Goal: Task Accomplishment & Management: Manage account settings

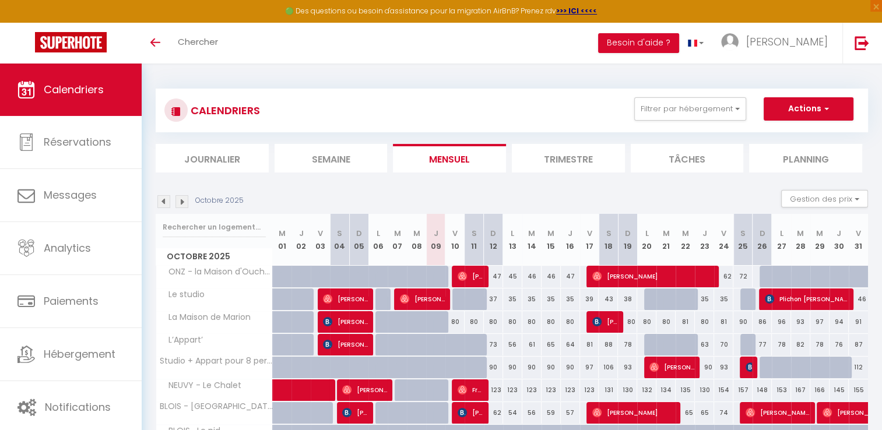
scroll to position [58, 0]
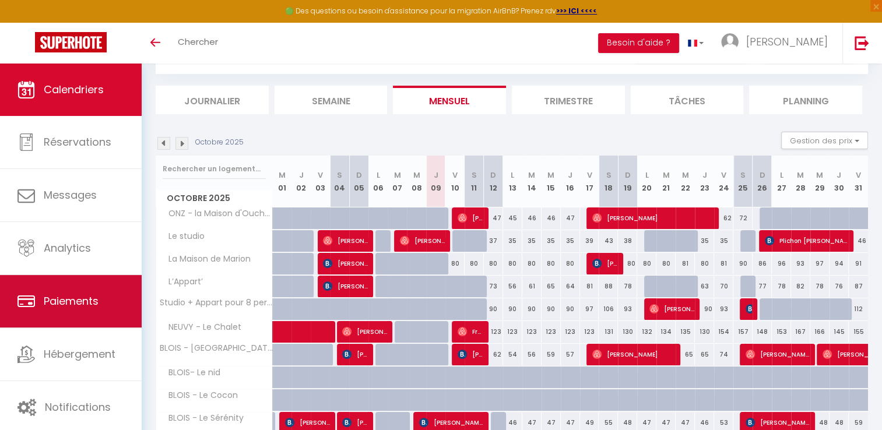
click at [91, 292] on link "Paiements" at bounding box center [71, 301] width 142 height 52
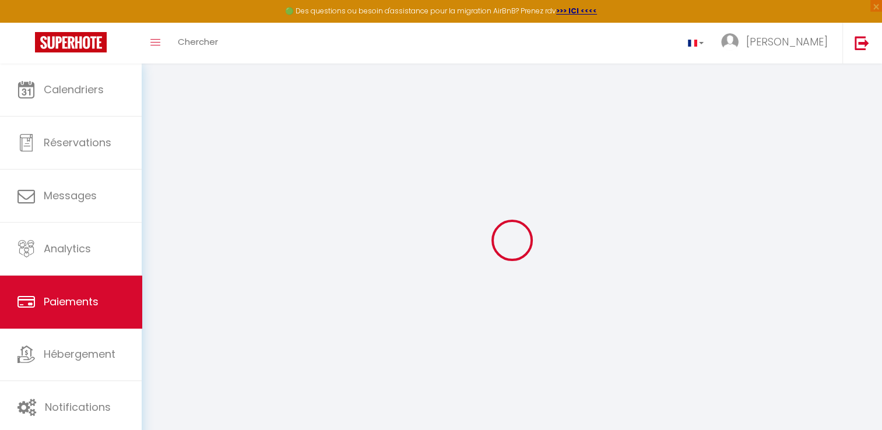
select select "2"
select select "0"
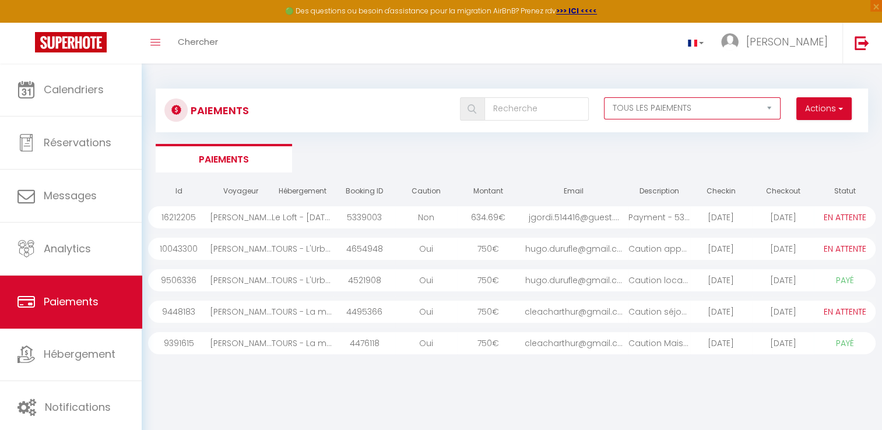
click at [667, 105] on select "EN ATTENTE PAYÉ TOUS LES PAIEMENTS" at bounding box center [692, 108] width 177 height 22
click at [503, 160] on ul "Paiements" at bounding box center [512, 158] width 712 height 29
click at [518, 111] on input "text" at bounding box center [536, 108] width 104 height 23
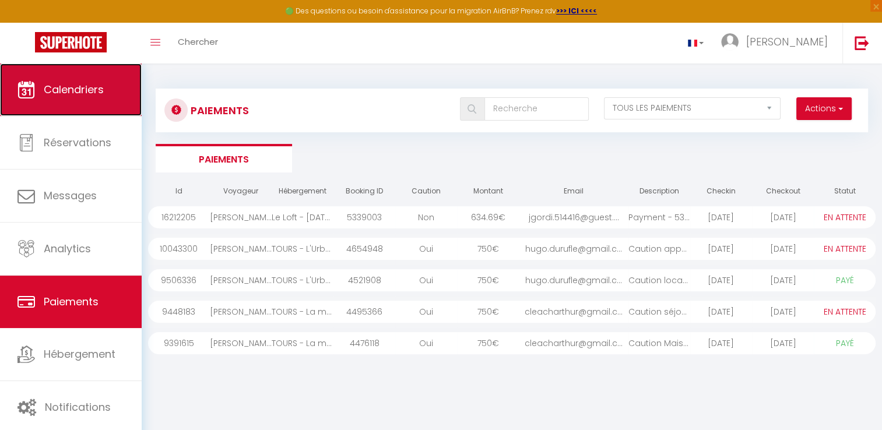
click at [52, 98] on link "Calendriers" at bounding box center [71, 90] width 142 height 52
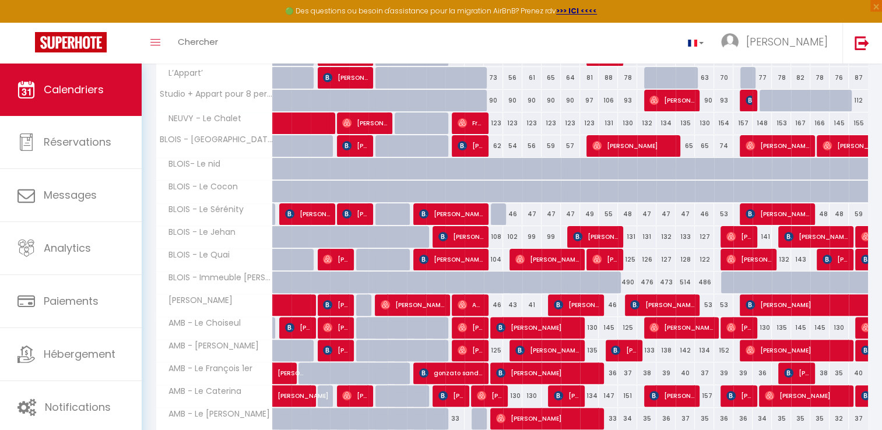
scroll to position [291, 0]
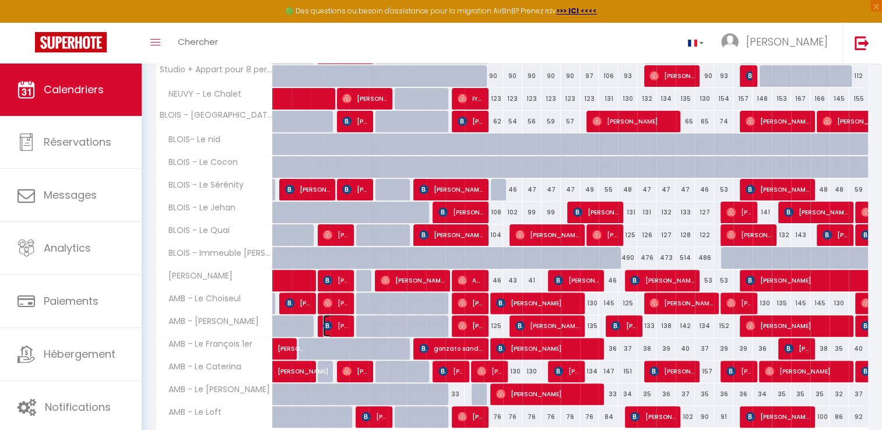
click at [333, 324] on span "[PERSON_NAME]" at bounding box center [336, 326] width 26 height 22
select select "OK"
select select "0"
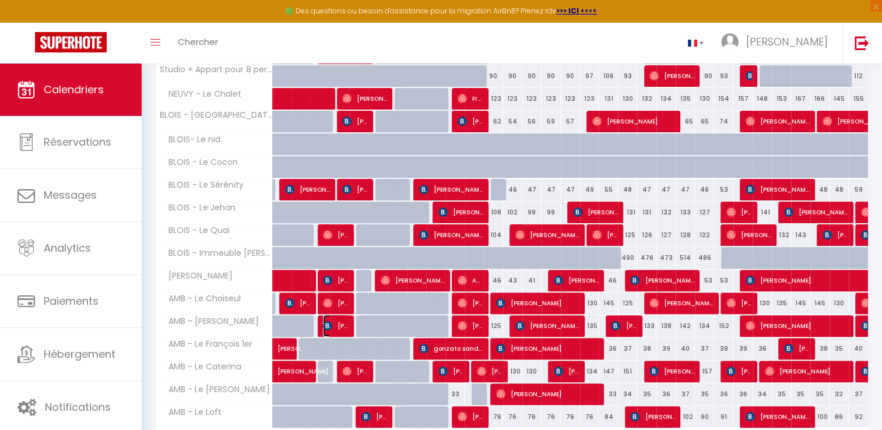
select select "1"
select select
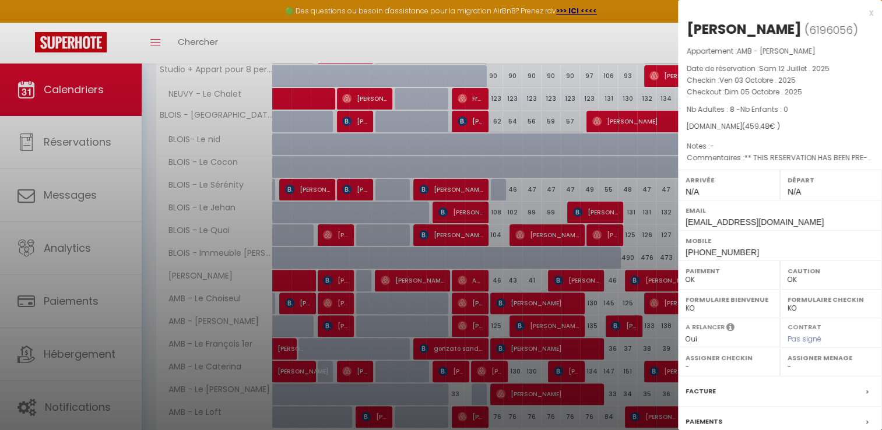
click at [235, 42] on div at bounding box center [441, 215] width 882 height 430
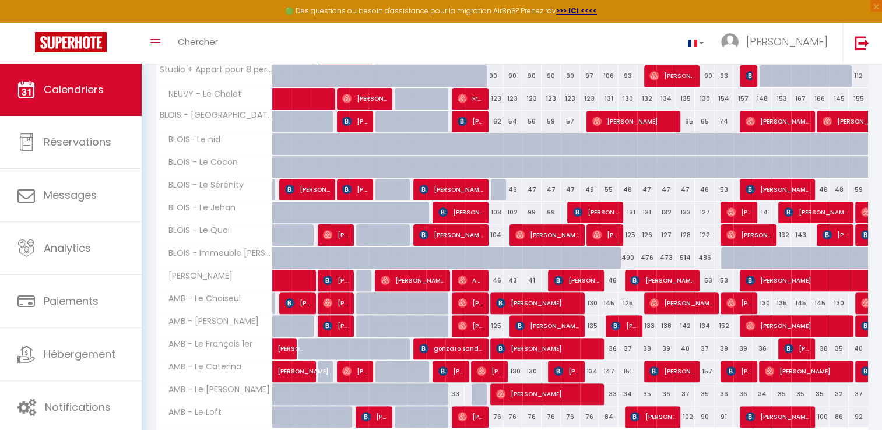
scroll to position [0, 0]
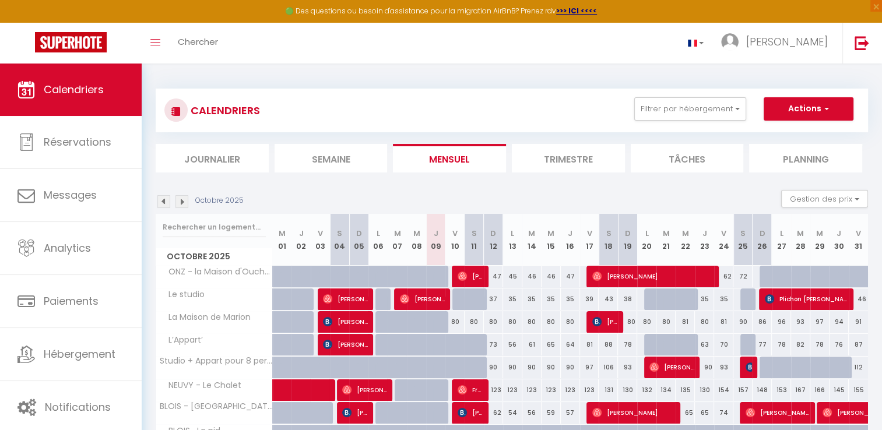
click at [162, 199] on img at bounding box center [163, 201] width 13 height 13
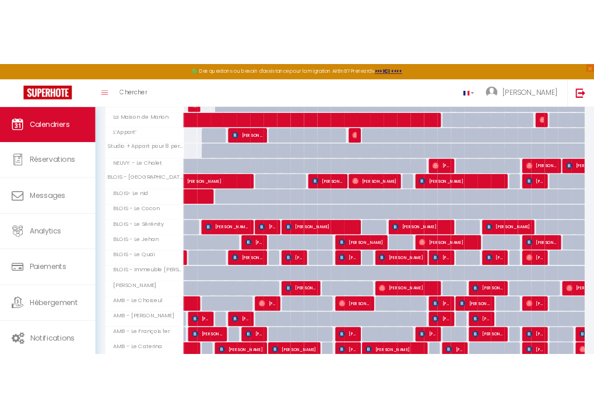
scroll to position [291, 0]
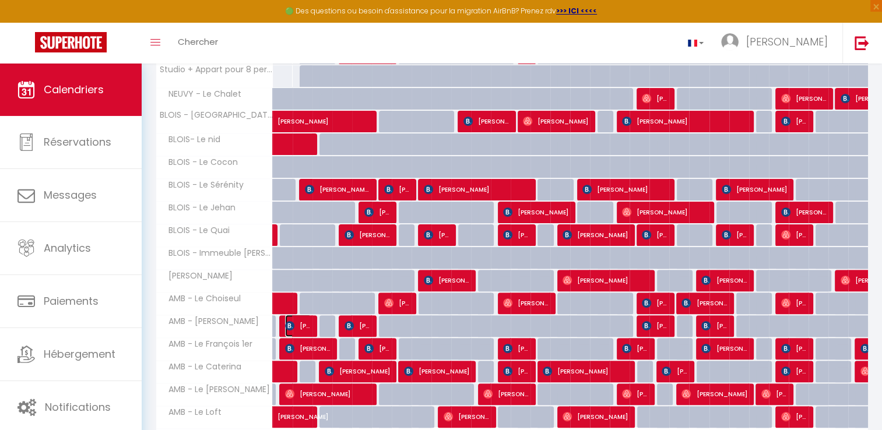
click at [298, 319] on span "[PERSON_NAME]" at bounding box center [298, 326] width 26 height 22
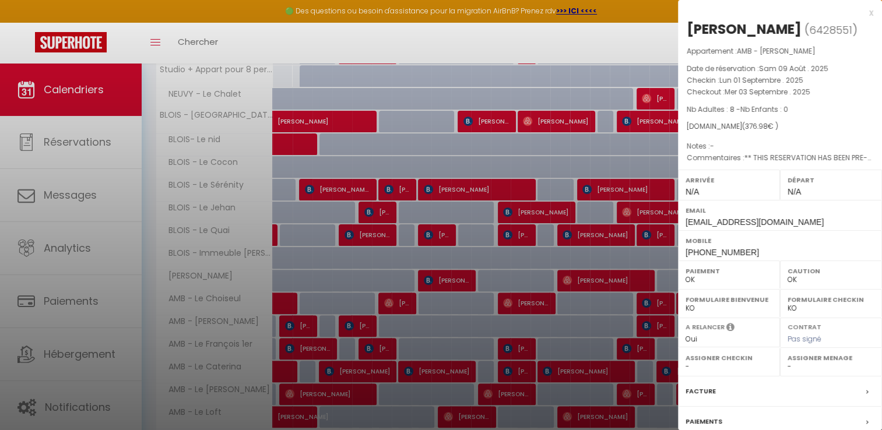
click at [355, 320] on div at bounding box center [441, 215] width 882 height 430
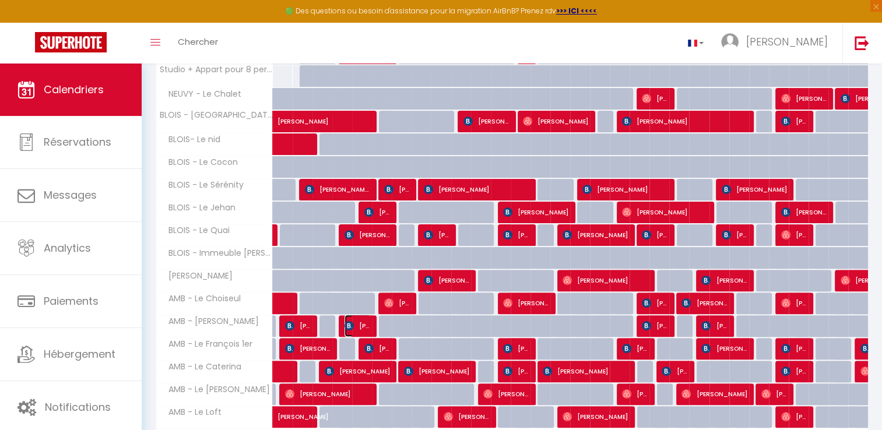
click at [354, 322] on span "[PERSON_NAME] [PERSON_NAME]" at bounding box center [357, 326] width 26 height 22
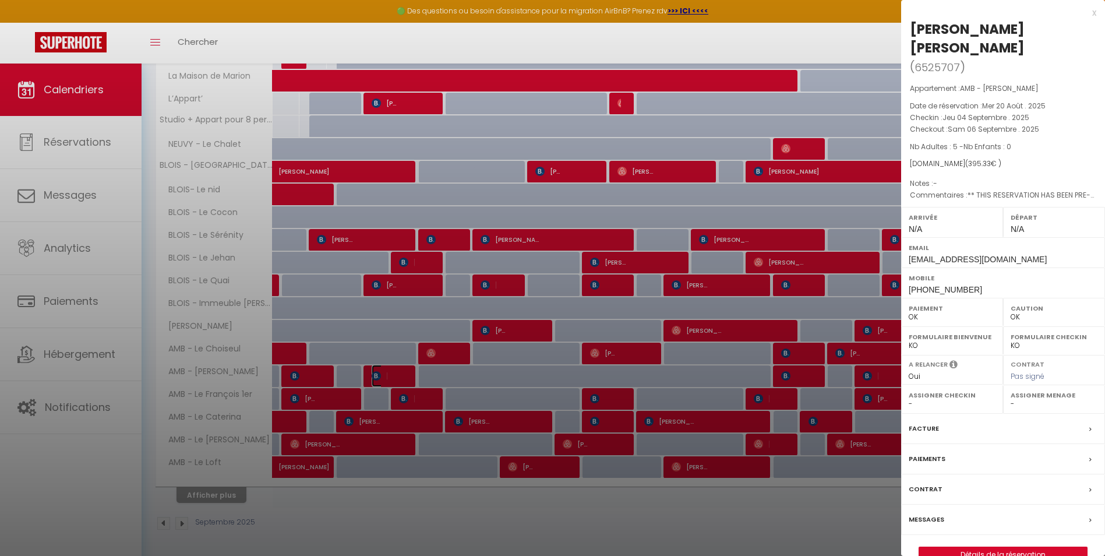
scroll to position [237, 0]
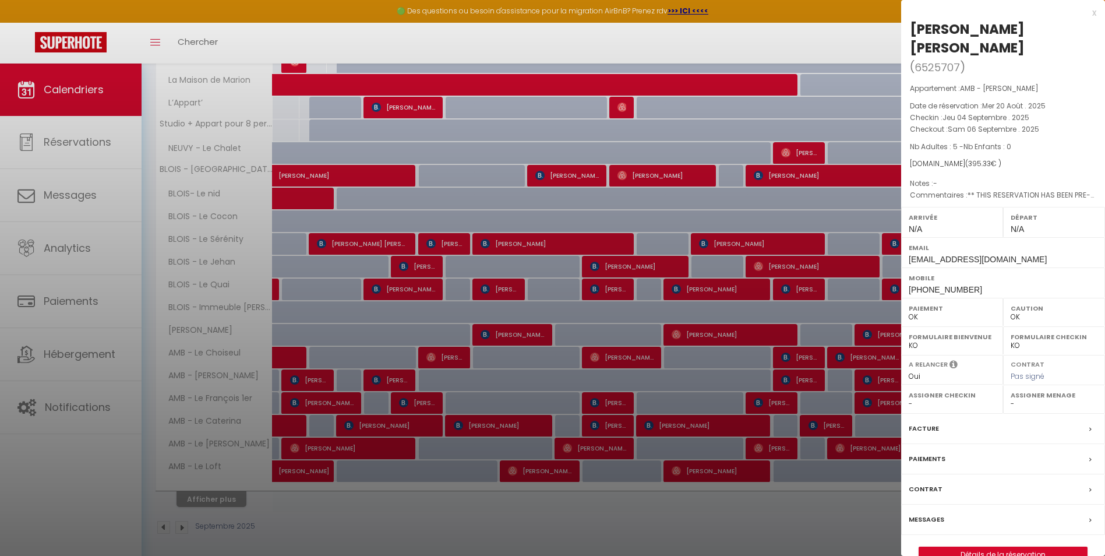
click at [301, 378] on div at bounding box center [552, 278] width 1105 height 556
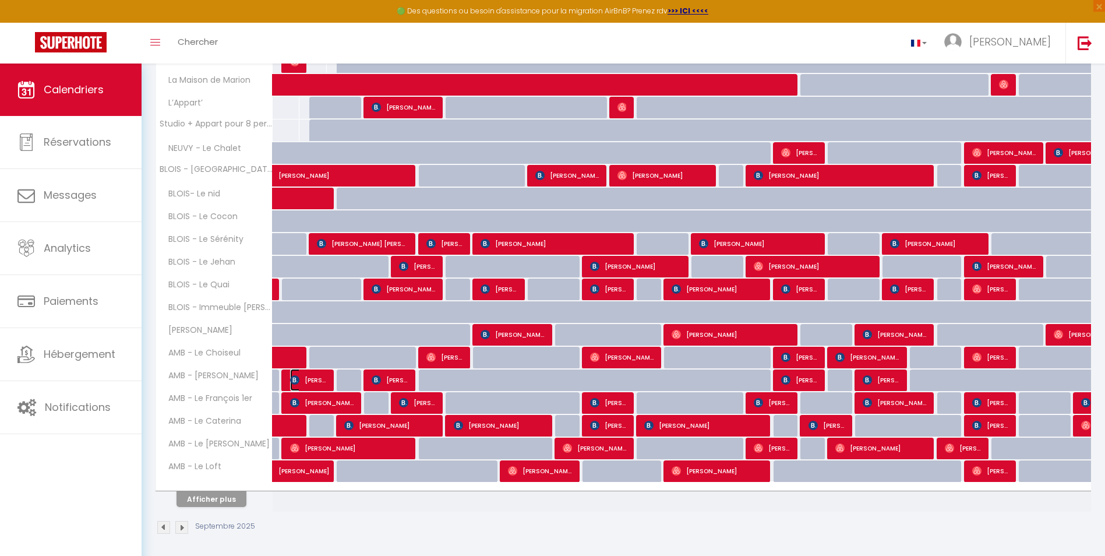
click at [301, 378] on span "[PERSON_NAME]" at bounding box center [308, 380] width 37 height 22
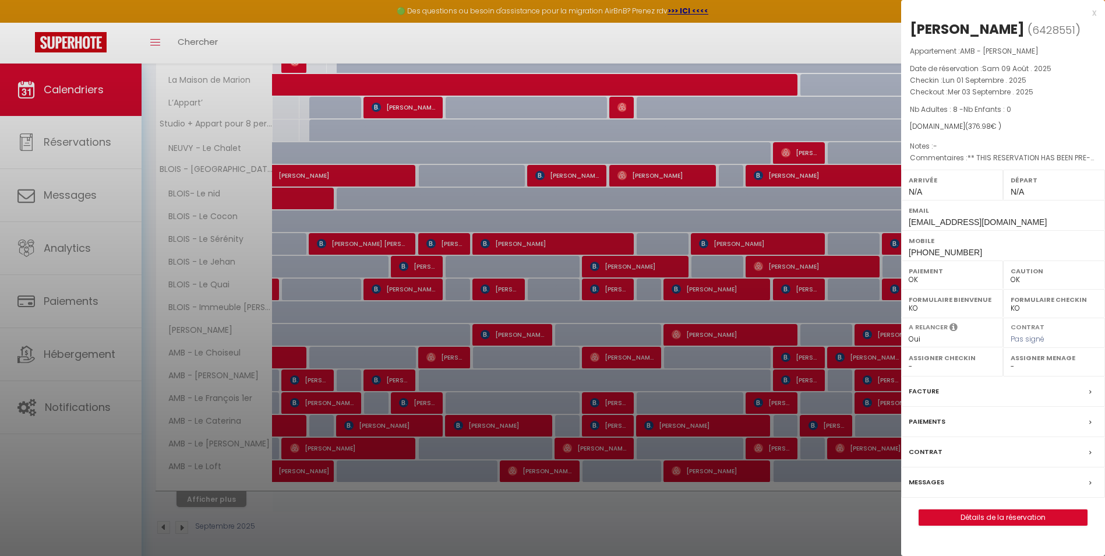
click at [355, 417] on div at bounding box center [552, 278] width 1105 height 556
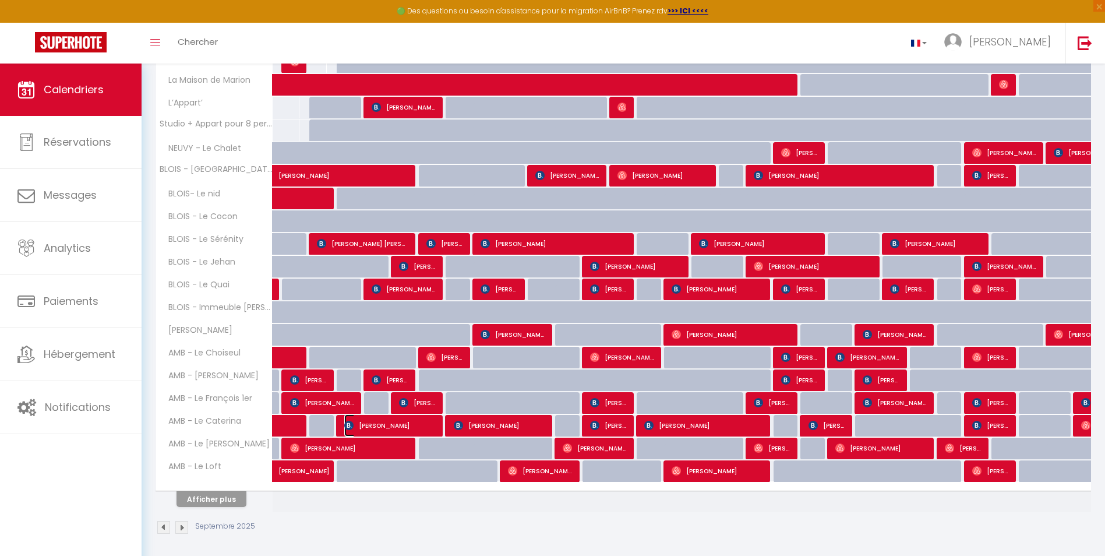
click at [358, 422] on span "[PERSON_NAME]" at bounding box center [389, 425] width 91 height 22
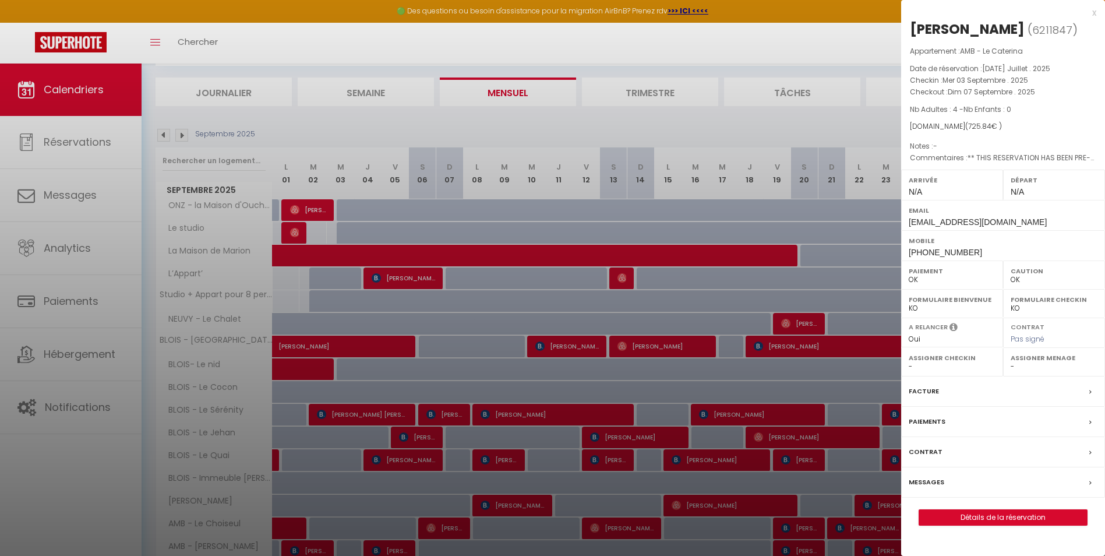
scroll to position [241, 0]
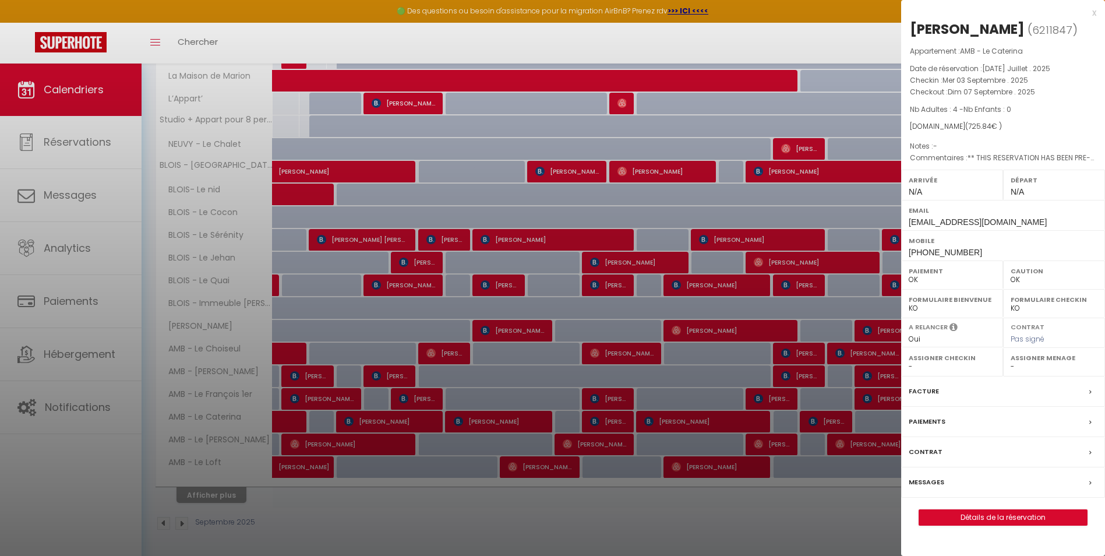
click at [353, 304] on div at bounding box center [552, 278] width 1105 height 556
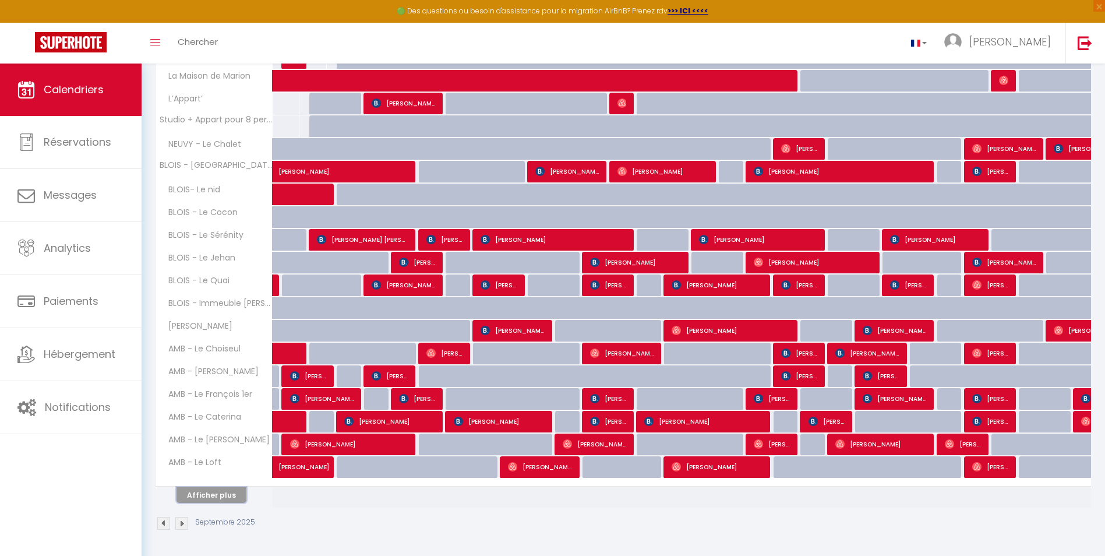
click at [196, 429] on button "Afficher plus" at bounding box center [212, 495] width 70 height 16
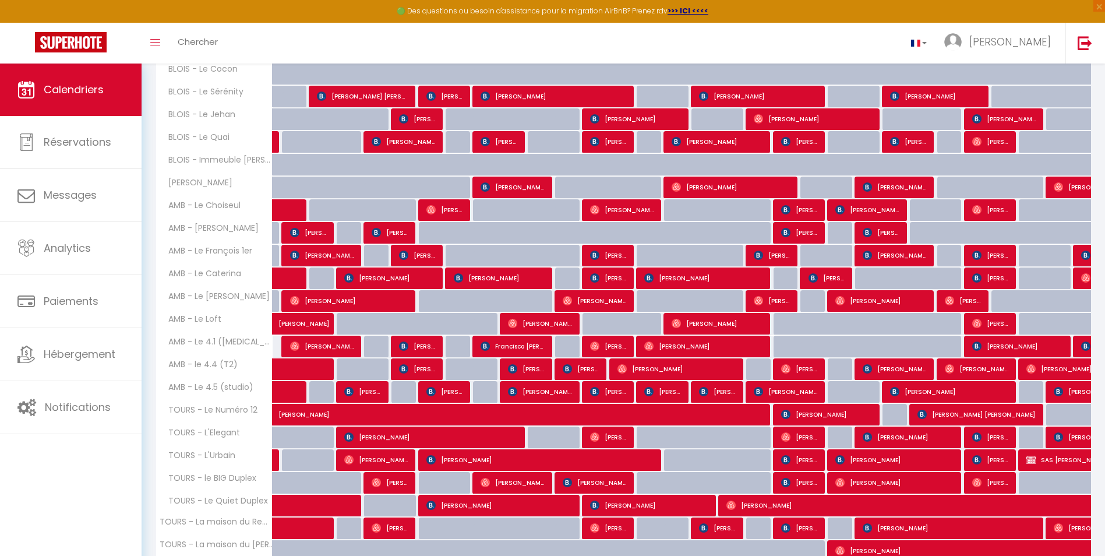
scroll to position [463, 0]
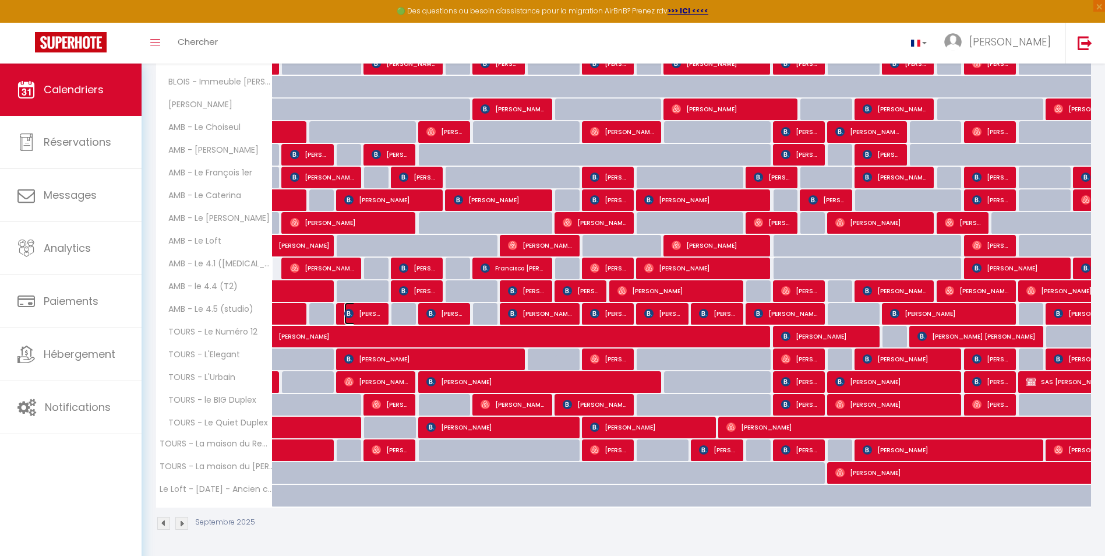
click at [357, 309] on span "[PERSON_NAME]" at bounding box center [362, 313] width 37 height 22
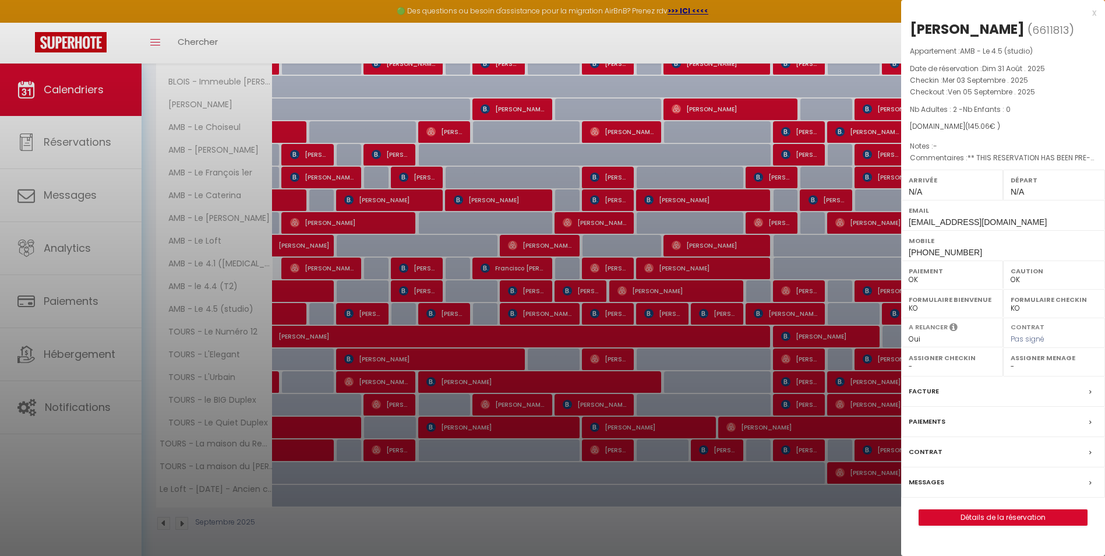
click at [365, 357] on div at bounding box center [552, 278] width 1105 height 556
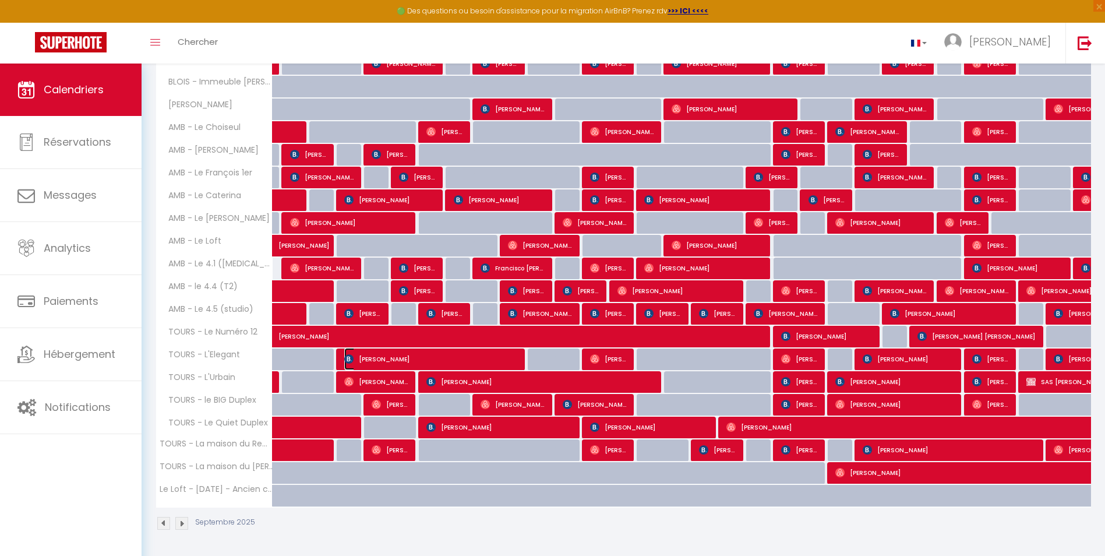
click at [365, 357] on span "[PERSON_NAME]" at bounding box center [431, 359] width 174 height 22
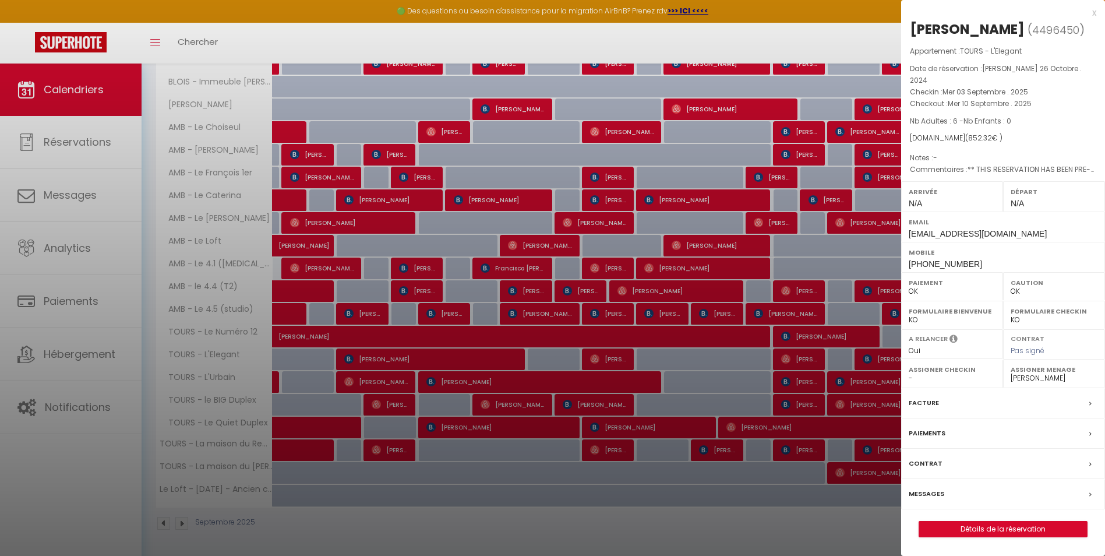
click at [360, 379] on div at bounding box center [552, 278] width 1105 height 556
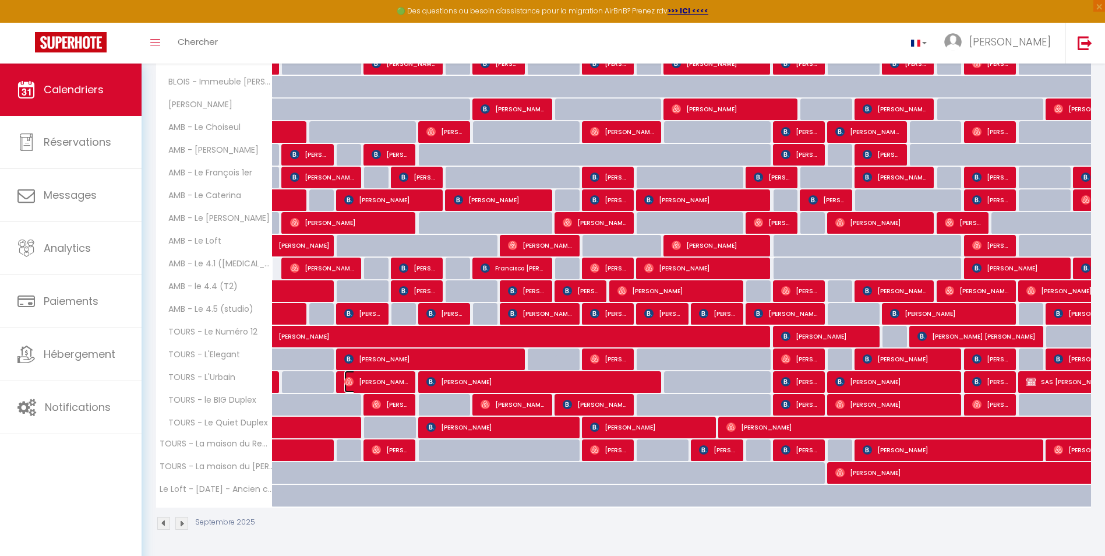
click at [360, 379] on span "[PERSON_NAME]" at bounding box center [376, 382] width 64 height 22
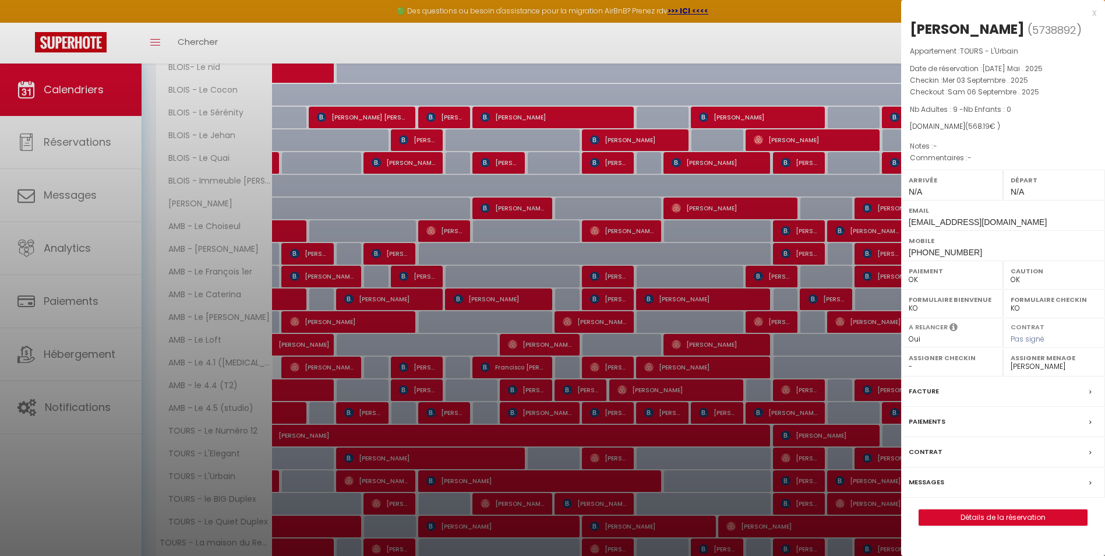
scroll to position [288, 0]
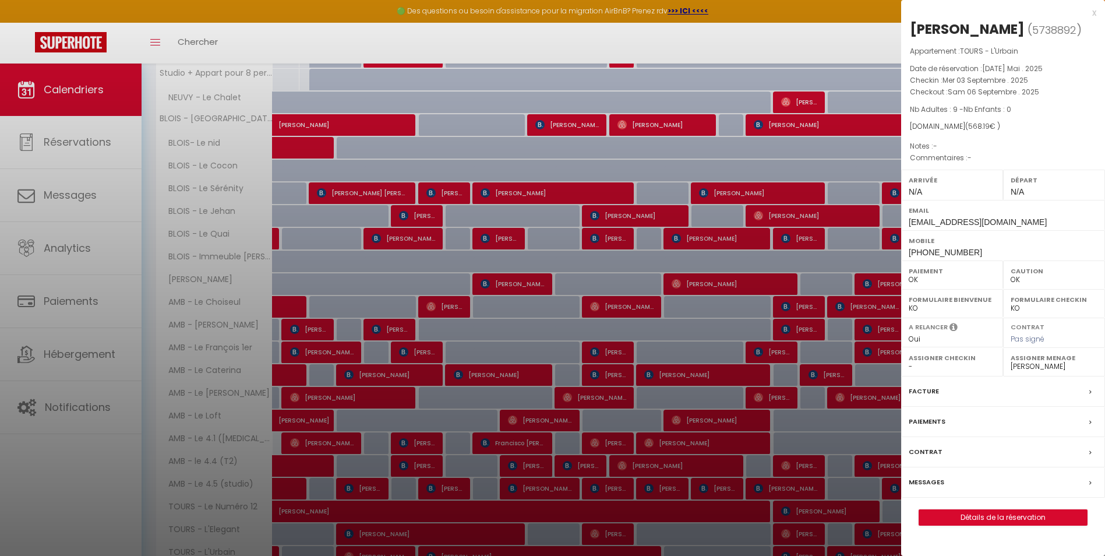
click at [405, 217] on div at bounding box center [552, 278] width 1105 height 556
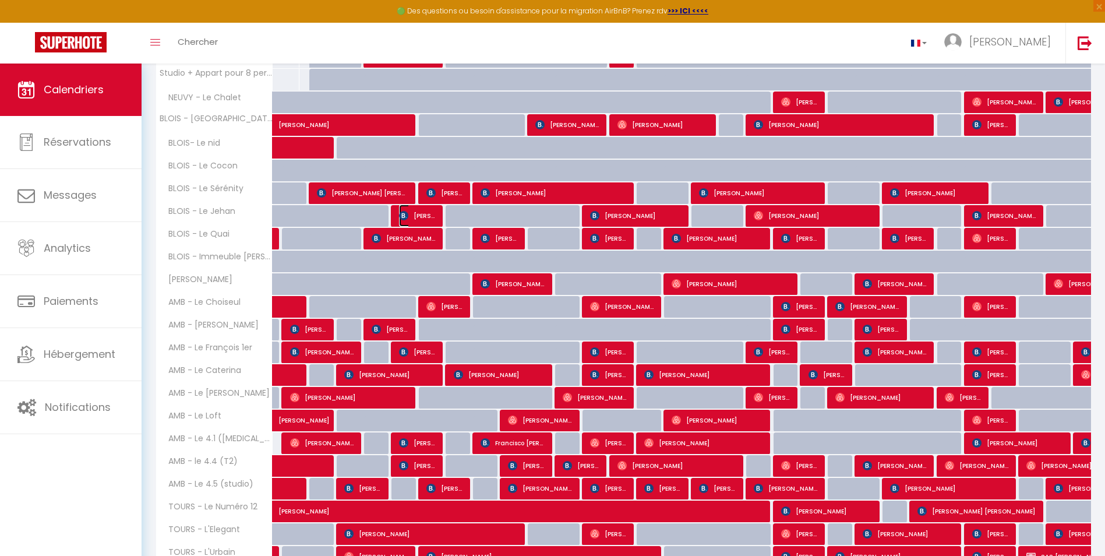
click at [405, 217] on img at bounding box center [403, 215] width 9 height 9
select select "16927"
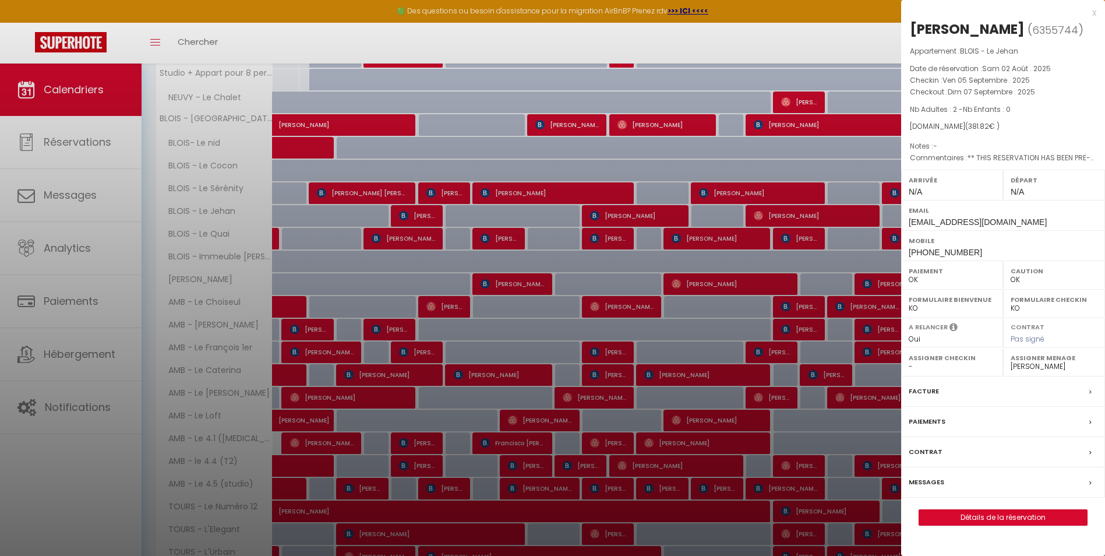
click at [404, 233] on div at bounding box center [552, 278] width 1105 height 556
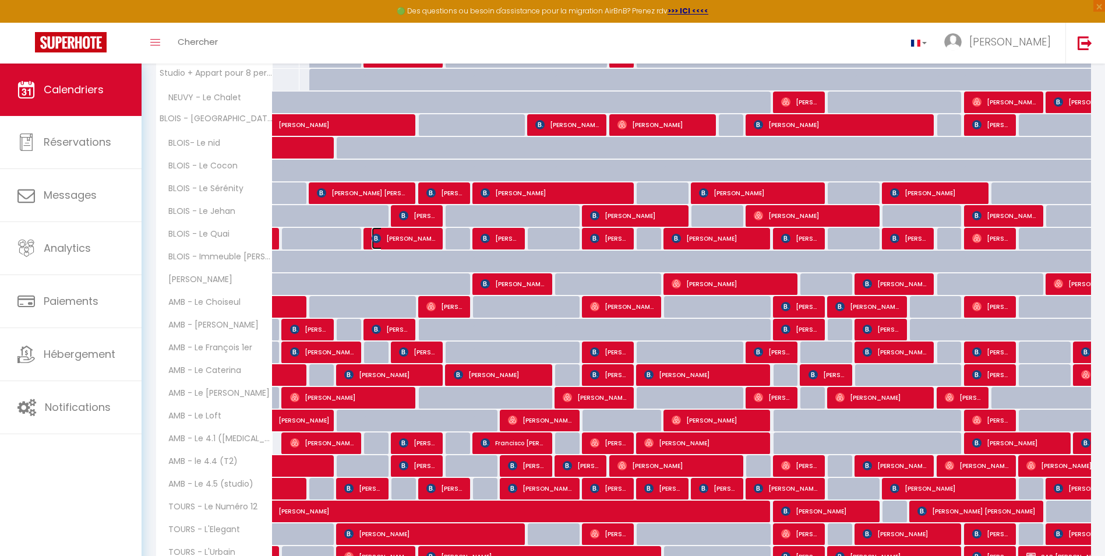
click at [403, 235] on span "[PERSON_NAME]" at bounding box center [404, 238] width 64 height 22
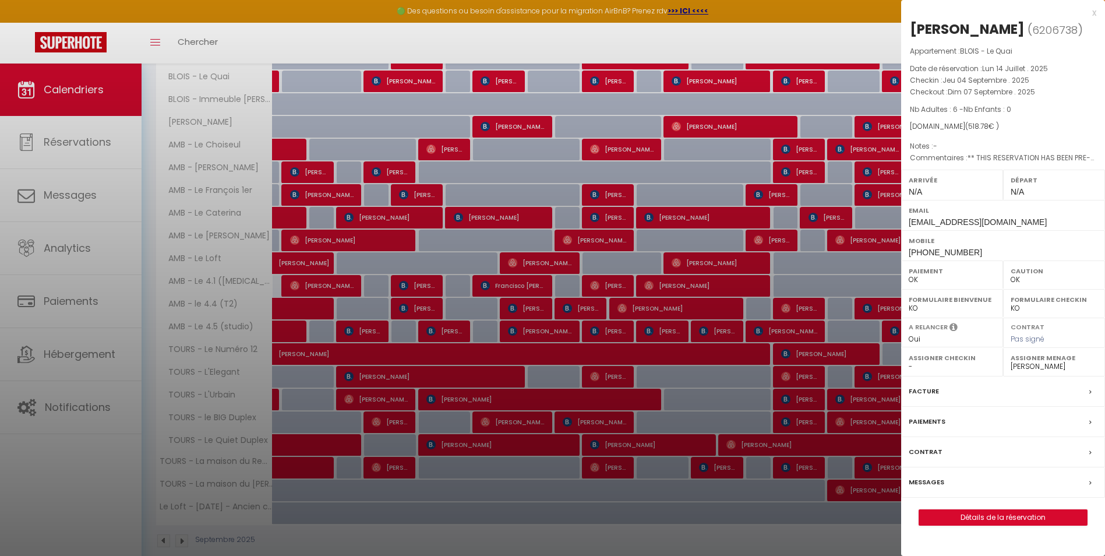
scroll to position [463, 0]
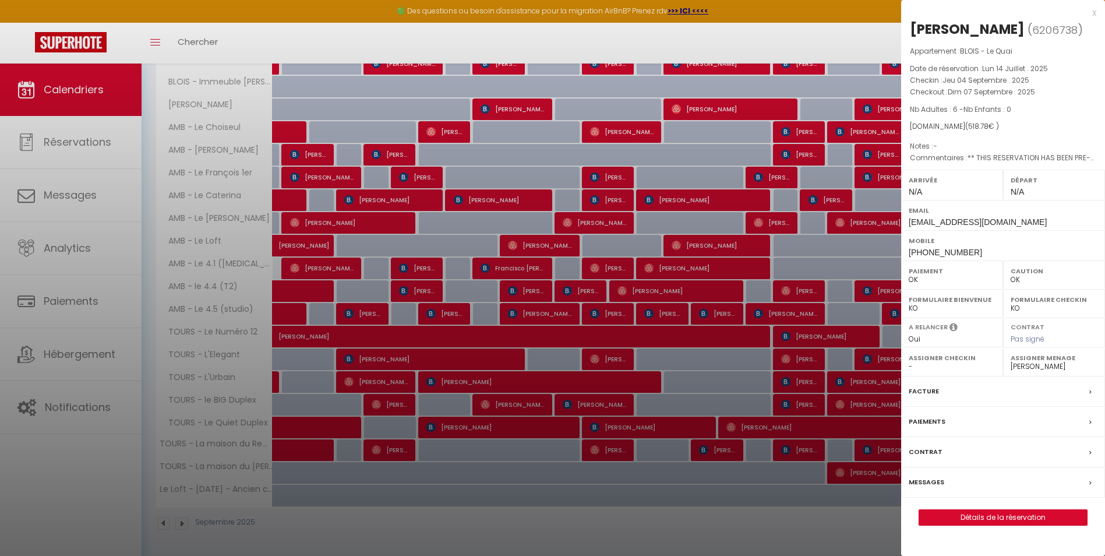
click at [256, 429] on div at bounding box center [552, 278] width 1105 height 556
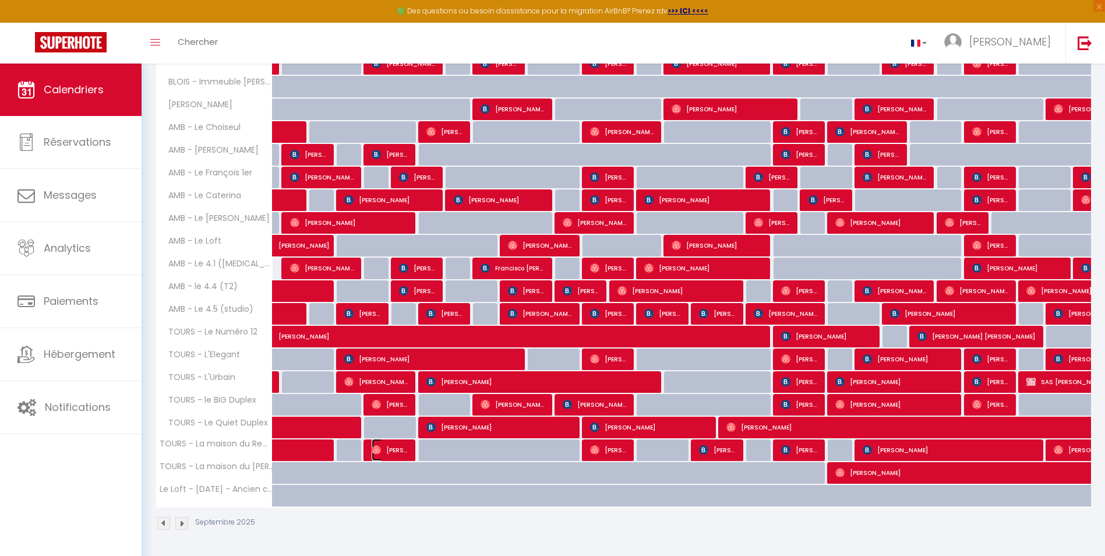
click at [382, 429] on span "[PERSON_NAME]" at bounding box center [390, 450] width 37 height 22
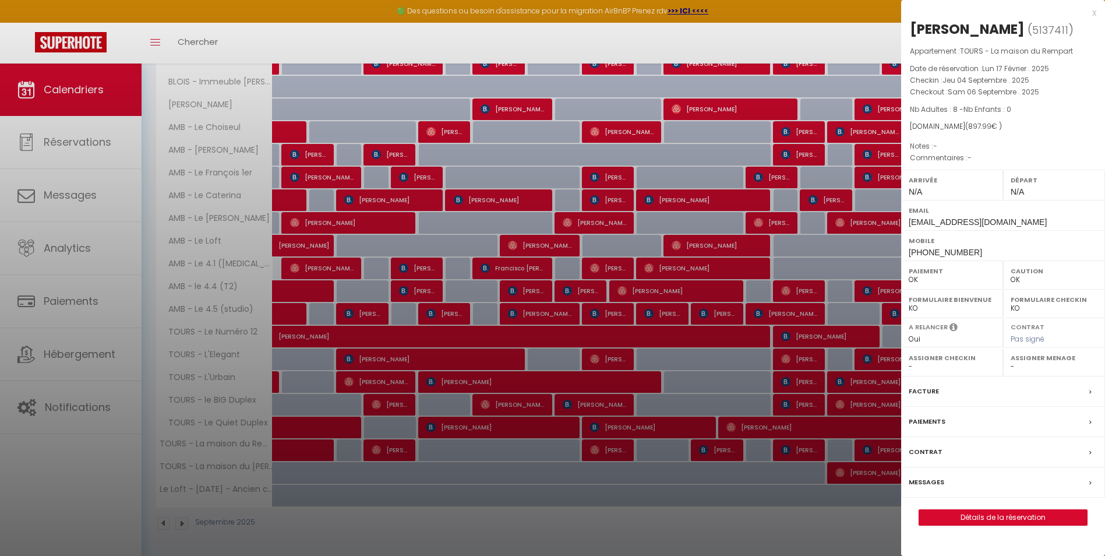
click at [448, 131] on div at bounding box center [552, 278] width 1105 height 556
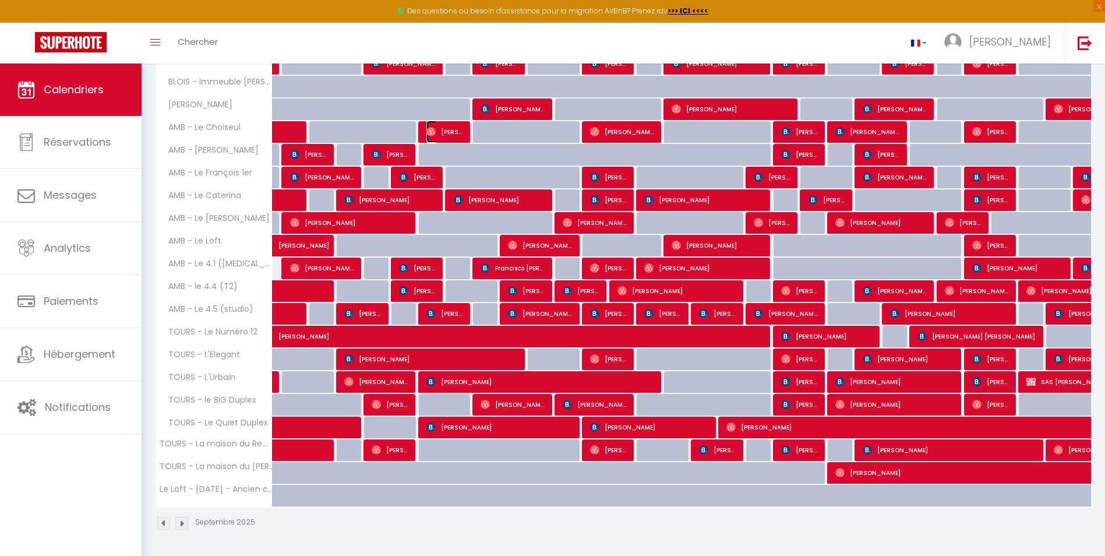
click at [448, 131] on span "[PERSON_NAME]" at bounding box center [445, 132] width 37 height 22
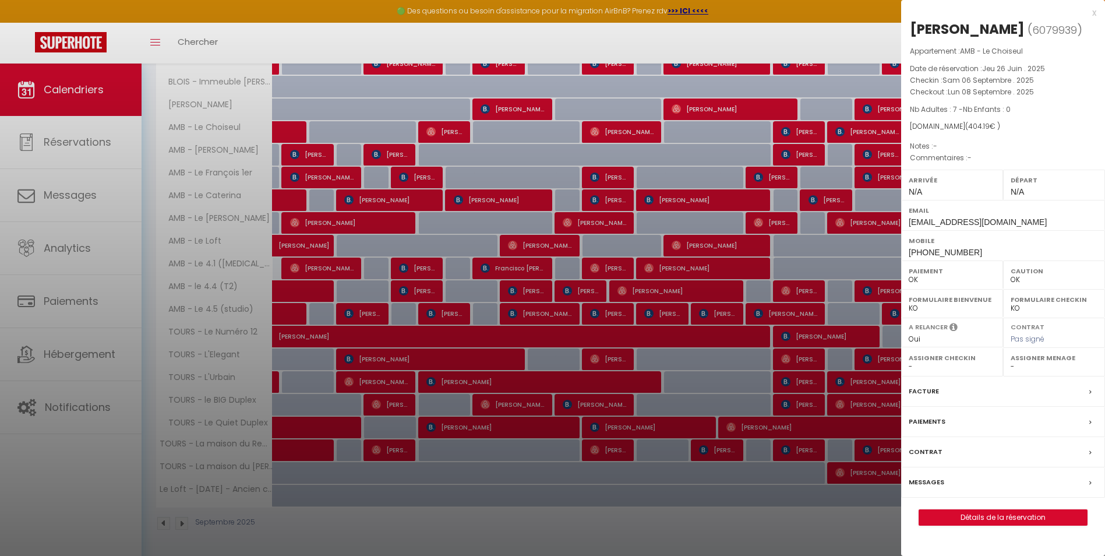
click at [436, 381] on div at bounding box center [552, 278] width 1105 height 556
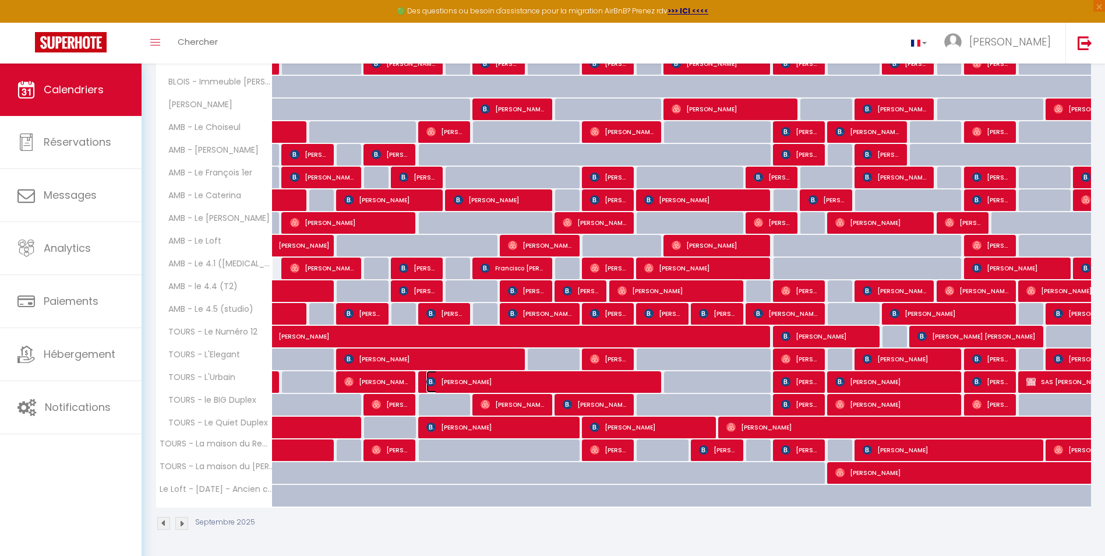
click at [436, 381] on span "[PERSON_NAME]" at bounding box center [541, 382] width 228 height 22
select select "24806"
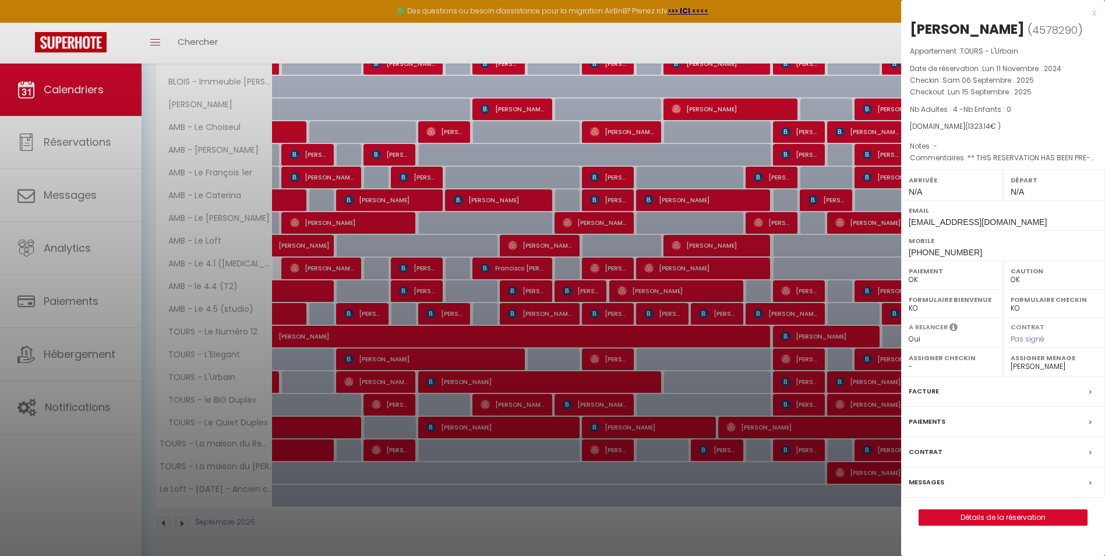
click at [450, 426] on div at bounding box center [552, 278] width 1105 height 556
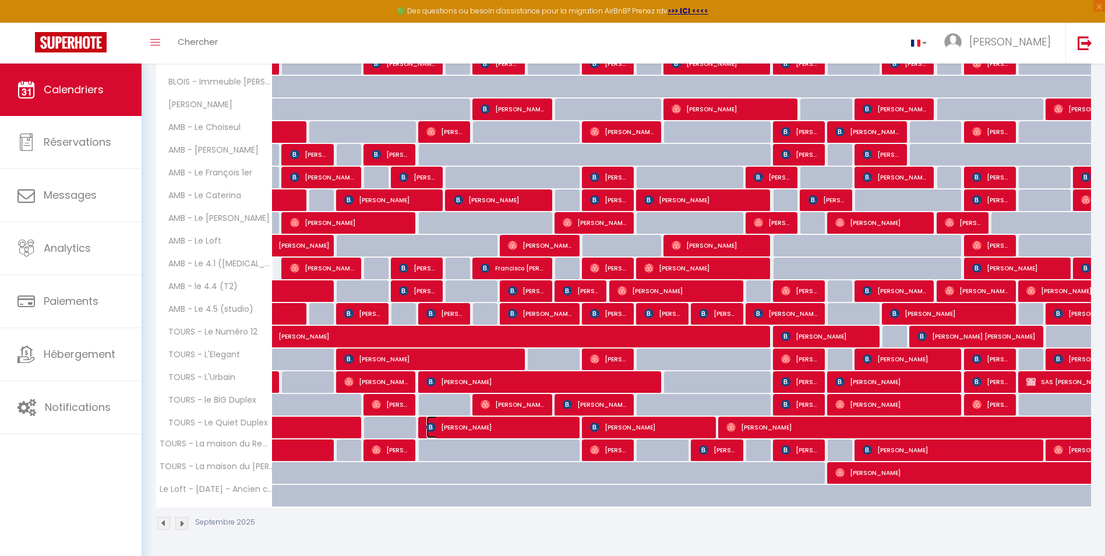
click at [450, 426] on span "[PERSON_NAME]" at bounding box center [500, 427] width 146 height 22
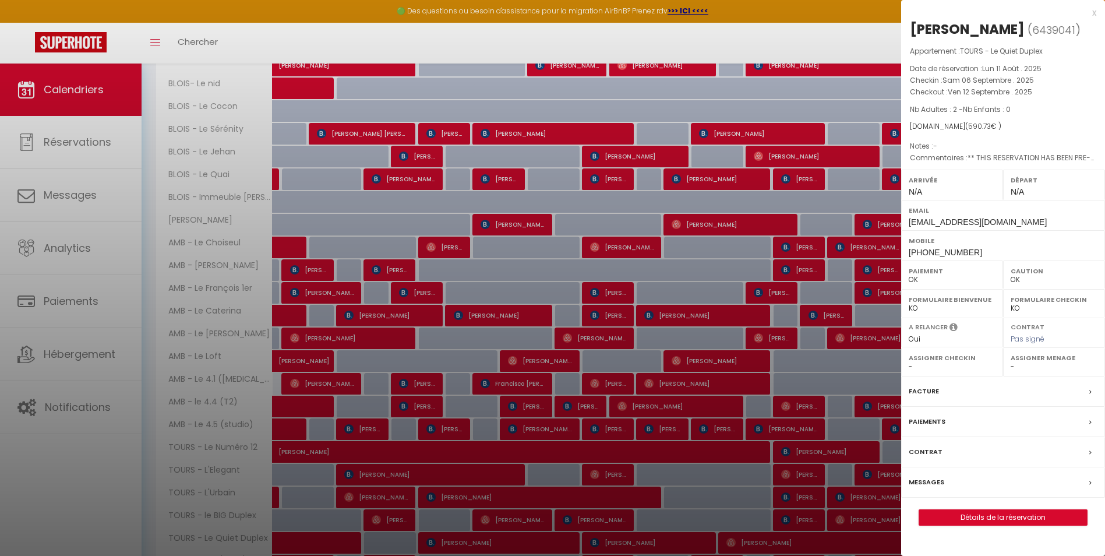
scroll to position [288, 0]
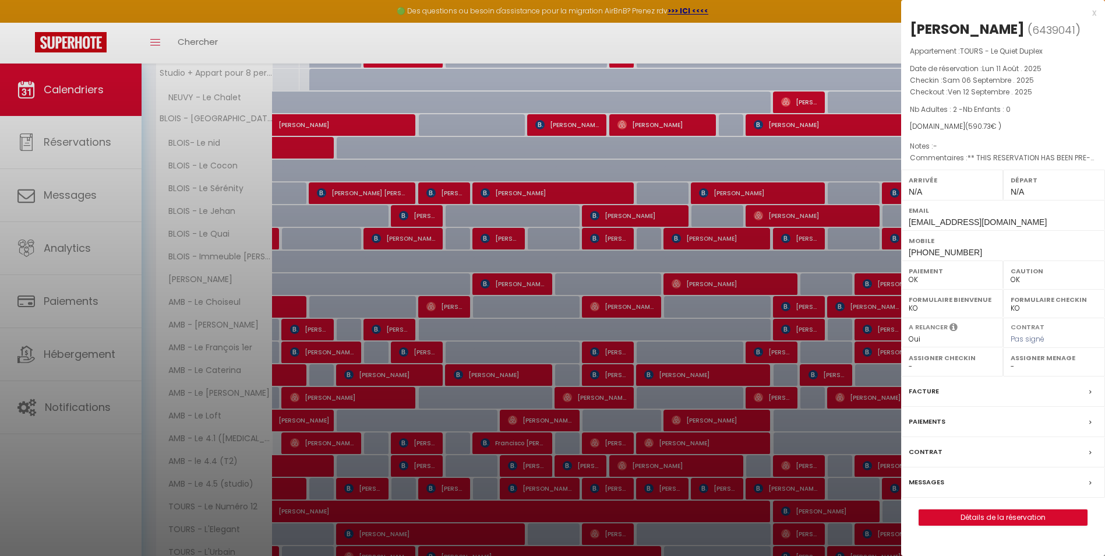
click at [516, 196] on div at bounding box center [552, 278] width 1105 height 556
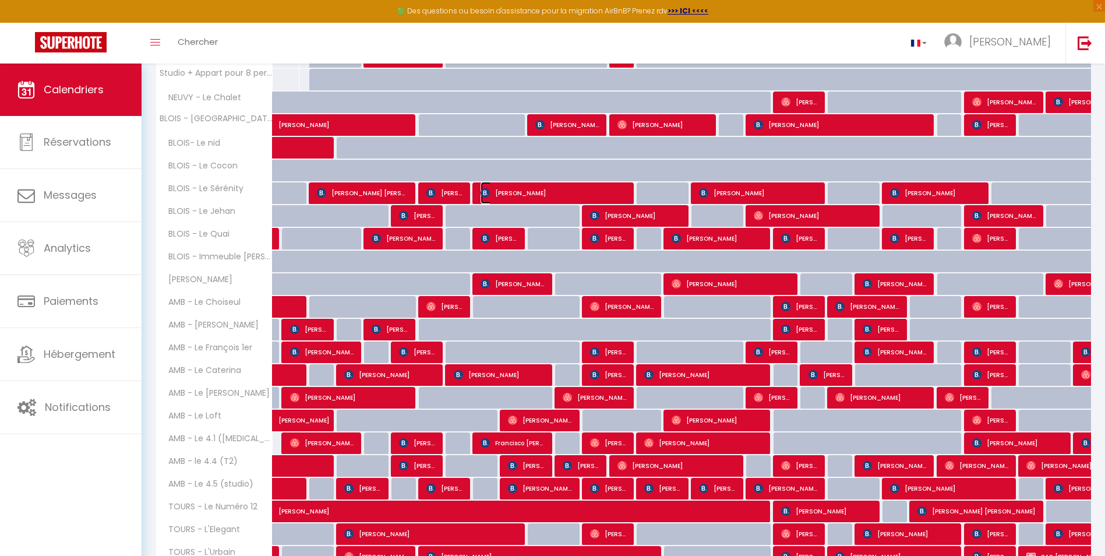
click at [517, 190] on span "[PERSON_NAME]" at bounding box center [554, 193] width 146 height 22
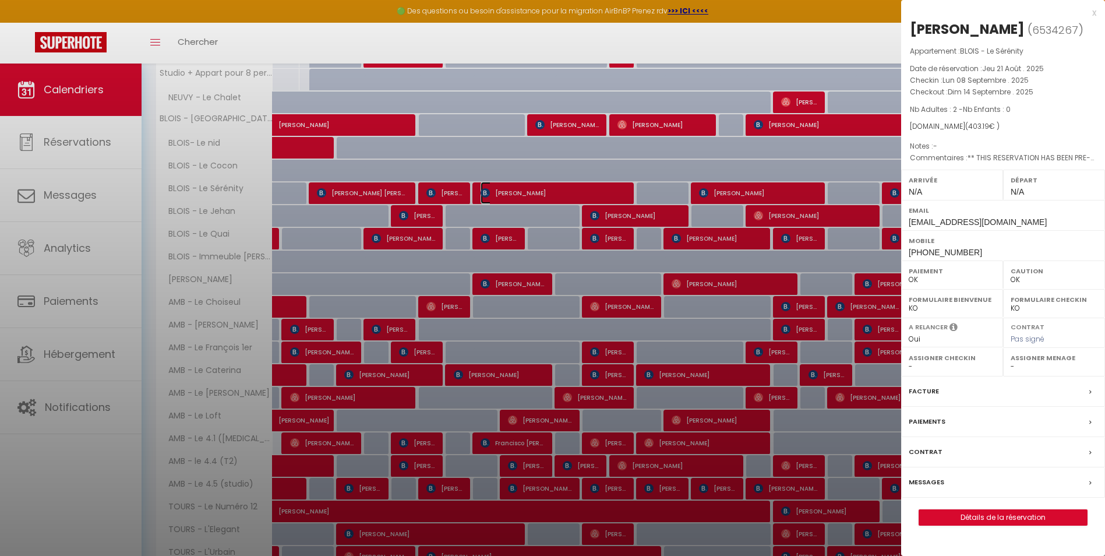
select select "16927"
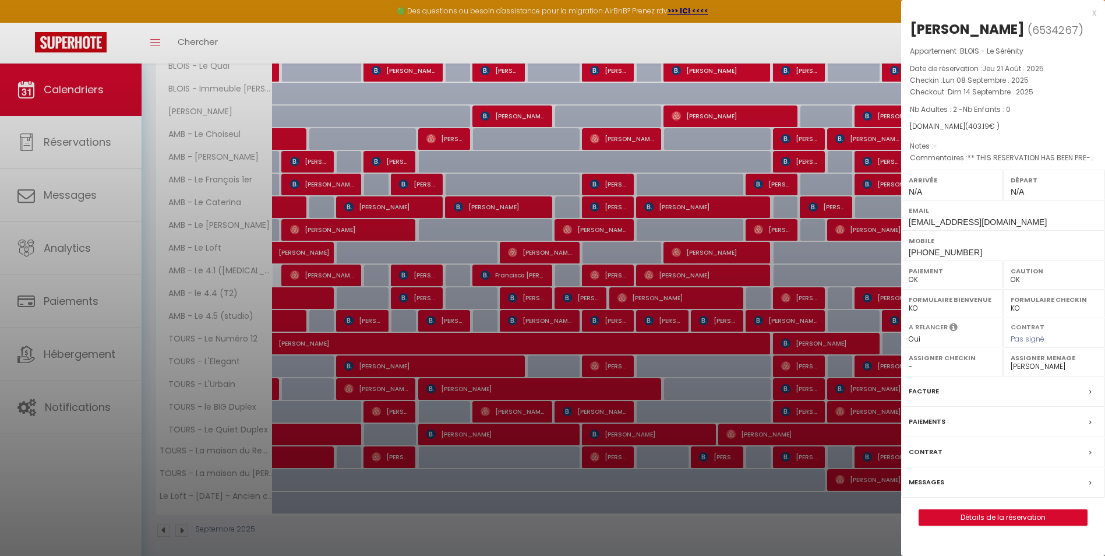
scroll to position [463, 0]
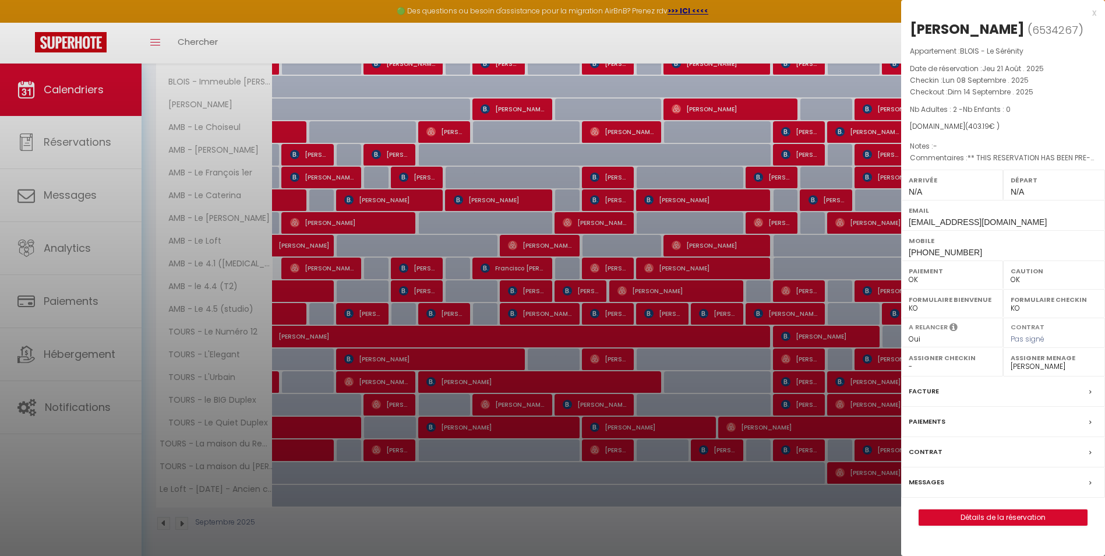
click at [502, 400] on div at bounding box center [552, 278] width 1105 height 556
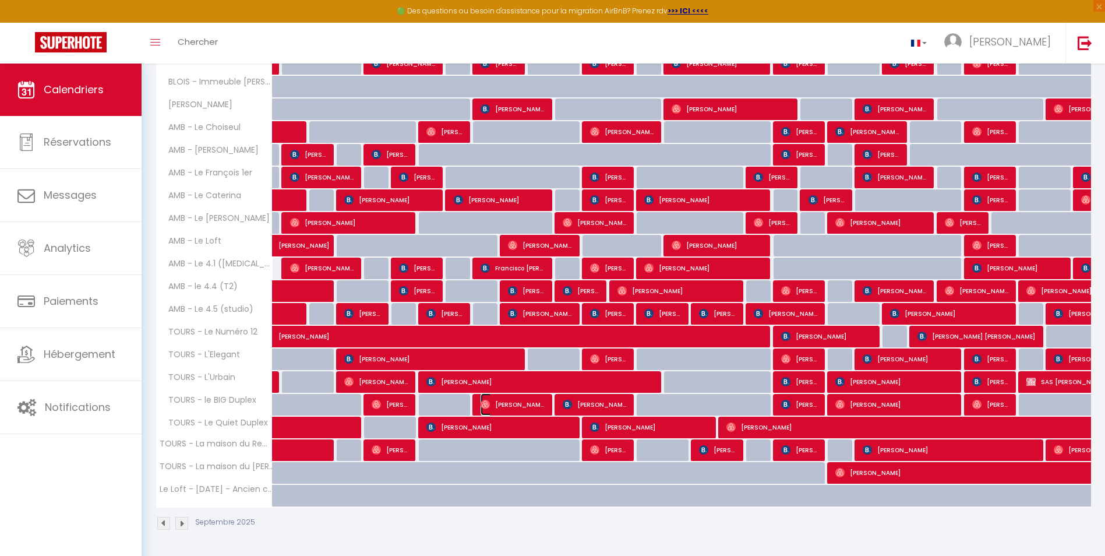
click at [502, 400] on span "[PERSON_NAME]" at bounding box center [513, 404] width 64 height 22
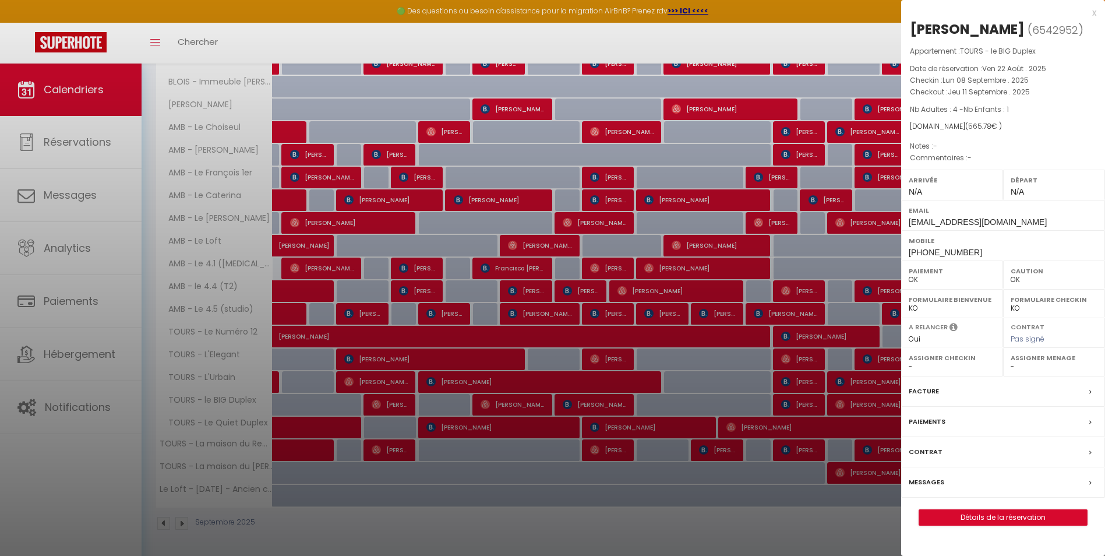
click at [541, 240] on div at bounding box center [552, 278] width 1105 height 556
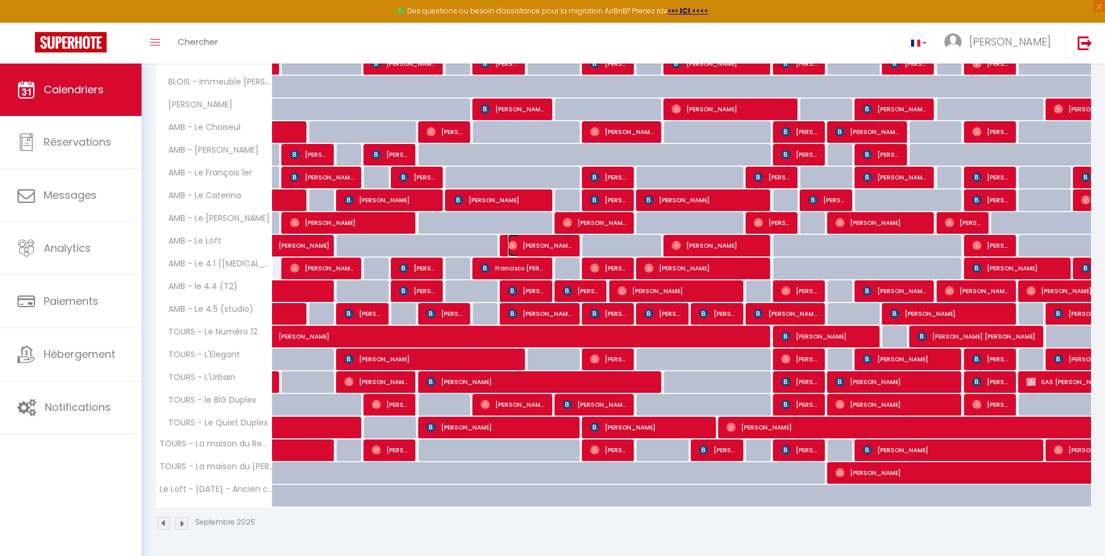
click at [543, 242] on span "[PERSON_NAME]" at bounding box center [540, 245] width 64 height 22
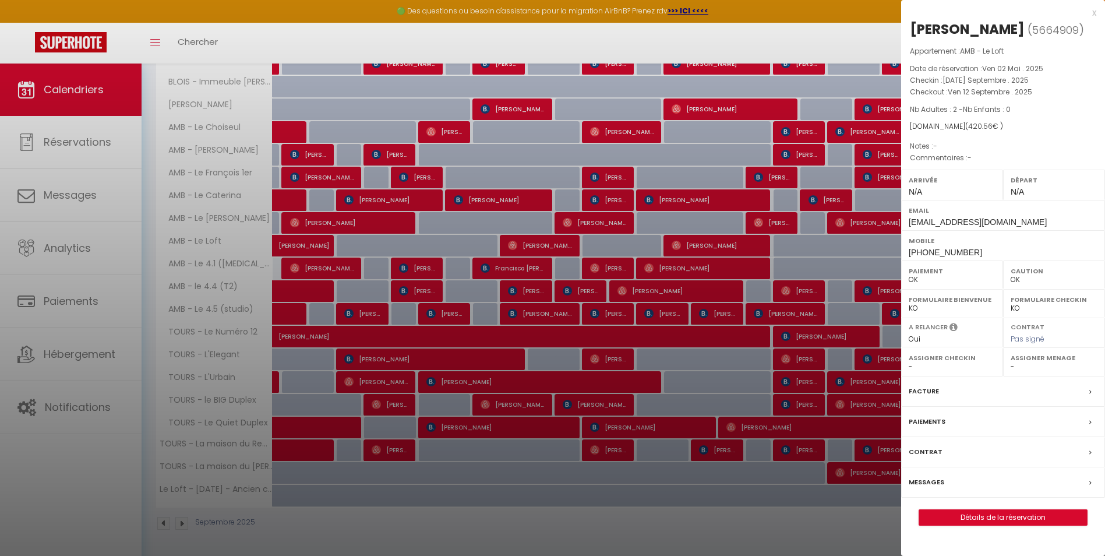
click at [524, 289] on div at bounding box center [552, 278] width 1105 height 556
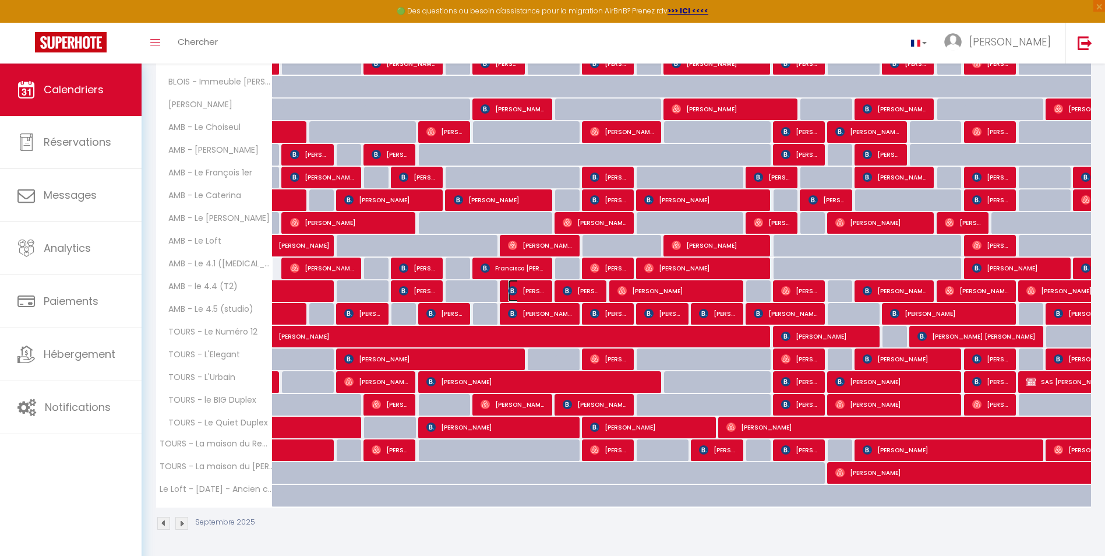
click at [524, 289] on span "[PERSON_NAME]" at bounding box center [526, 291] width 37 height 22
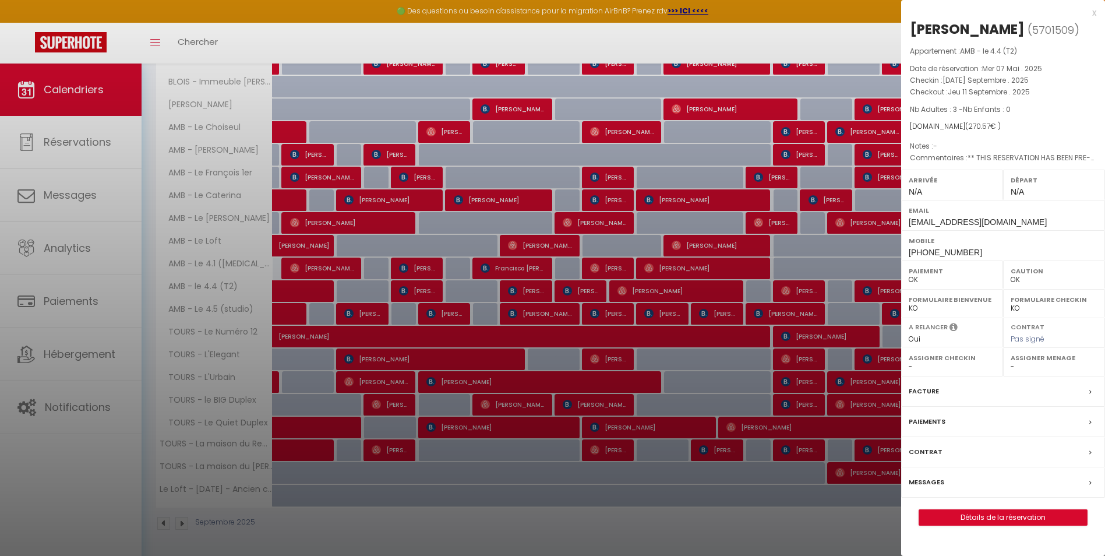
click at [573, 290] on div at bounding box center [552, 278] width 1105 height 556
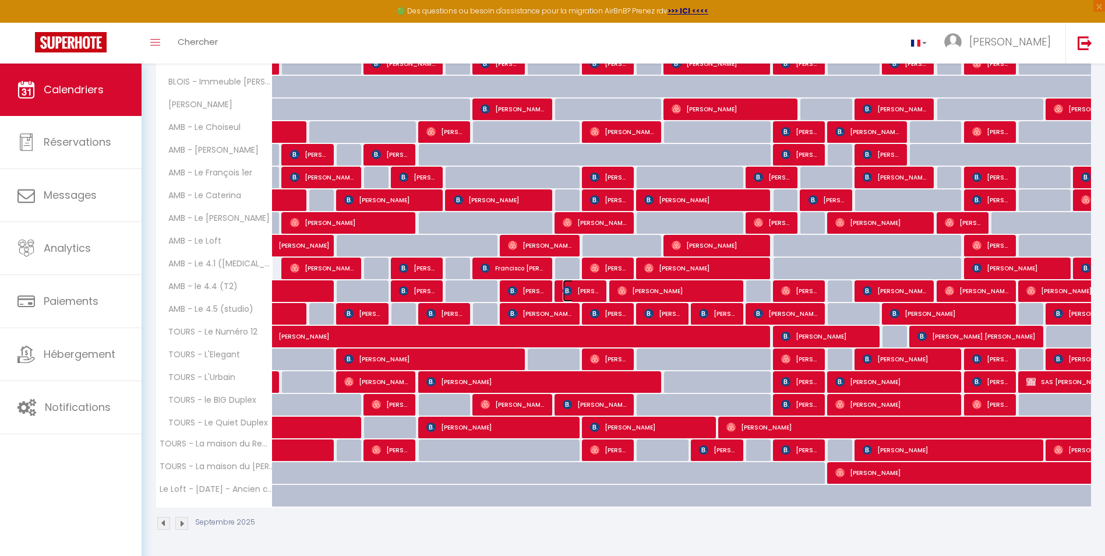
click at [573, 290] on span "[PERSON_NAME]" at bounding box center [581, 291] width 37 height 22
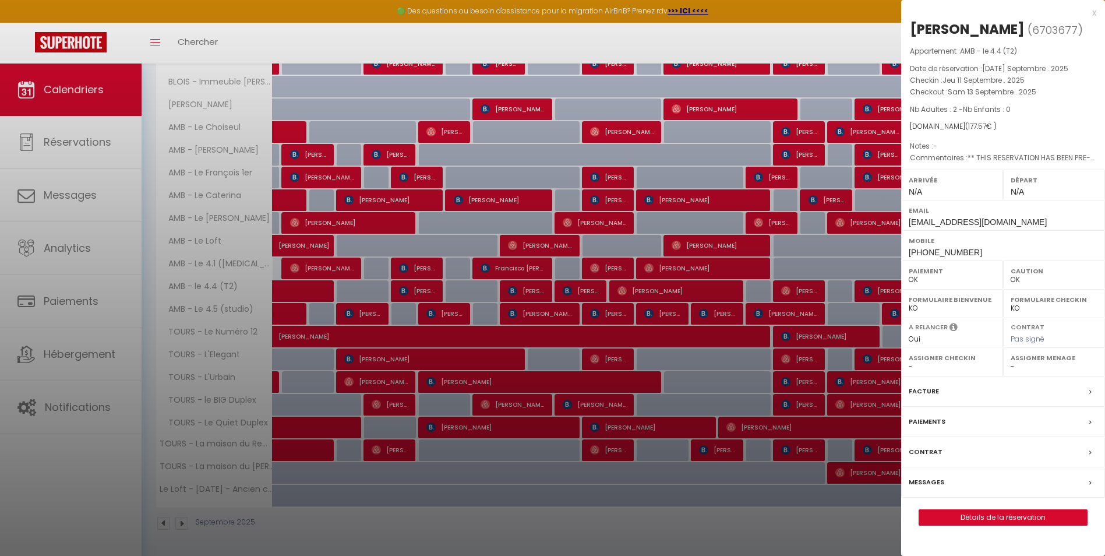
click at [580, 405] on div at bounding box center [552, 278] width 1105 height 556
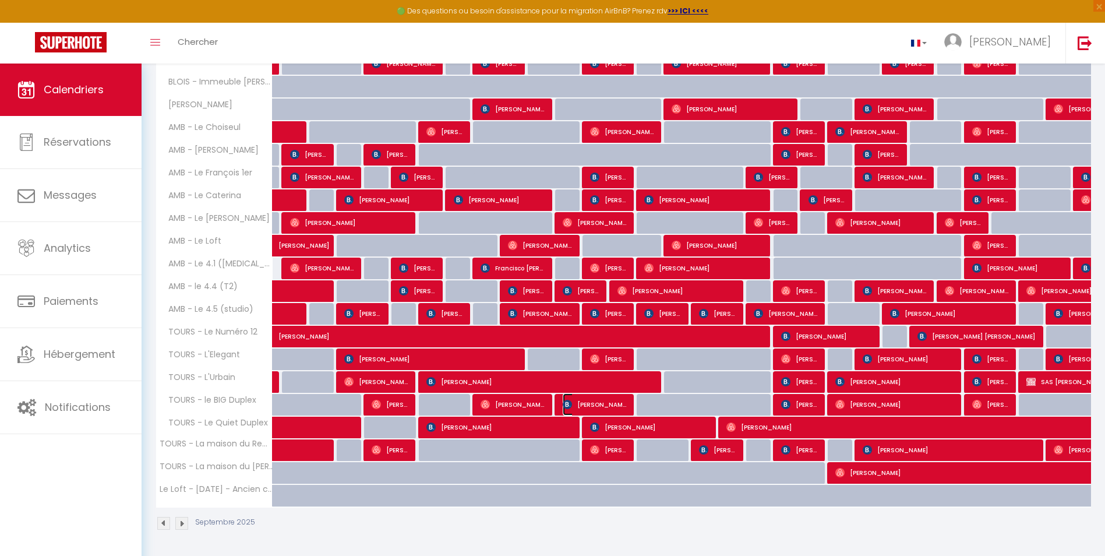
click at [580, 403] on span "[PERSON_NAME] et [PERSON_NAME]" at bounding box center [595, 404] width 64 height 22
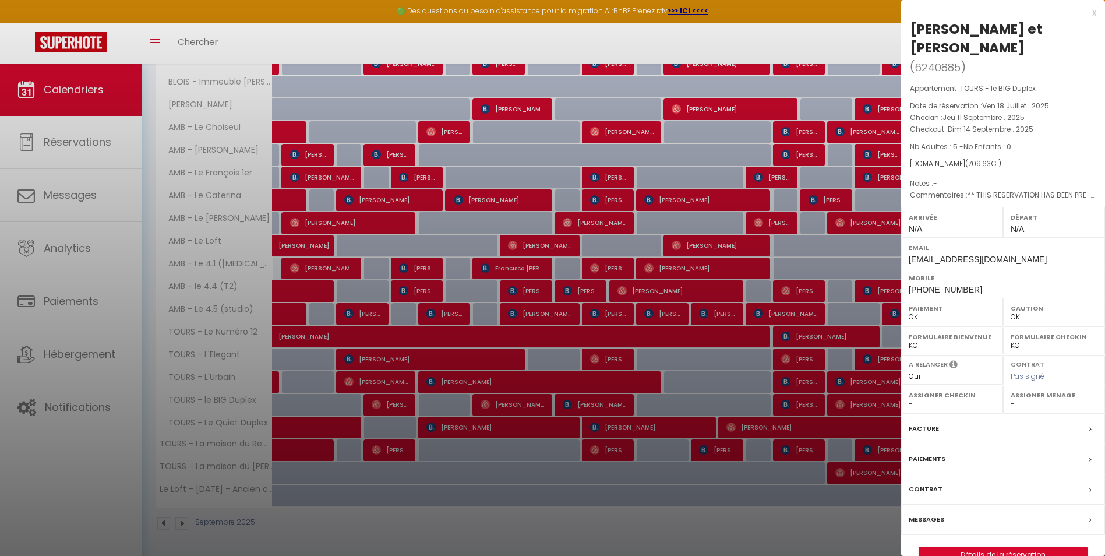
click at [608, 127] on div at bounding box center [552, 278] width 1105 height 556
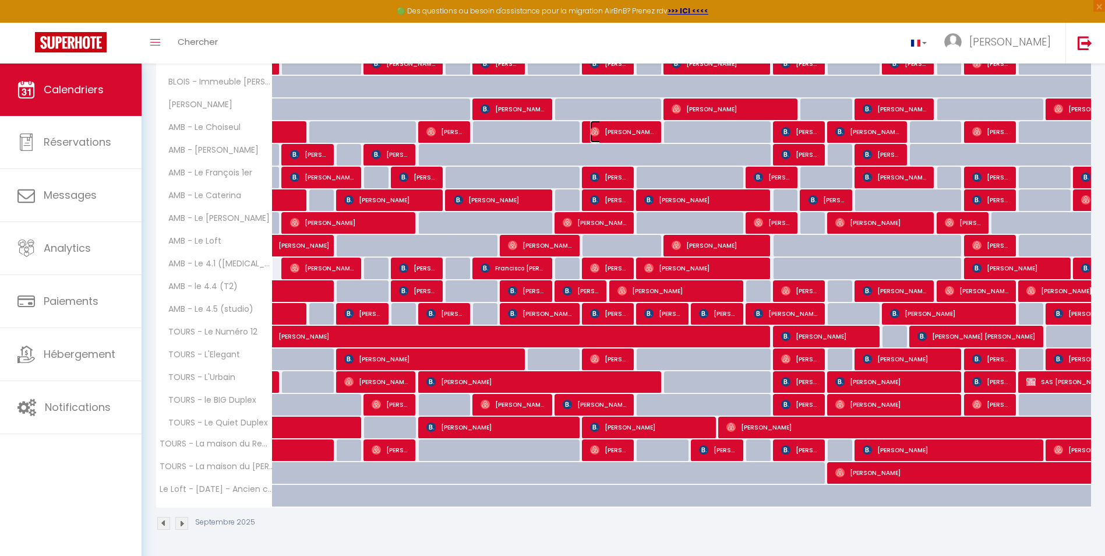
click at [609, 128] on span "[PERSON_NAME] [PERSON_NAME]" at bounding box center [622, 132] width 64 height 22
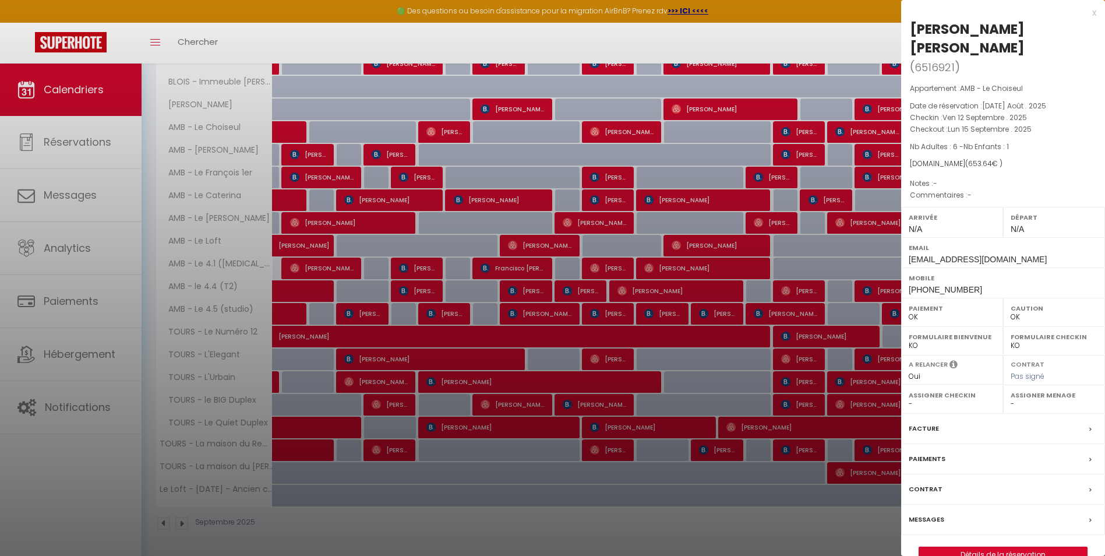
click at [523, 198] on div at bounding box center [552, 278] width 1105 height 556
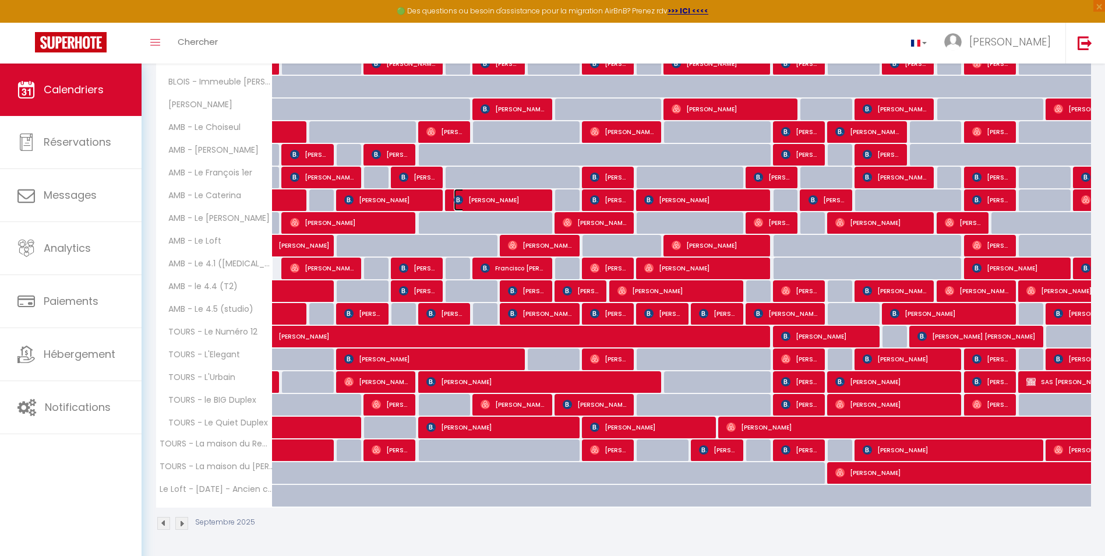
click at [523, 198] on span "[PERSON_NAME]" at bounding box center [499, 200] width 91 height 22
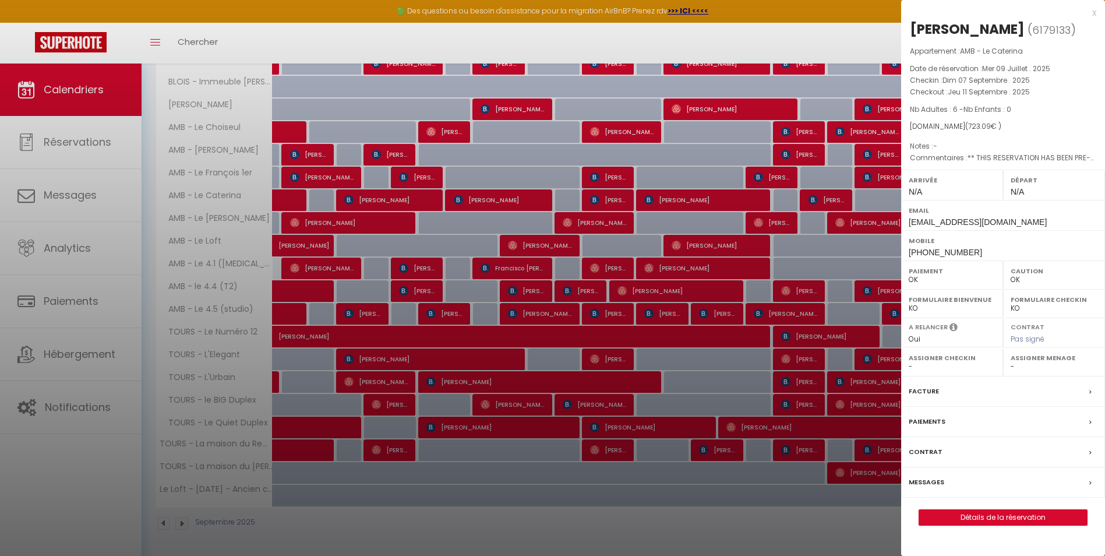
click at [603, 196] on div at bounding box center [552, 278] width 1105 height 556
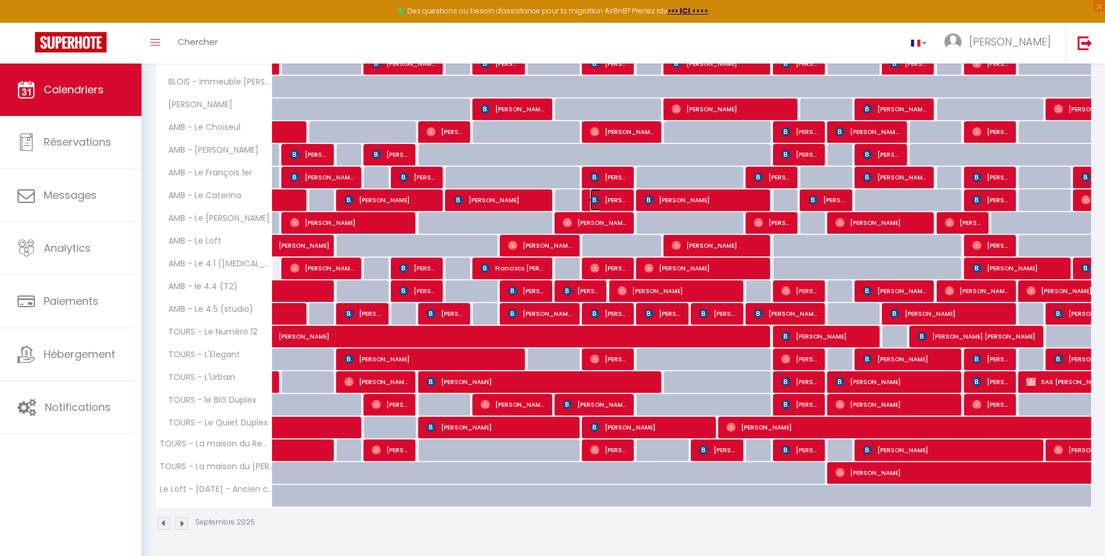
click at [603, 198] on span "[PERSON_NAME]" at bounding box center [608, 200] width 37 height 22
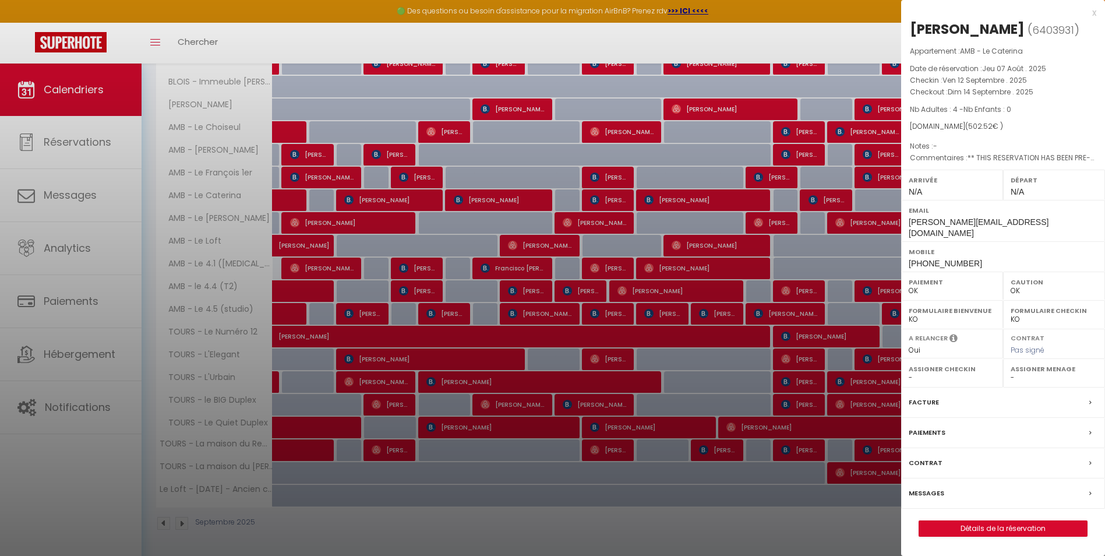
click at [602, 308] on div at bounding box center [552, 278] width 1105 height 556
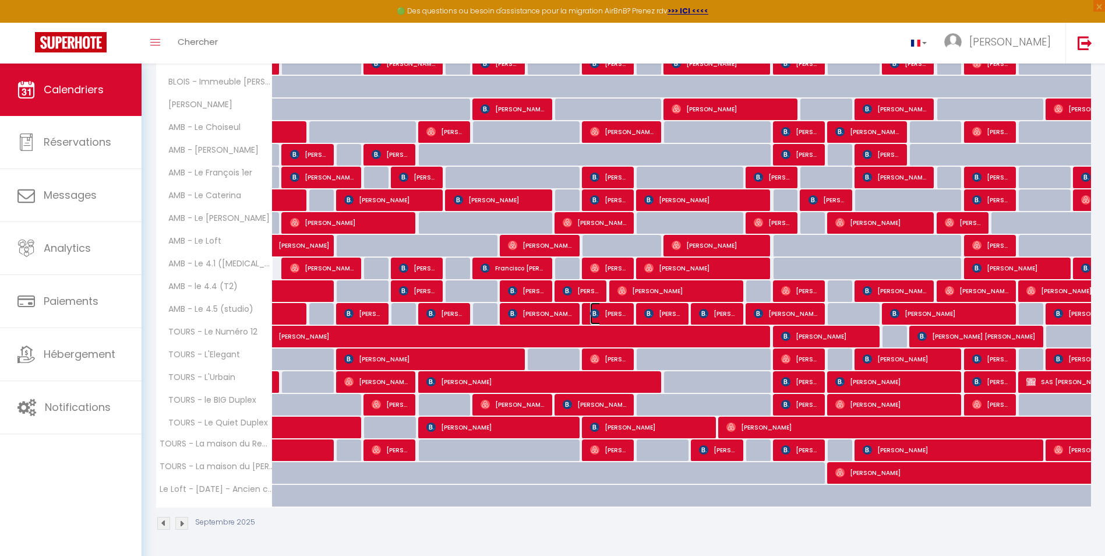
click at [603, 313] on span "[PERSON_NAME]" at bounding box center [608, 313] width 37 height 22
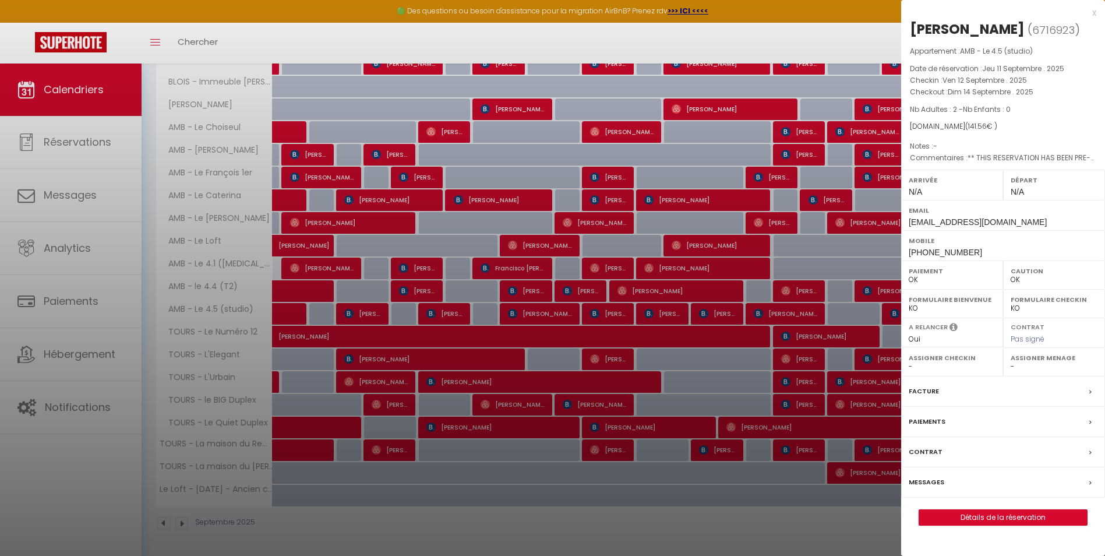
click at [375, 387] on div at bounding box center [552, 278] width 1105 height 556
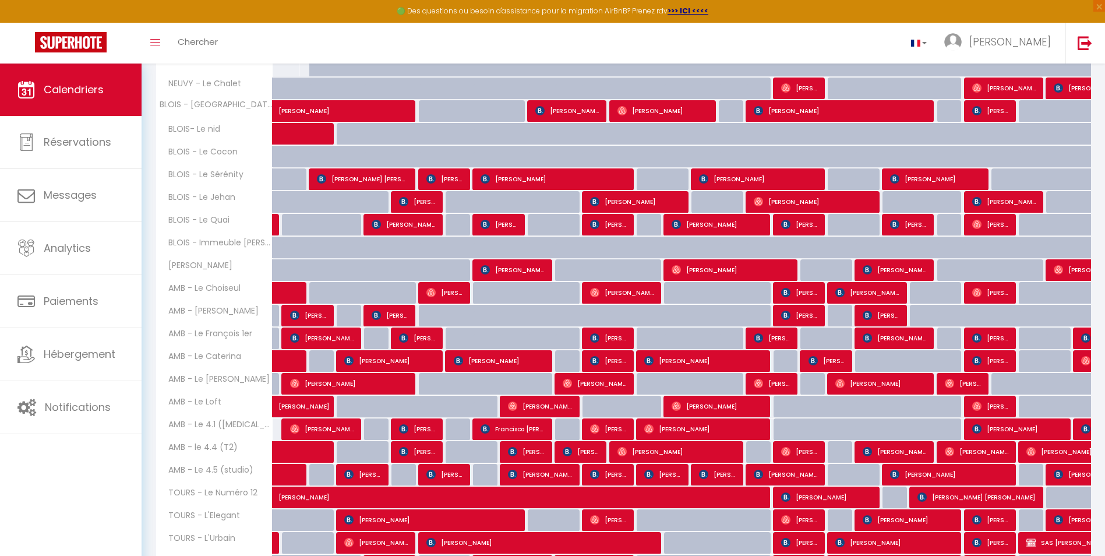
scroll to position [288, 0]
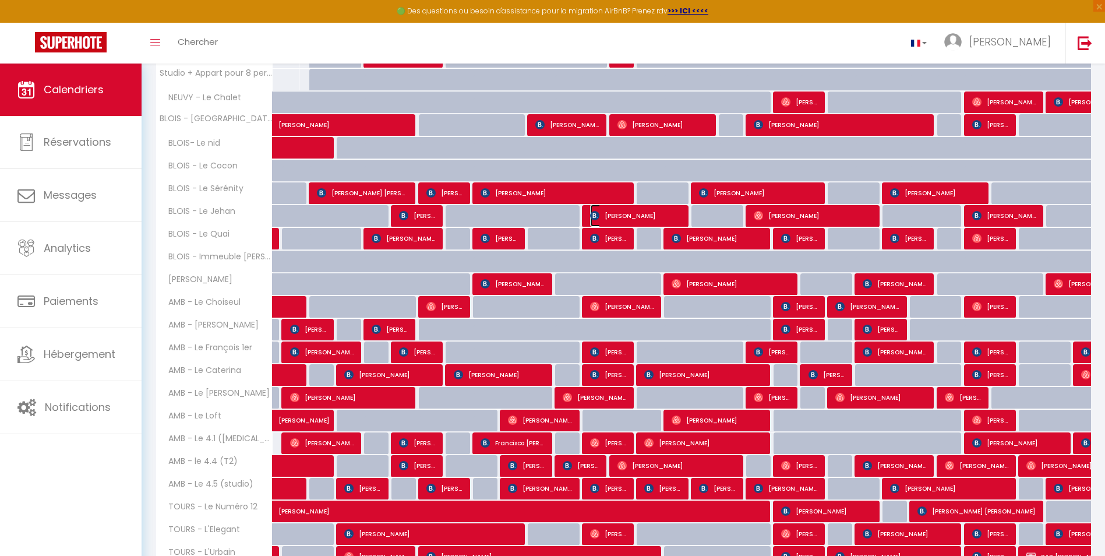
click at [629, 213] on span "[PERSON_NAME]" at bounding box center [635, 216] width 91 height 22
select select "16927"
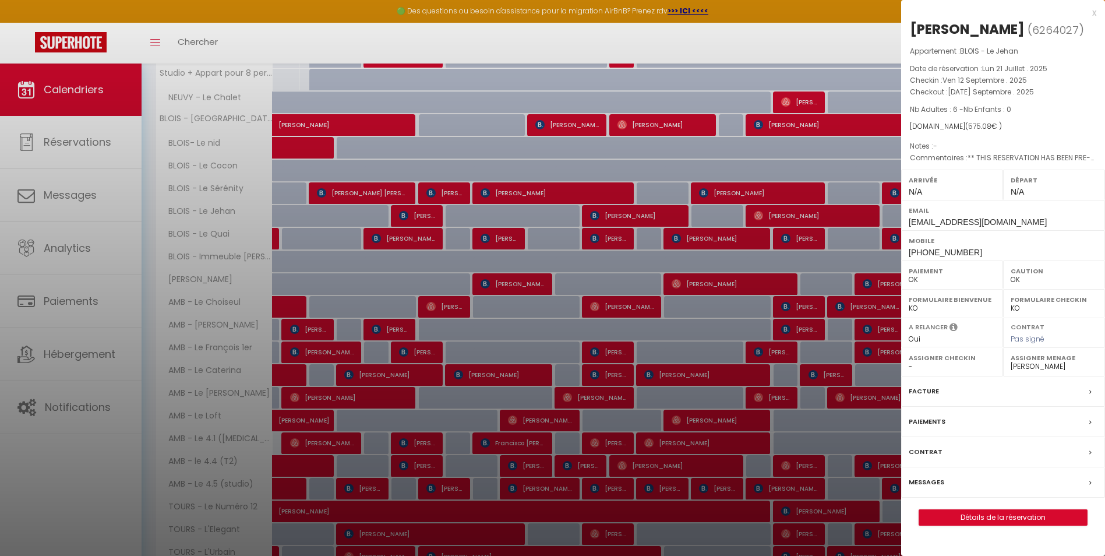
click at [613, 237] on div at bounding box center [552, 278] width 1105 height 556
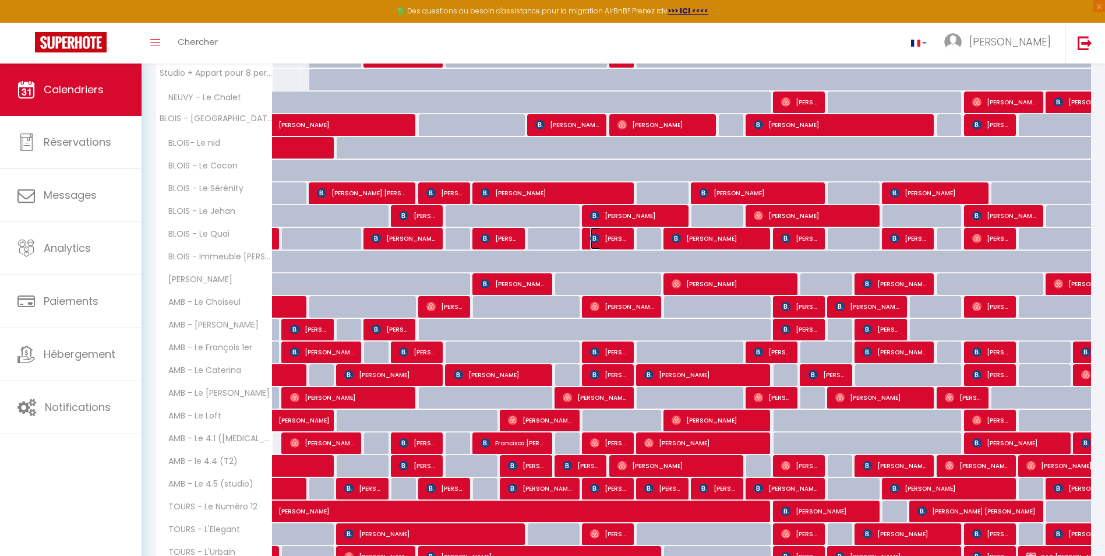
click at [613, 237] on span "[PERSON_NAME]" at bounding box center [608, 238] width 37 height 22
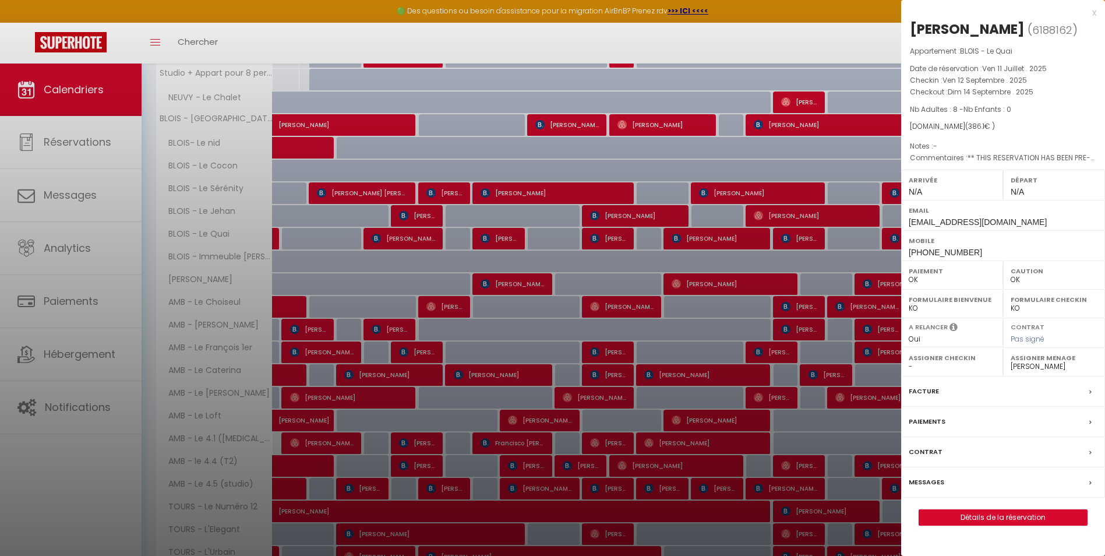
click at [397, 264] on div at bounding box center [552, 278] width 1105 height 556
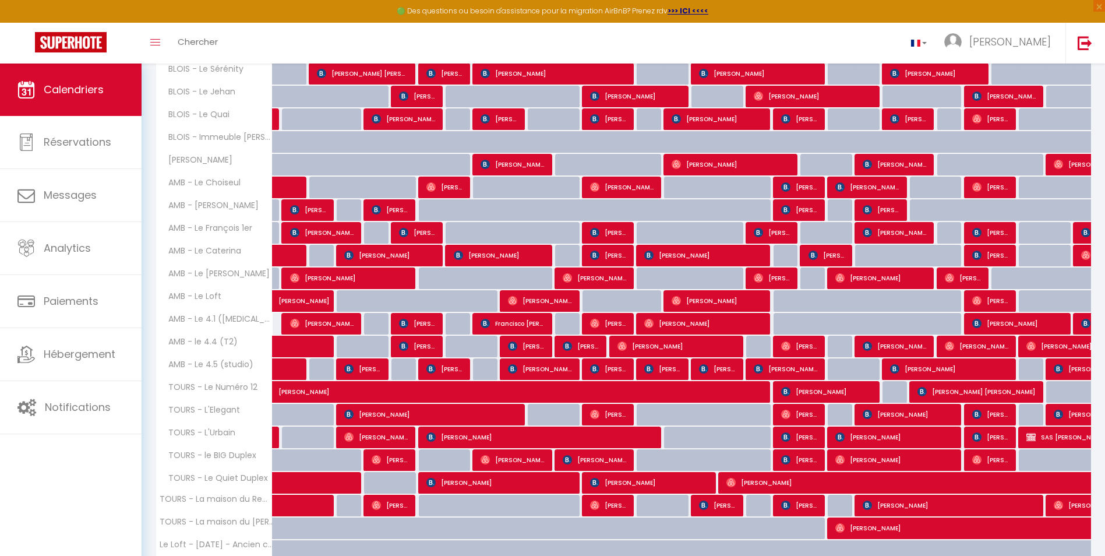
scroll to position [463, 0]
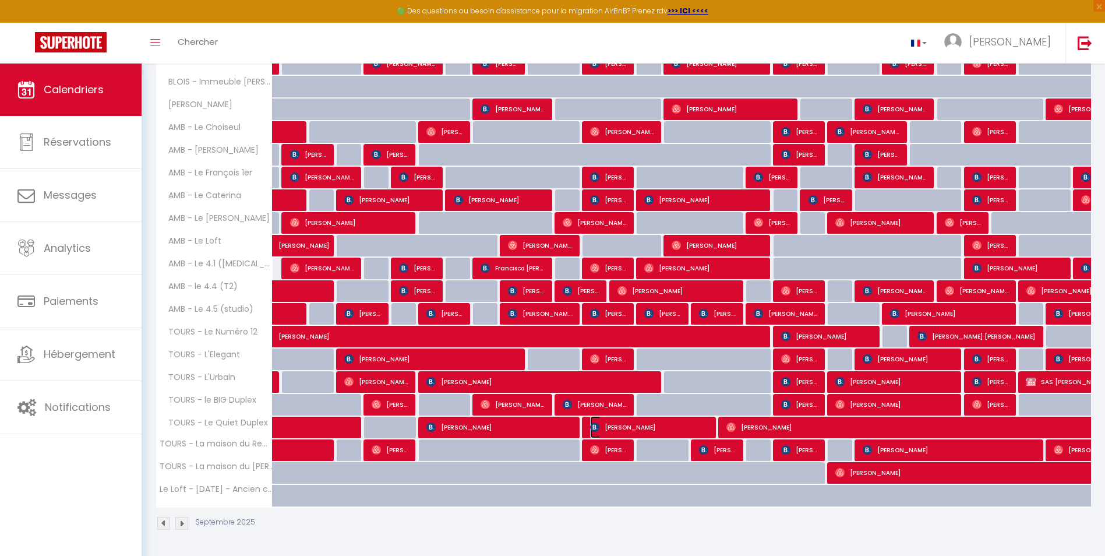
click at [629, 423] on span "[PERSON_NAME]" at bounding box center [649, 427] width 119 height 22
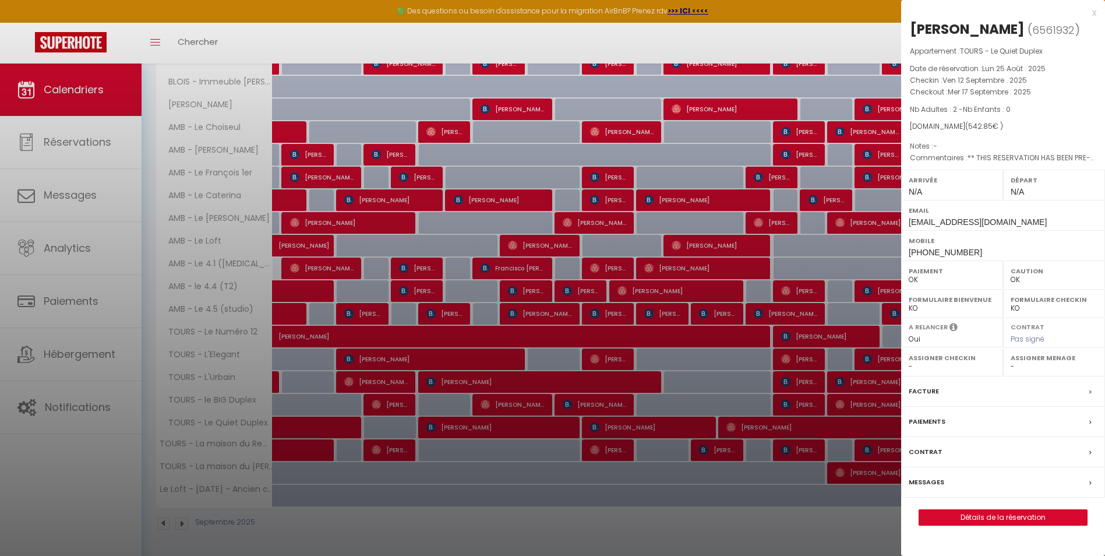
click at [379, 240] on div at bounding box center [552, 278] width 1105 height 556
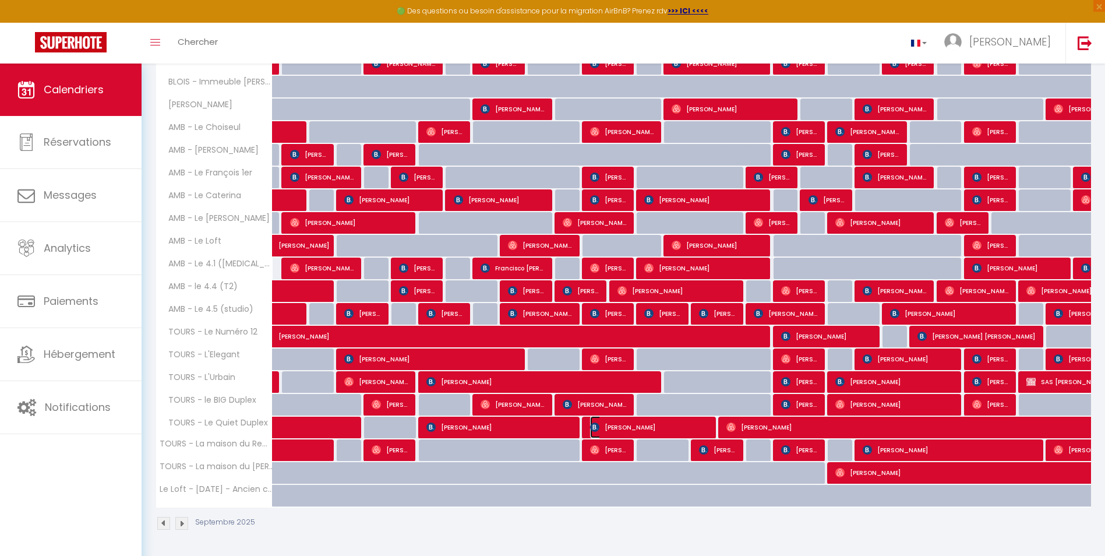
click at [628, 425] on span "[PERSON_NAME]" at bounding box center [649, 427] width 119 height 22
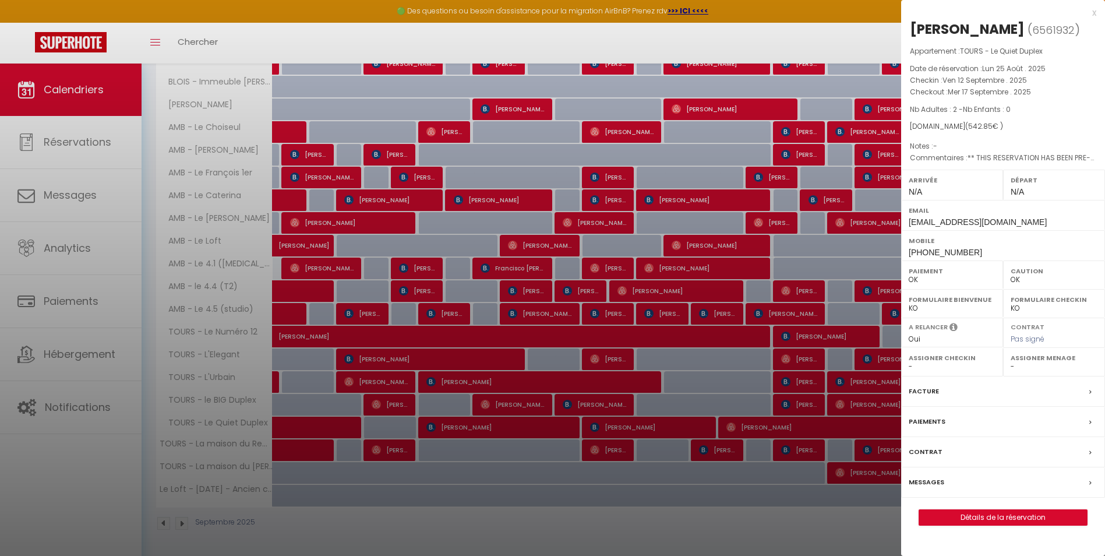
click at [667, 197] on div at bounding box center [552, 278] width 1105 height 556
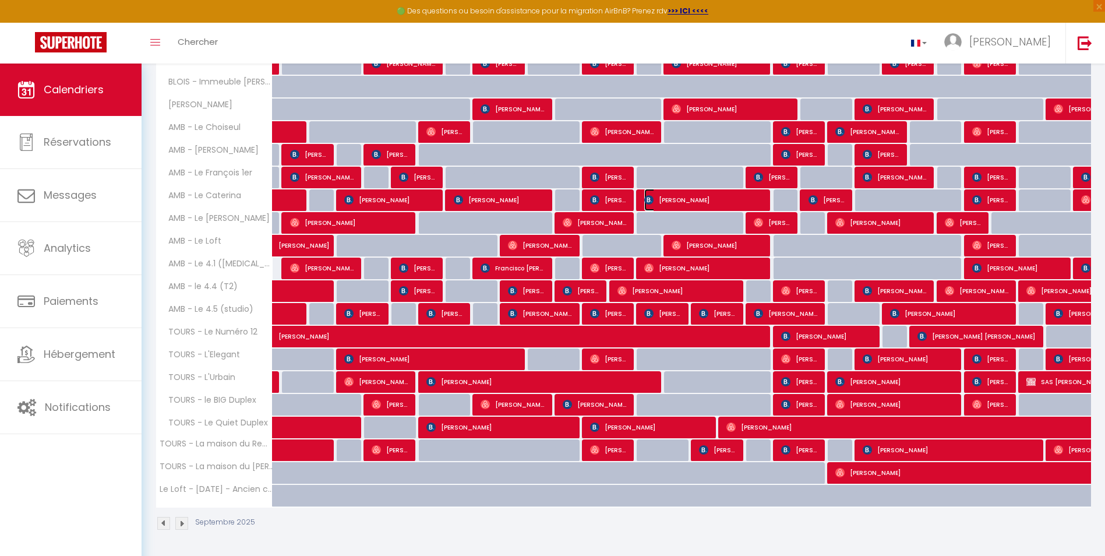
click at [667, 198] on span "[PERSON_NAME]" at bounding box center [703, 200] width 119 height 22
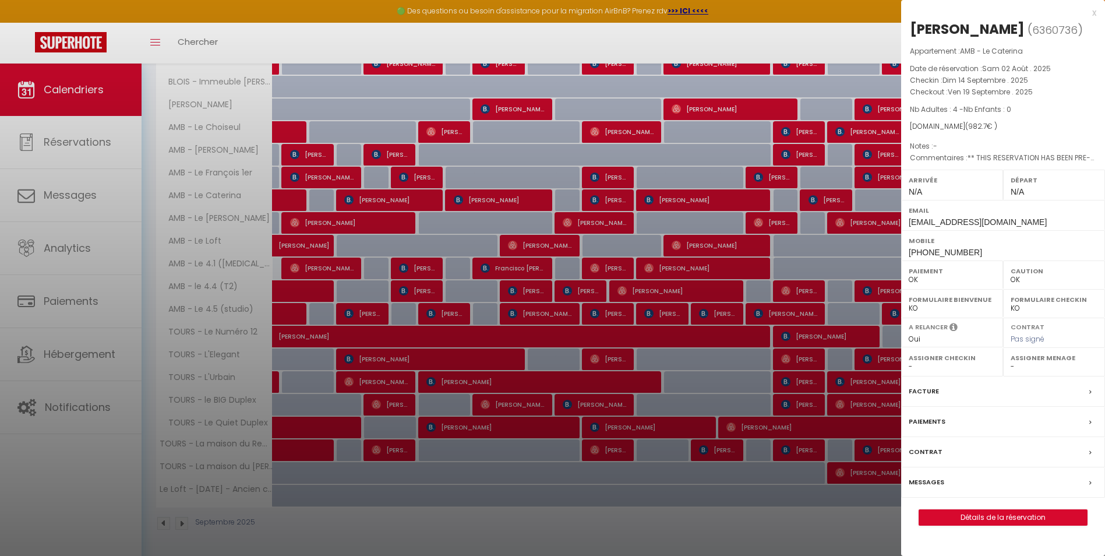
drag, startPoint x: 434, startPoint y: 321, endPoint x: 351, endPoint y: 280, distance: 91.7
click at [434, 320] on div at bounding box center [552, 278] width 1105 height 556
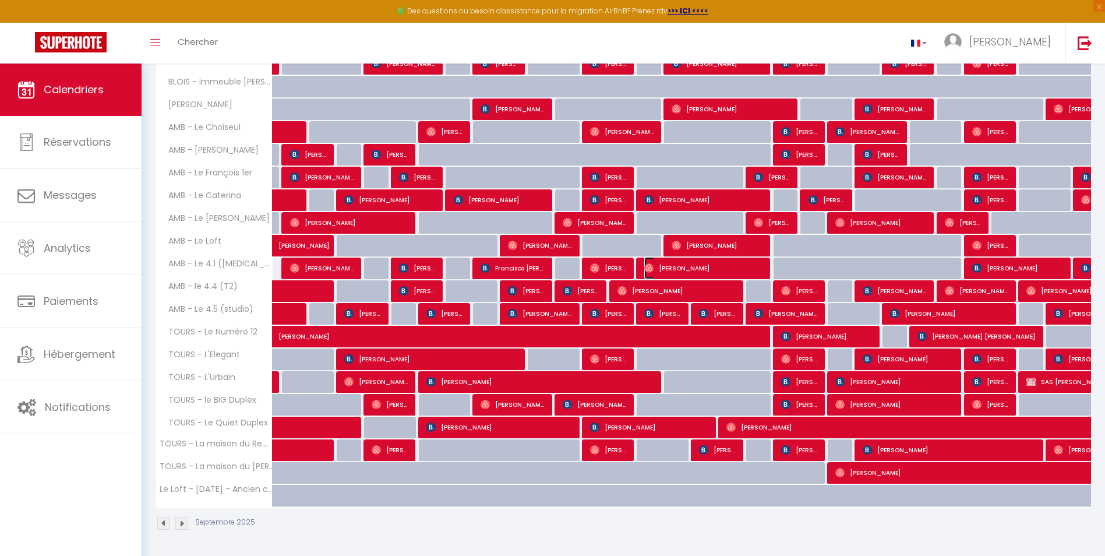
click at [650, 267] on img at bounding box center [648, 267] width 9 height 9
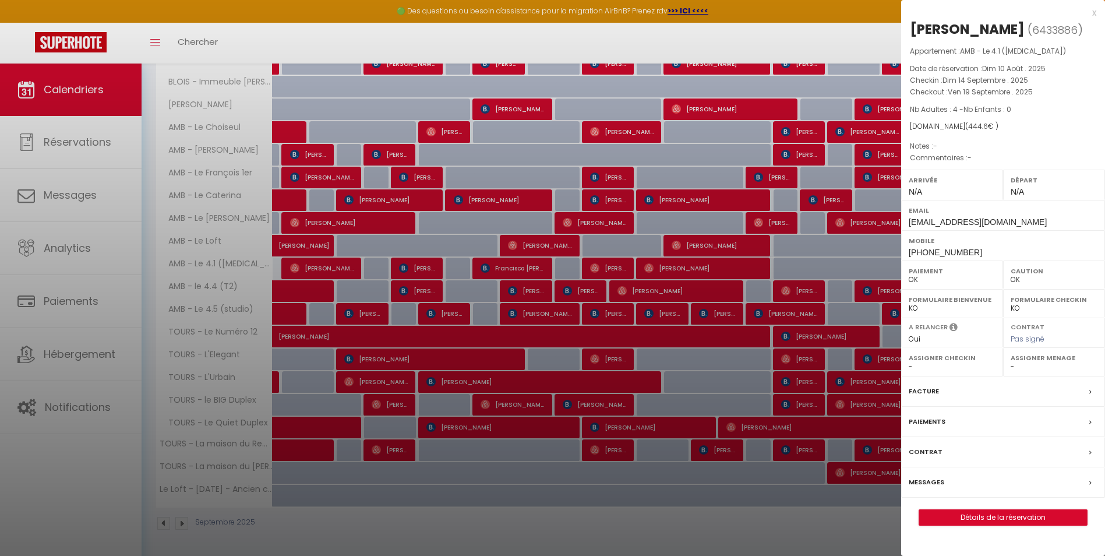
click at [706, 245] on div at bounding box center [552, 278] width 1105 height 556
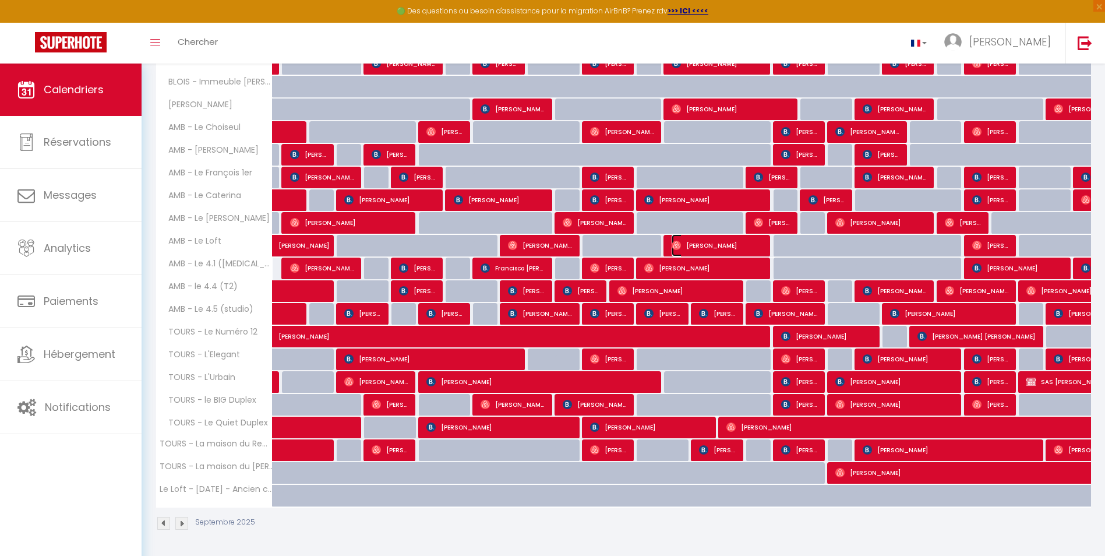
click at [709, 244] on span "[PERSON_NAME]" at bounding box center [717, 245] width 91 height 22
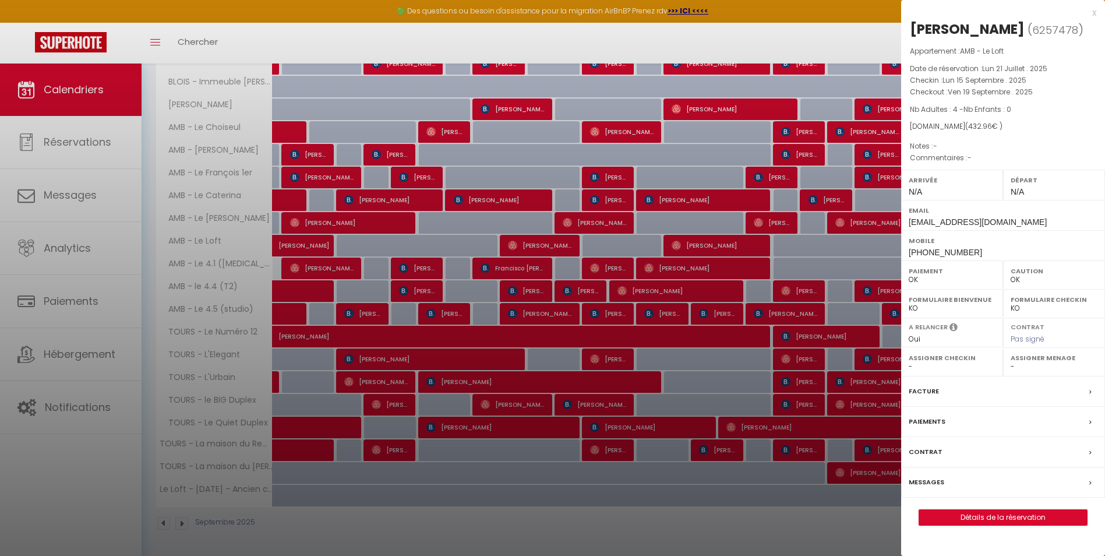
click at [472, 287] on div at bounding box center [552, 278] width 1105 height 556
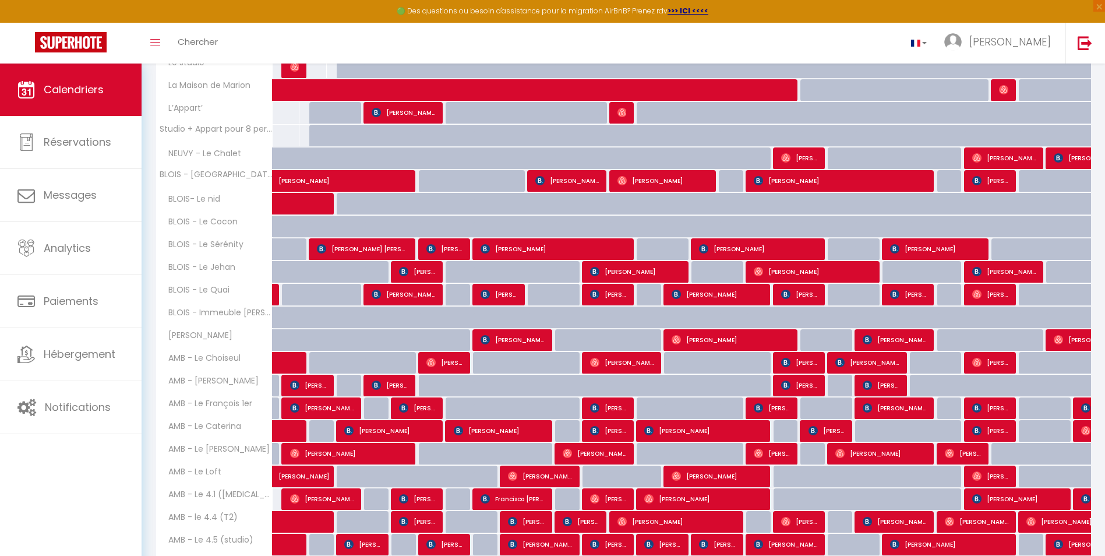
scroll to position [230, 0]
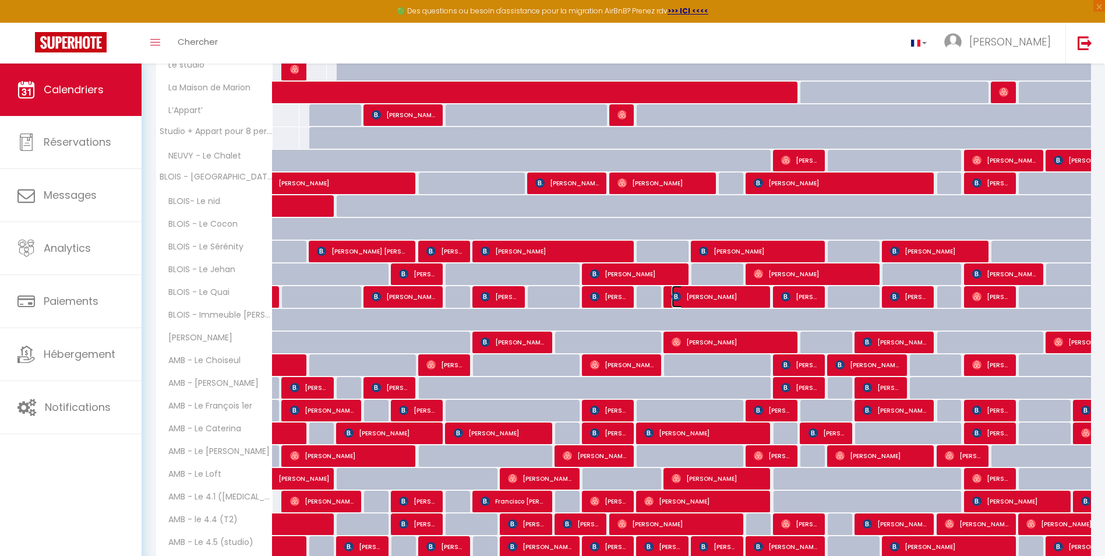
click at [689, 296] on span "[PERSON_NAME]" at bounding box center [717, 297] width 91 height 22
select select "16927"
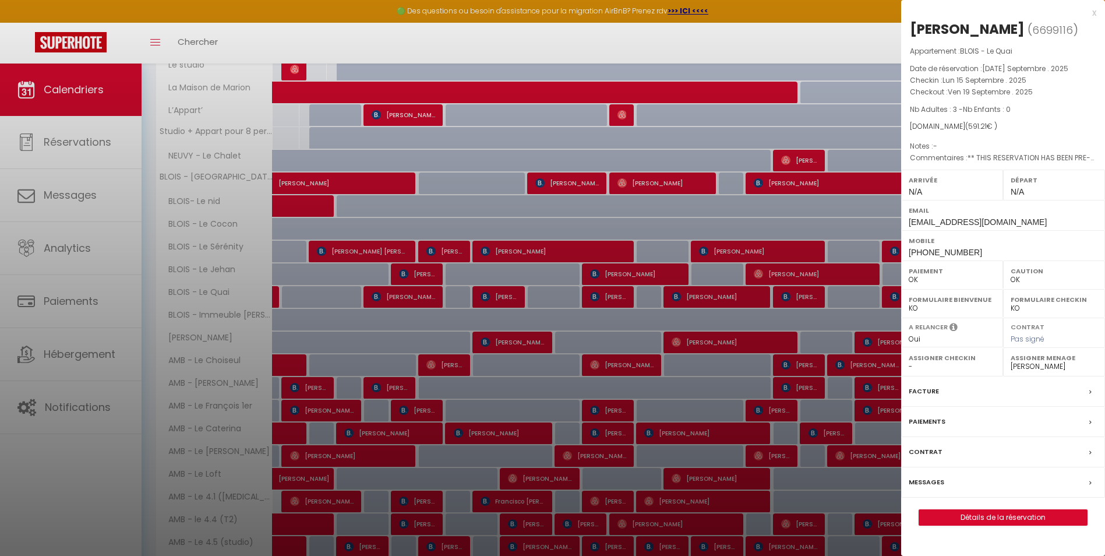
drag, startPoint x: 395, startPoint y: 181, endPoint x: 387, endPoint y: 207, distance: 27.3
click at [395, 181] on div at bounding box center [552, 278] width 1105 height 556
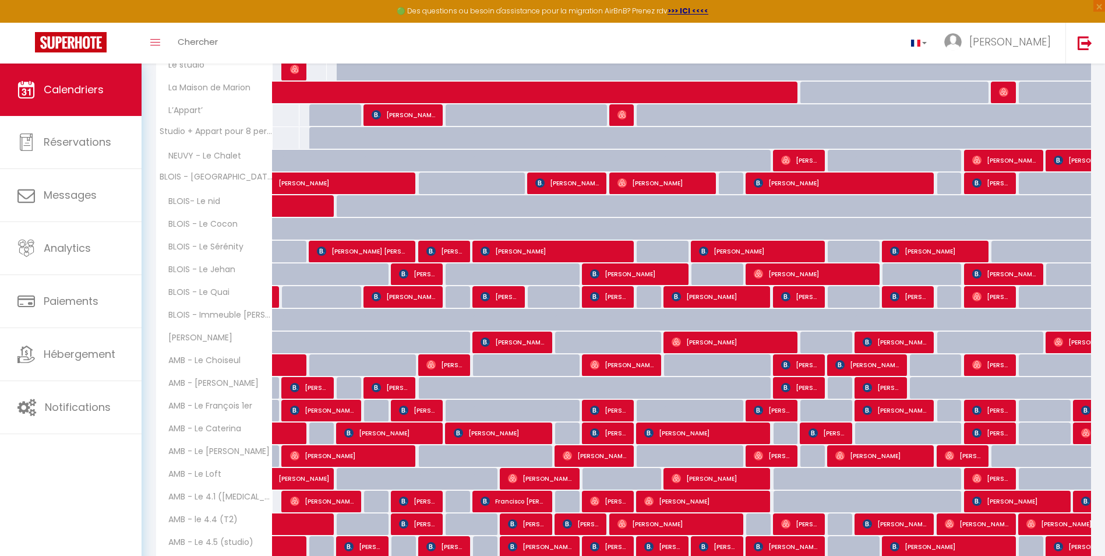
scroll to position [463, 0]
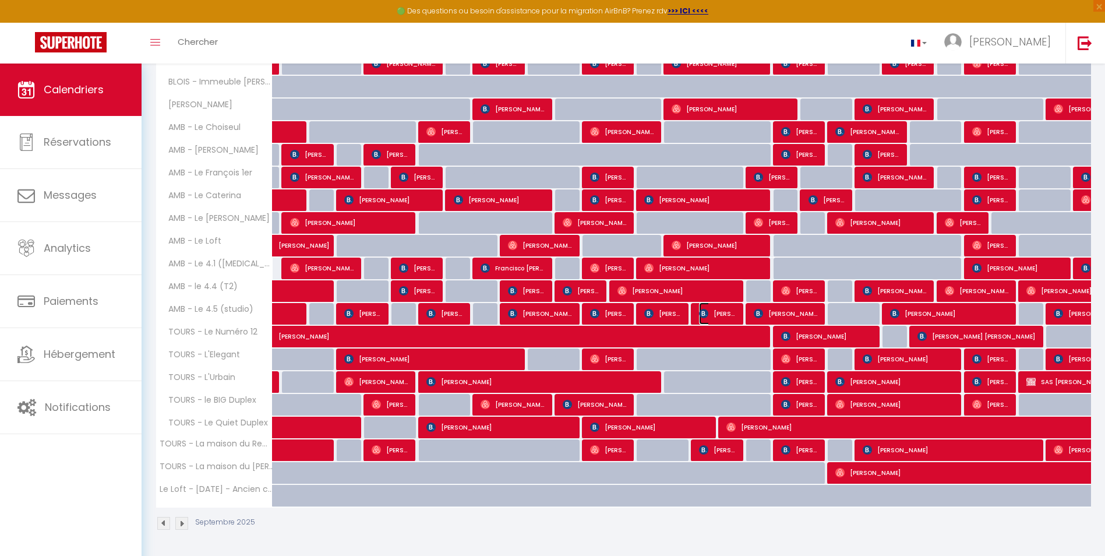
click at [712, 311] on span "[PERSON_NAME]" at bounding box center [717, 313] width 37 height 22
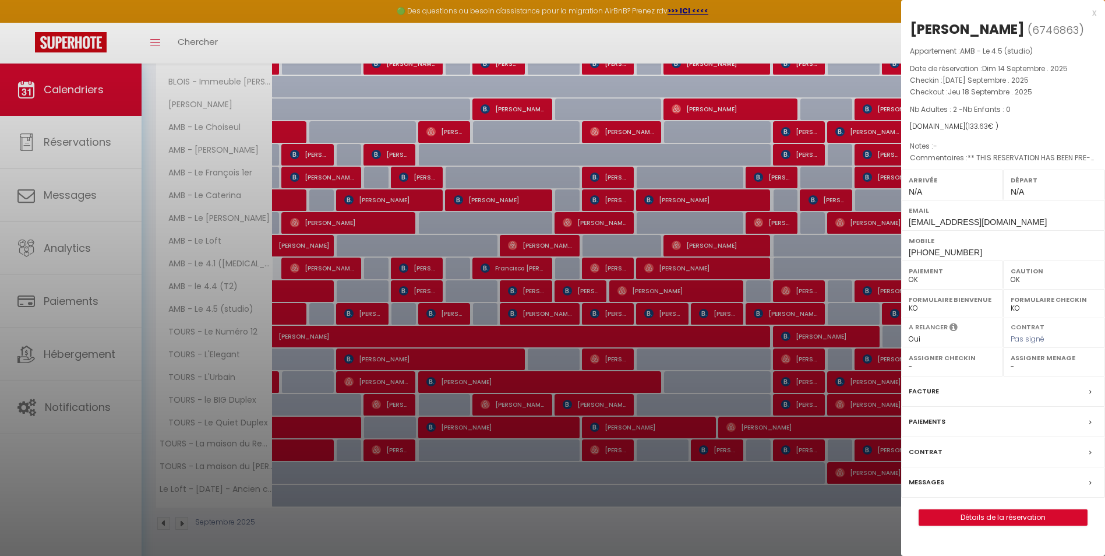
click at [398, 238] on div at bounding box center [552, 278] width 1105 height 556
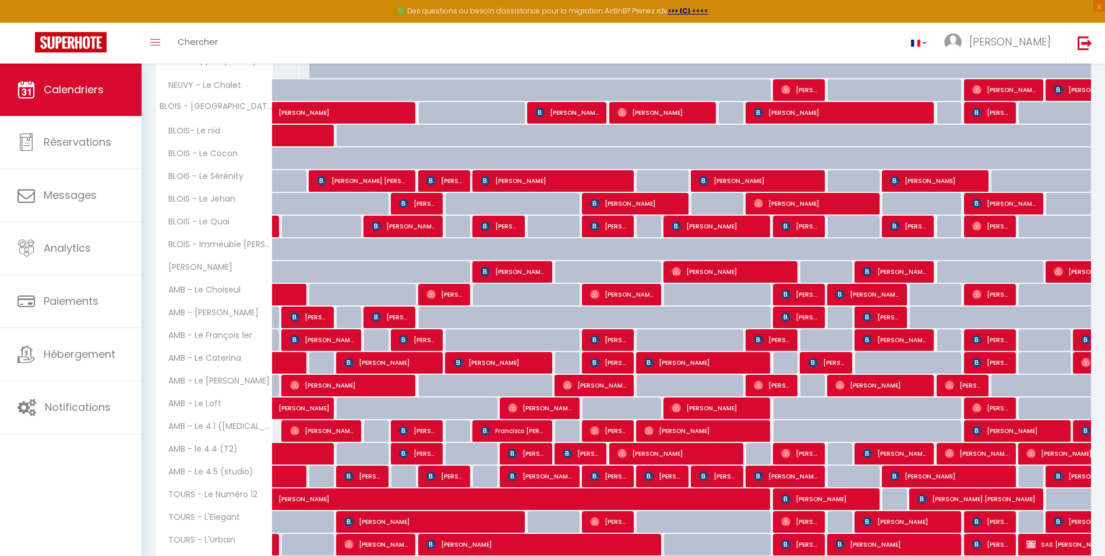
scroll to position [288, 0]
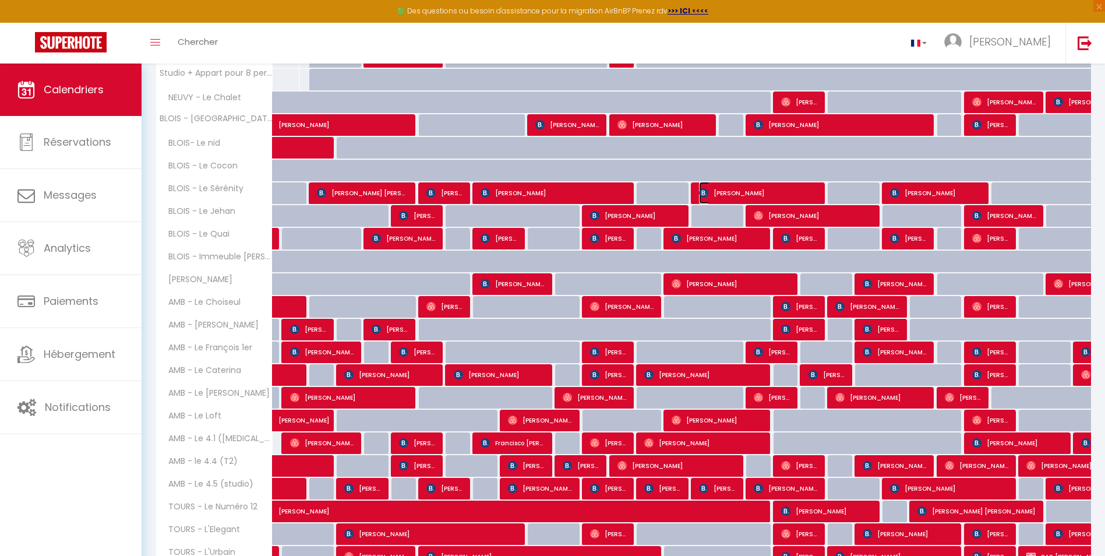
click at [729, 191] on span "[PERSON_NAME]" at bounding box center [758, 193] width 119 height 22
select select "16927"
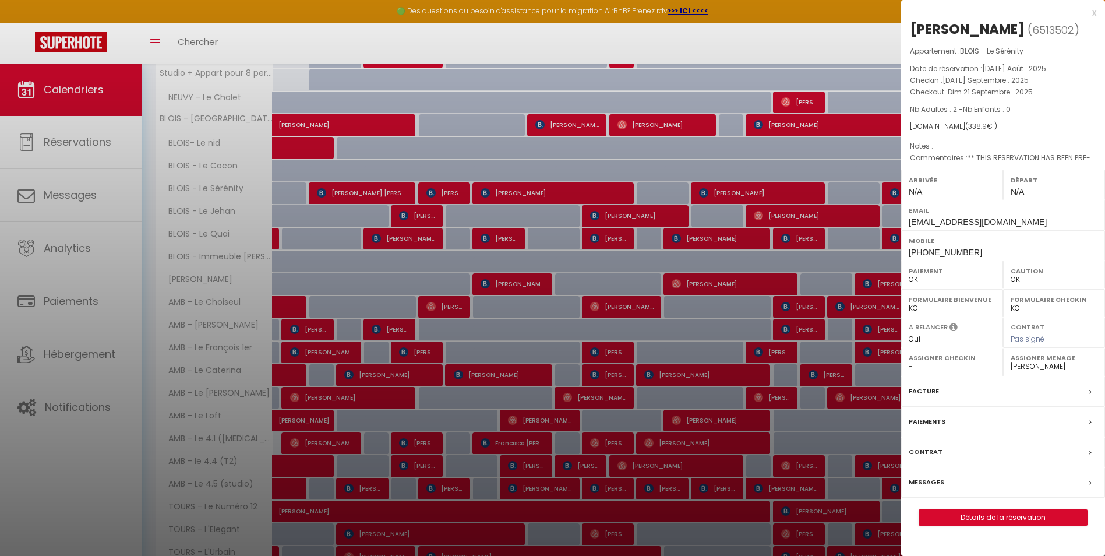
click at [393, 188] on div at bounding box center [552, 278] width 1105 height 556
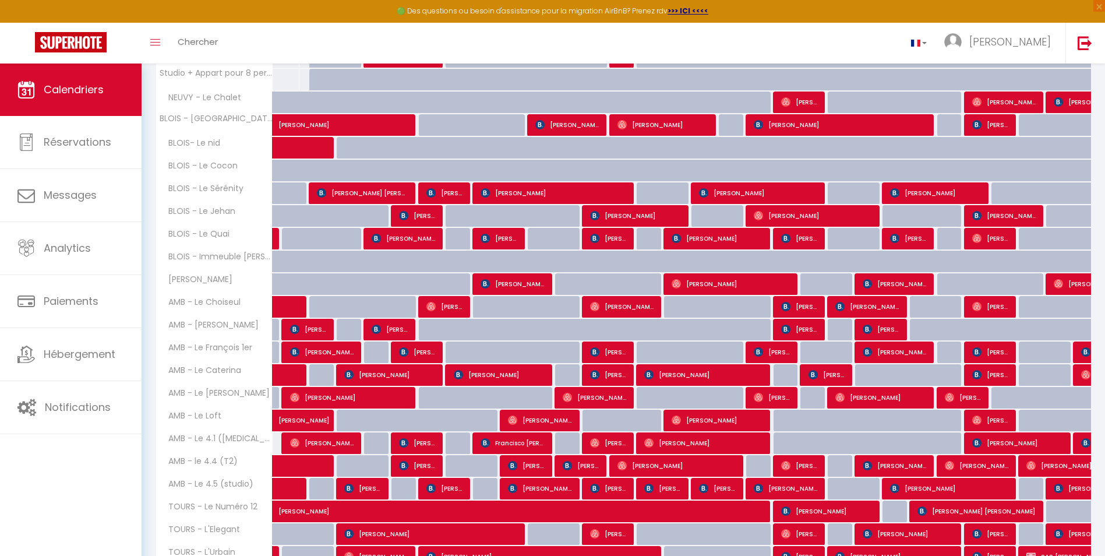
scroll to position [463, 0]
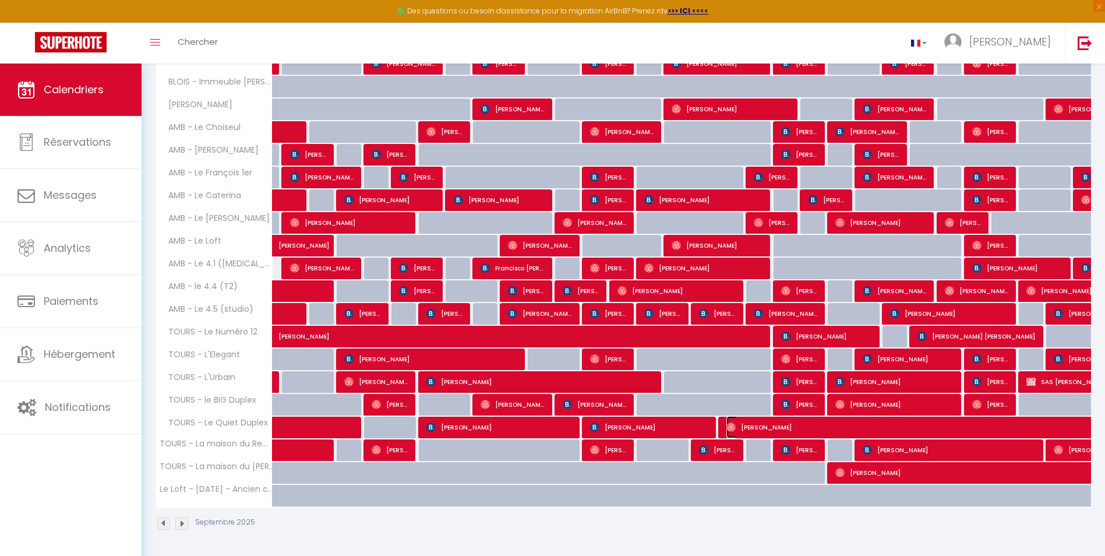
click at [743, 425] on span "[PERSON_NAME]" at bounding box center [995, 427] width 536 height 22
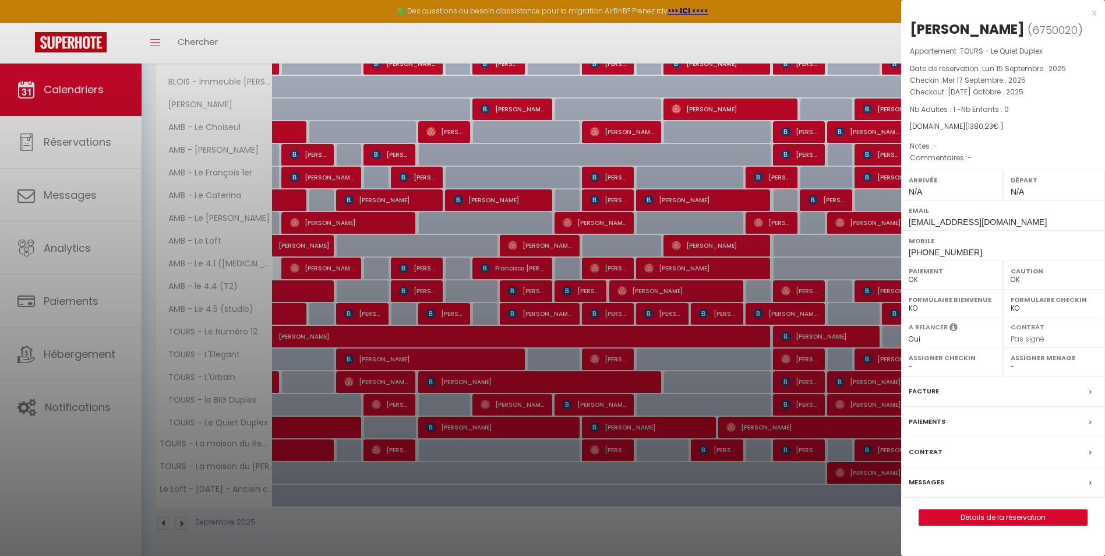
click at [682, 427] on div at bounding box center [552, 278] width 1105 height 556
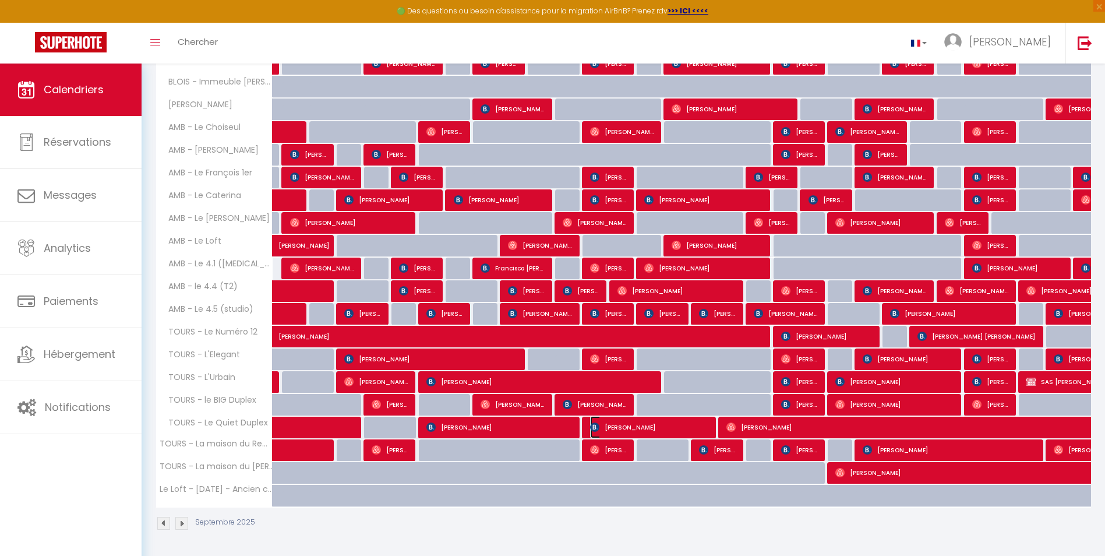
click at [682, 427] on span "[PERSON_NAME]" at bounding box center [649, 427] width 119 height 22
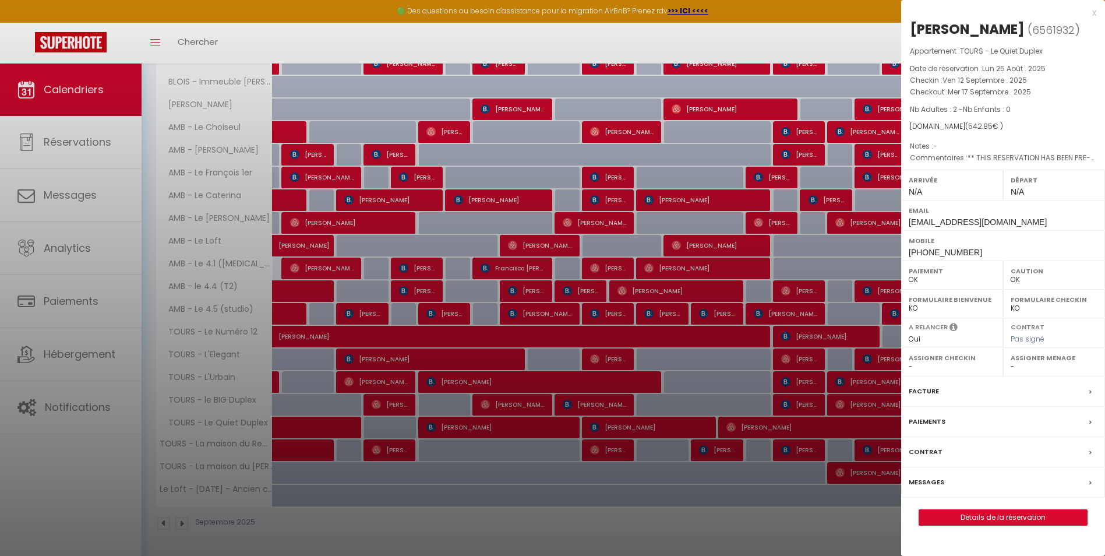
click at [720, 429] on div at bounding box center [552, 278] width 1105 height 556
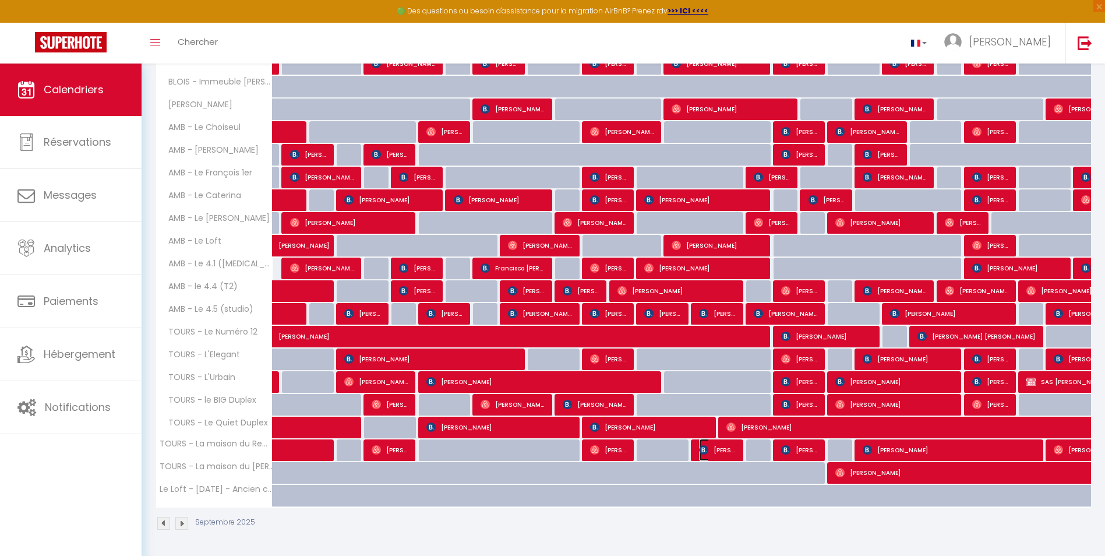
click at [720, 429] on span "[PERSON_NAME]" at bounding box center [717, 450] width 37 height 22
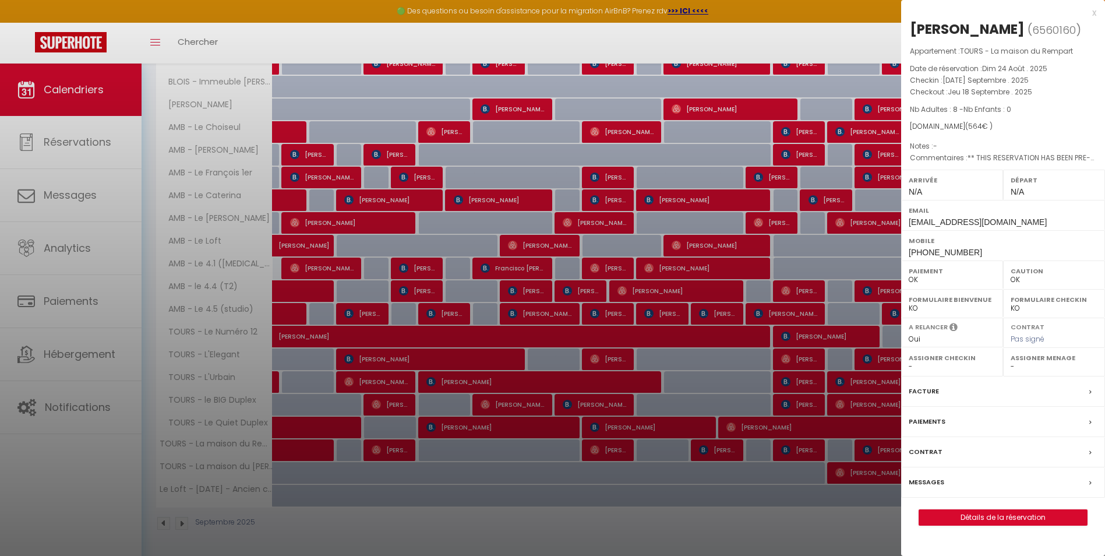
click at [481, 277] on div at bounding box center [552, 278] width 1105 height 556
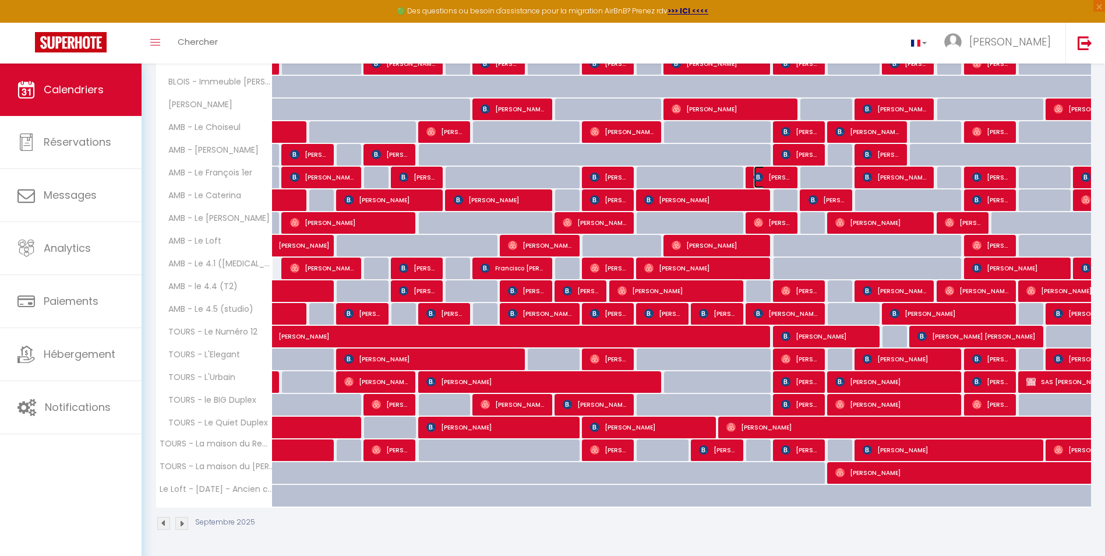
click at [785, 174] on span "[PERSON_NAME]" at bounding box center [772, 177] width 37 height 22
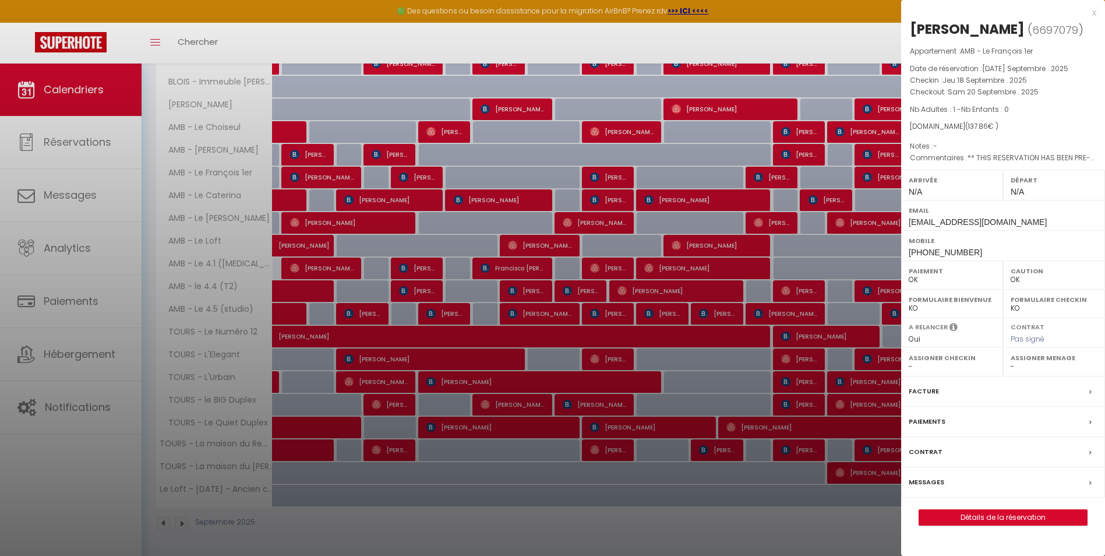
click at [492, 302] on div at bounding box center [552, 278] width 1105 height 556
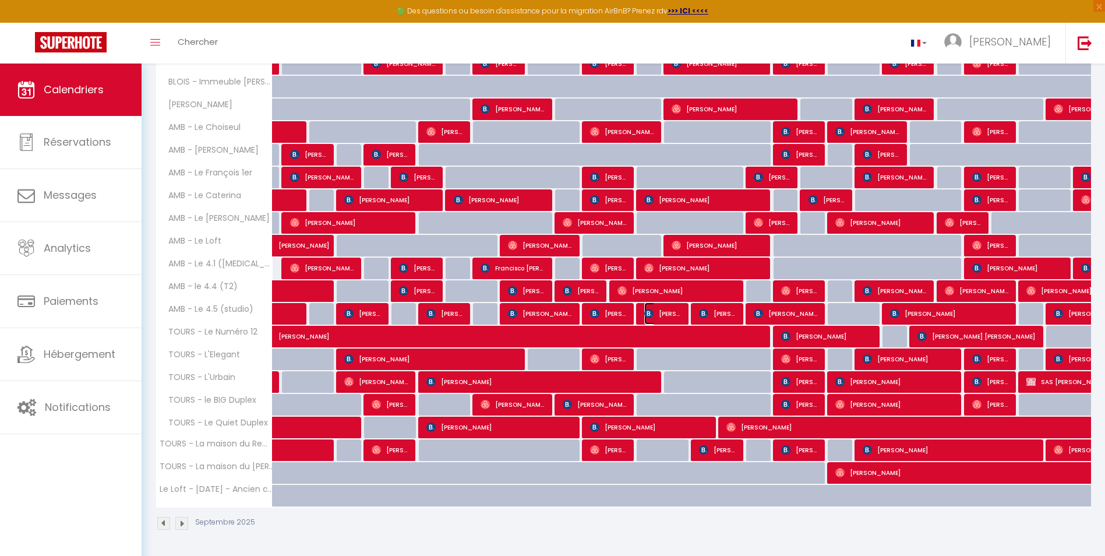
click at [661, 313] on span "[PERSON_NAME]" at bounding box center [662, 313] width 37 height 22
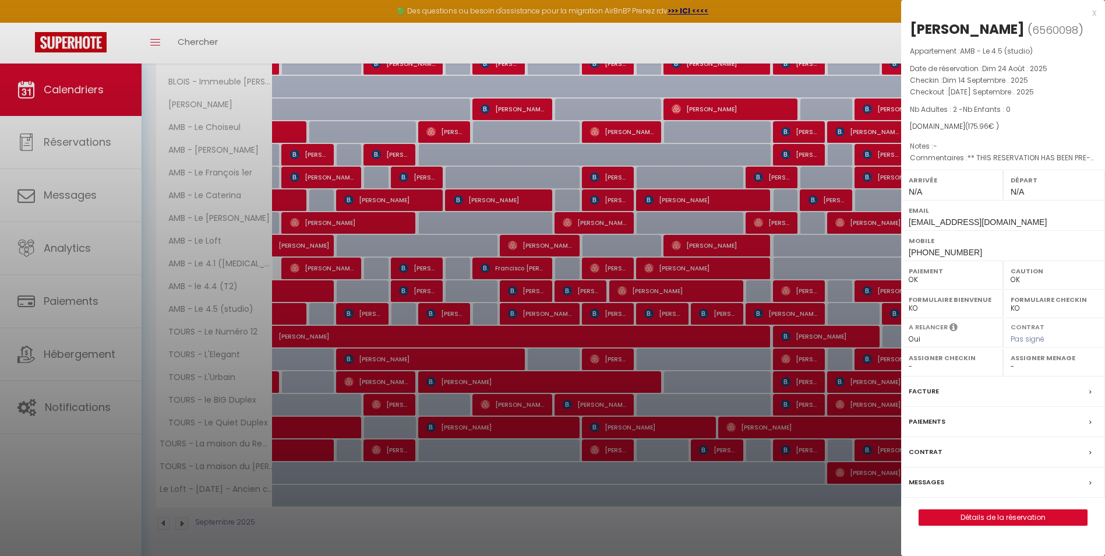
click at [713, 313] on div at bounding box center [552, 278] width 1105 height 556
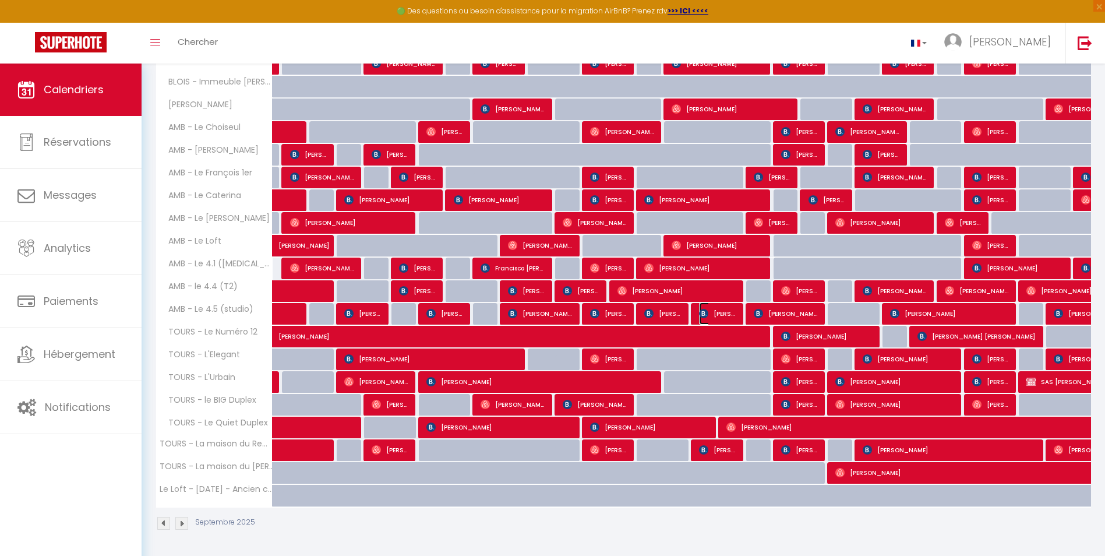
click at [713, 313] on span "[PERSON_NAME]" at bounding box center [717, 313] width 37 height 22
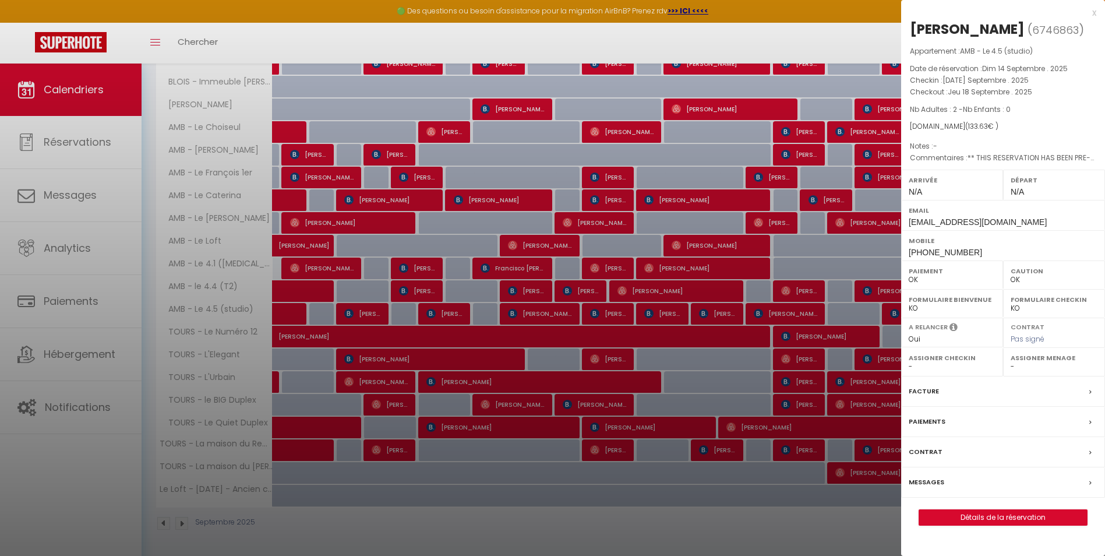
click at [791, 313] on div at bounding box center [552, 278] width 1105 height 556
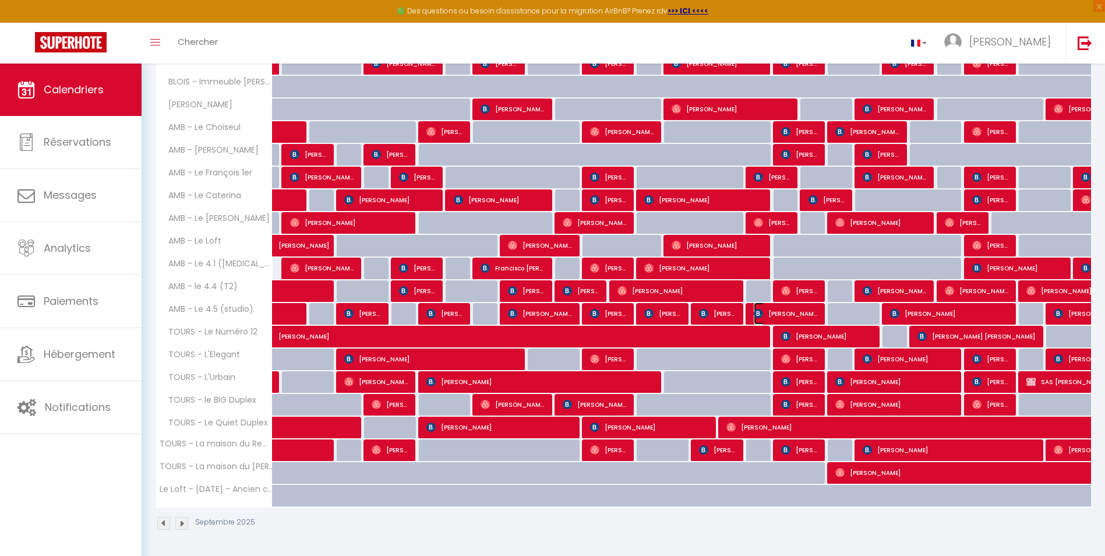
click at [790, 313] on span "[PERSON_NAME]" at bounding box center [786, 313] width 64 height 22
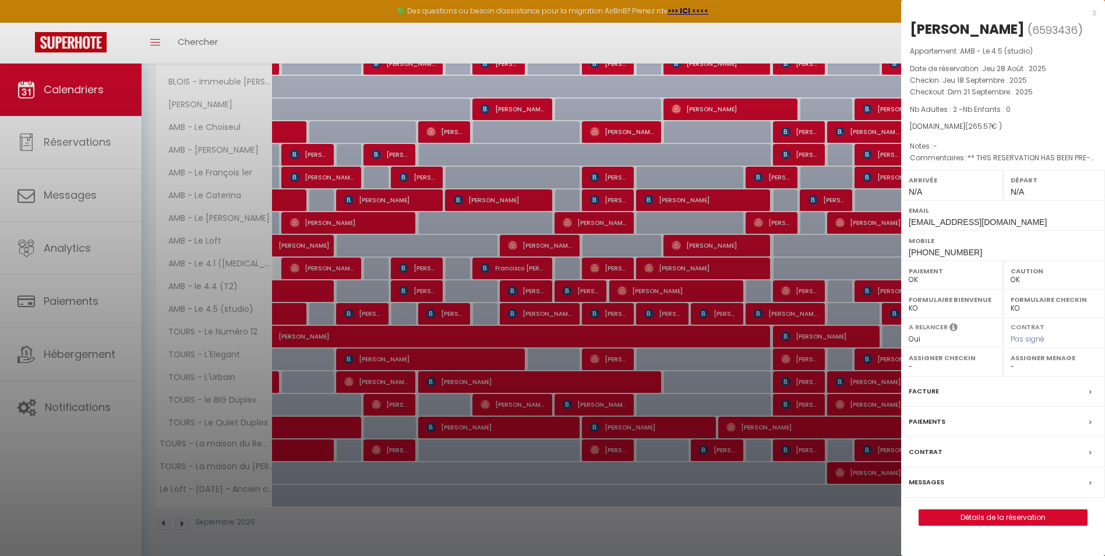
click at [435, 195] on div at bounding box center [552, 278] width 1105 height 556
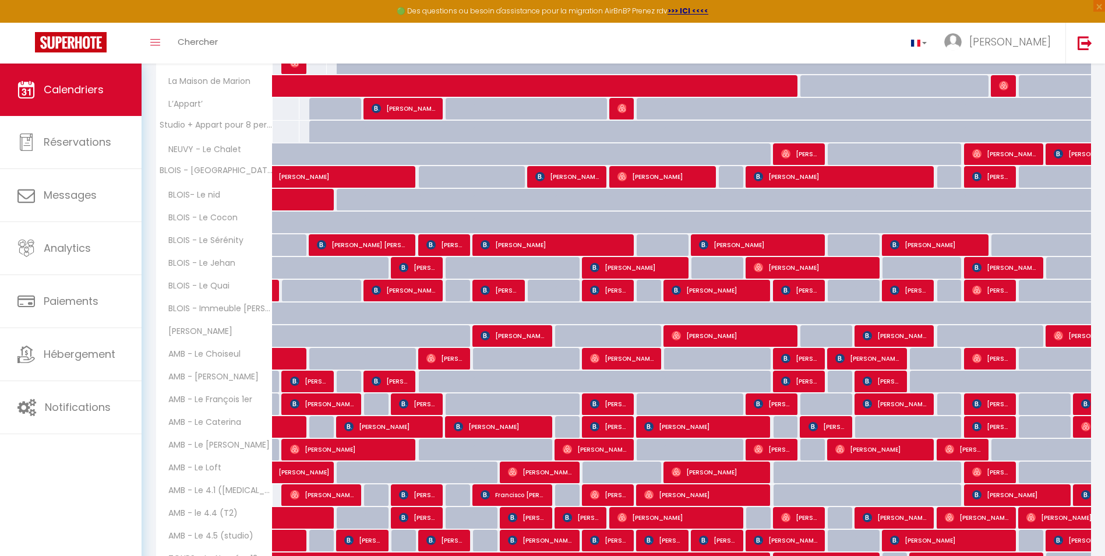
scroll to position [230, 0]
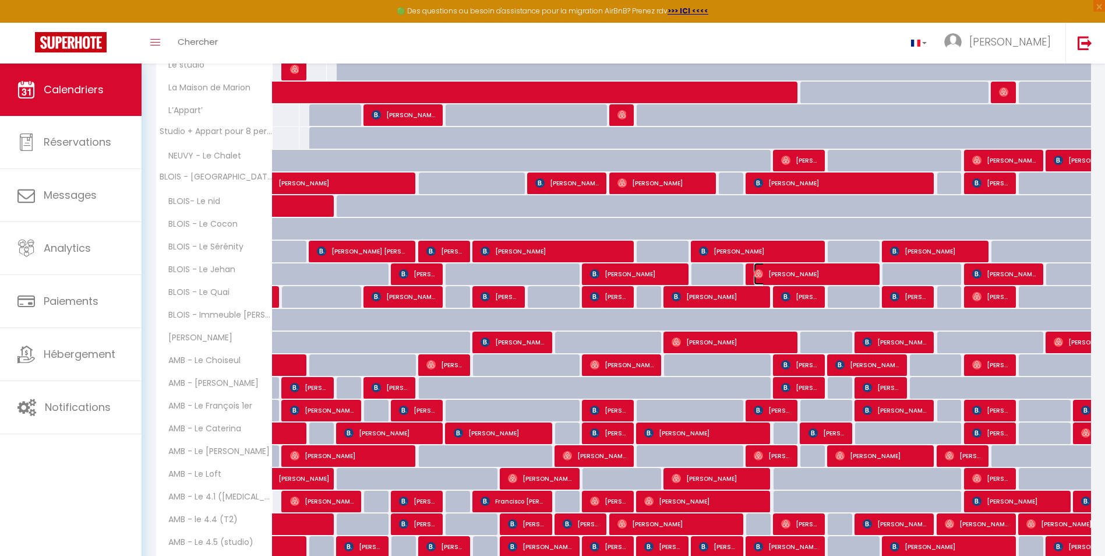
click at [781, 272] on span "[PERSON_NAME]" at bounding box center [813, 274] width 119 height 22
select select "16927"
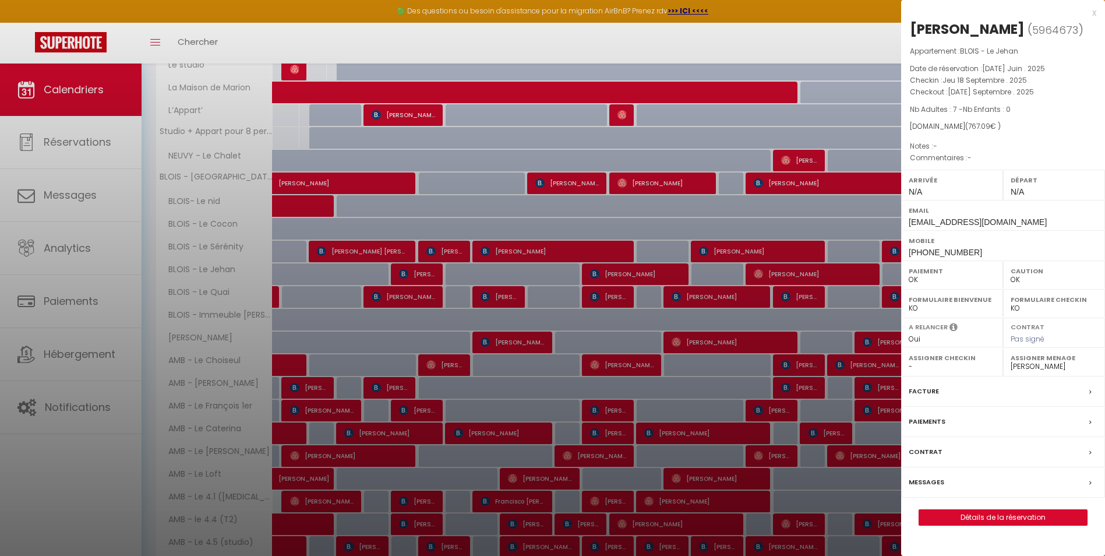
click at [431, 185] on div at bounding box center [552, 278] width 1105 height 556
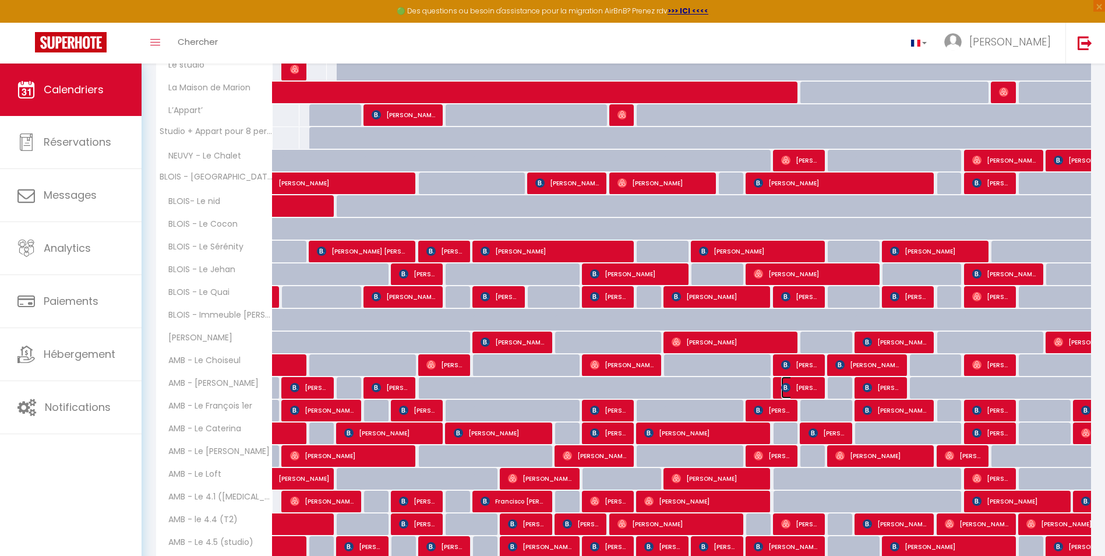
click at [809, 385] on span "[PERSON_NAME]" at bounding box center [799, 387] width 37 height 22
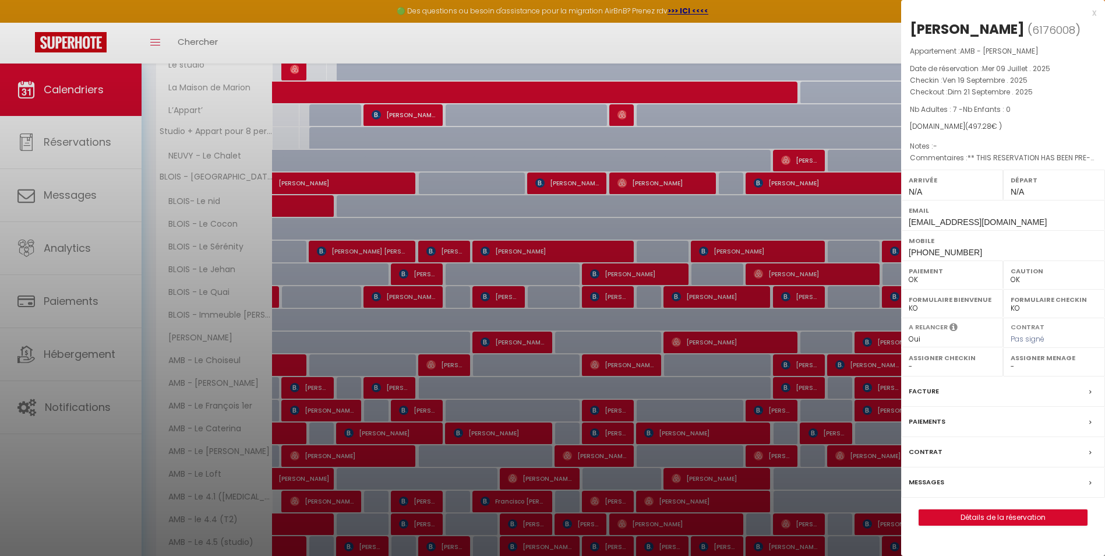
click at [494, 179] on div at bounding box center [552, 278] width 1105 height 556
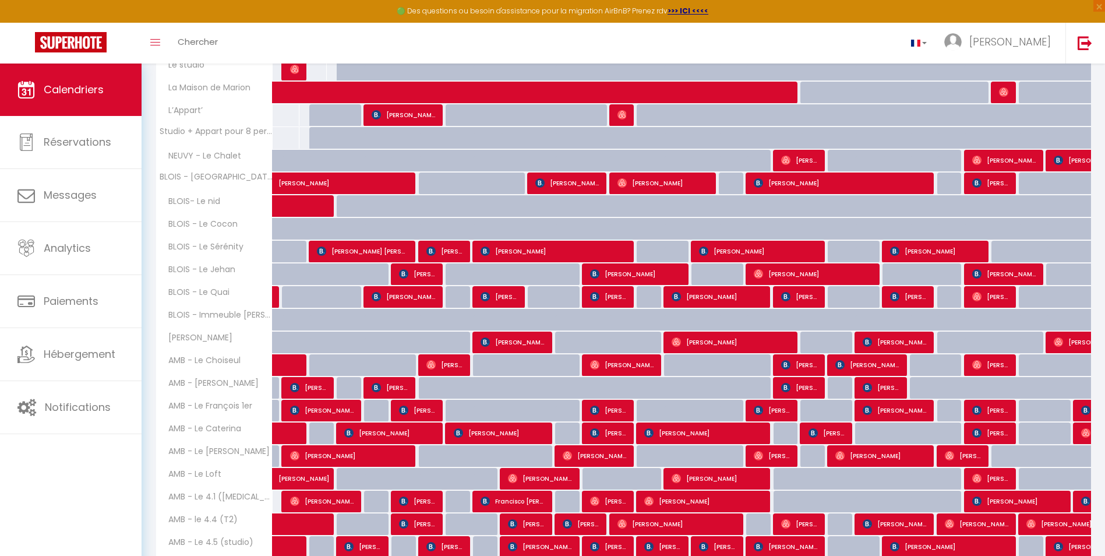
scroll to position [463, 0]
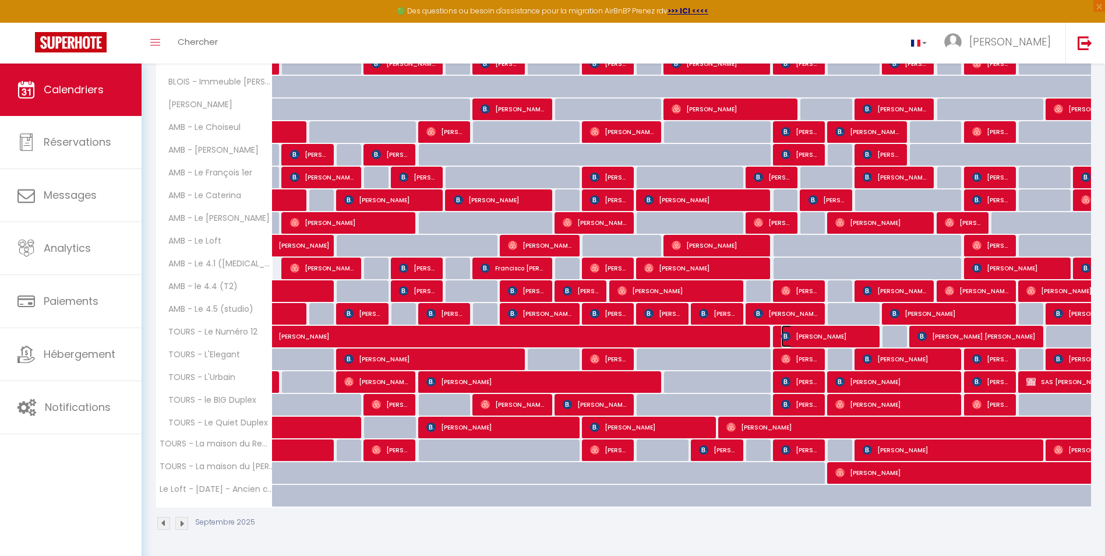
click at [811, 336] on span "[PERSON_NAME]" at bounding box center [826, 336] width 91 height 22
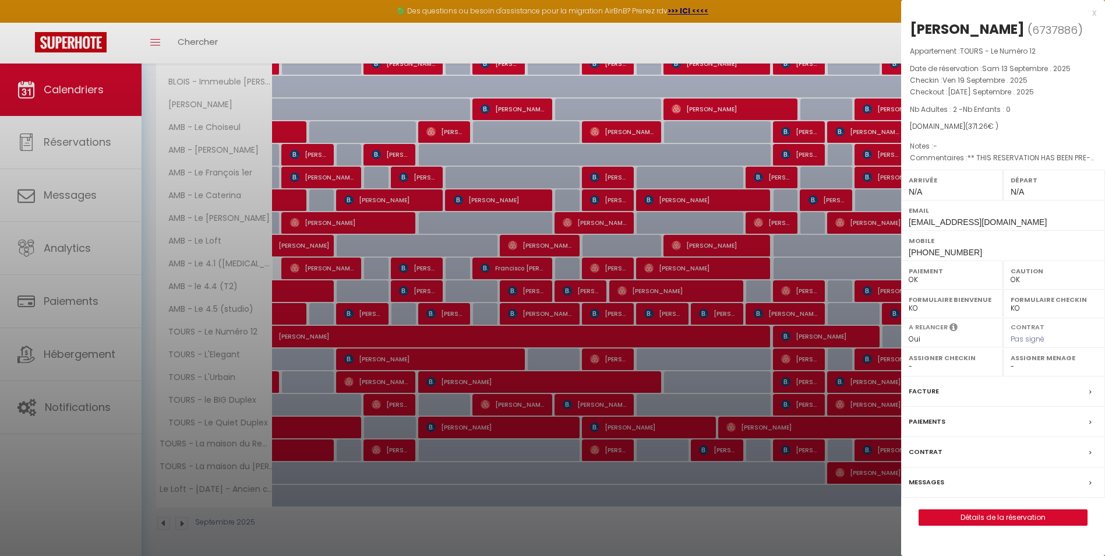
click at [444, 212] on div at bounding box center [552, 278] width 1105 height 556
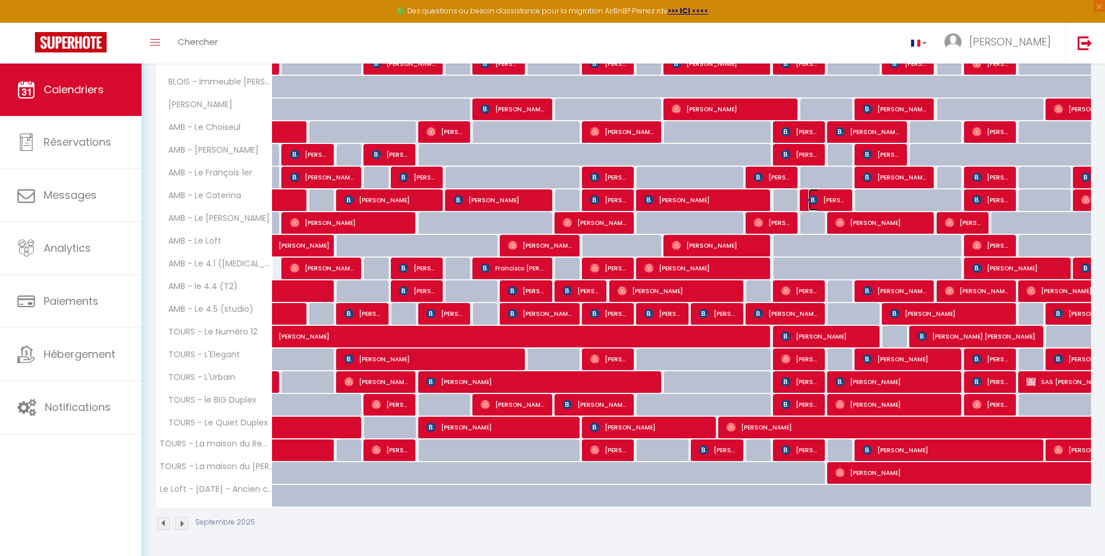
click at [830, 199] on span "[PERSON_NAME]" at bounding box center [827, 200] width 37 height 22
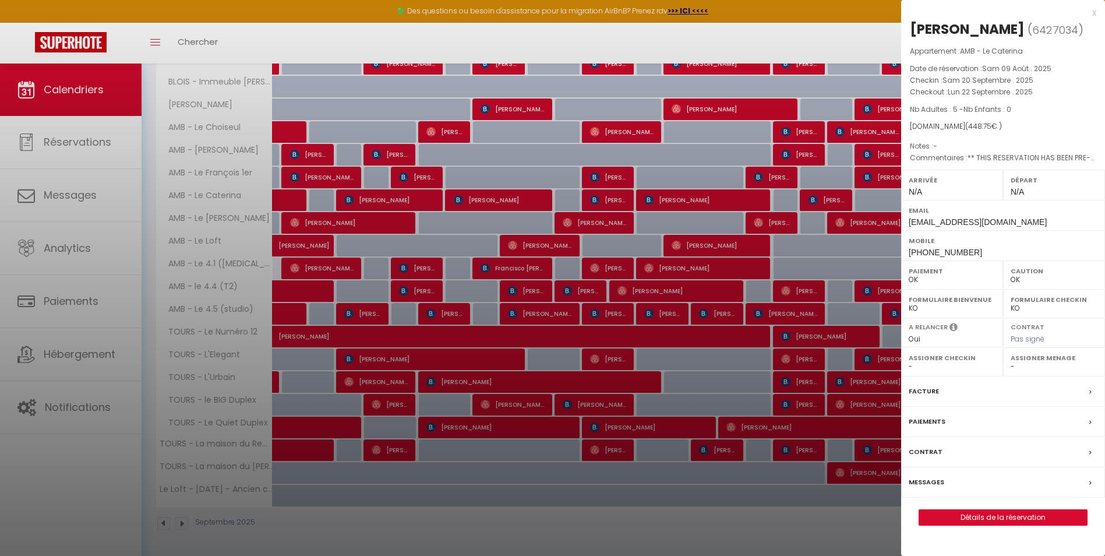
drag, startPoint x: 448, startPoint y: 209, endPoint x: 341, endPoint y: 293, distance: 135.8
click at [448, 209] on div at bounding box center [552, 278] width 1105 height 556
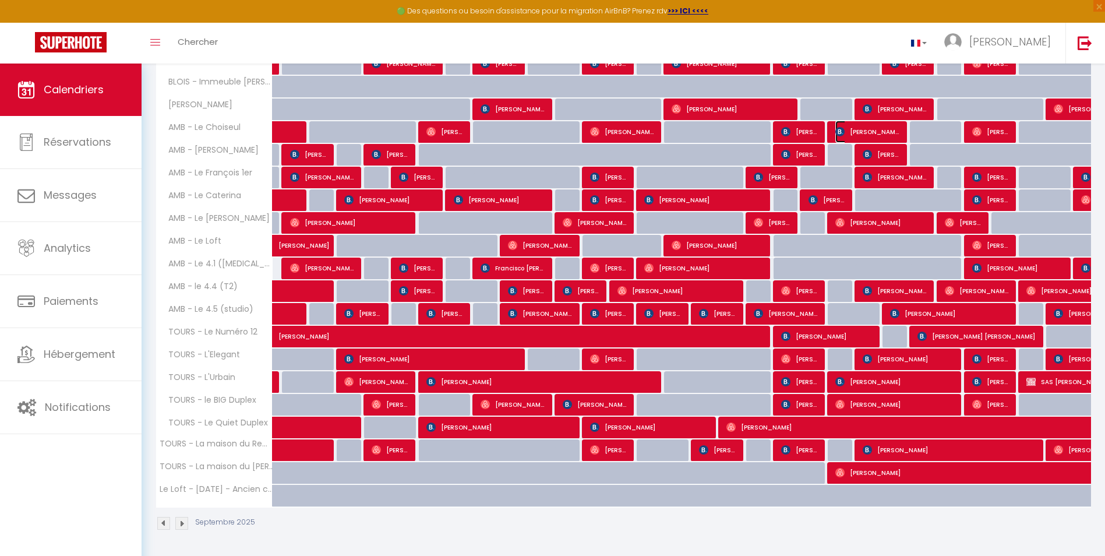
click at [857, 126] on span "[PERSON_NAME] moldero" at bounding box center [868, 132] width 64 height 22
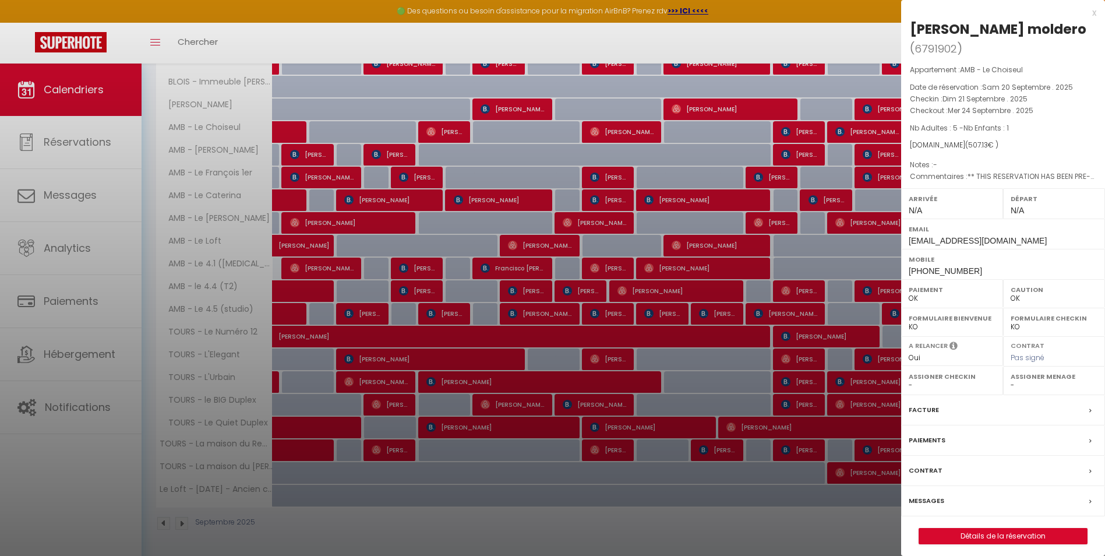
click at [675, 294] on div at bounding box center [552, 278] width 1105 height 556
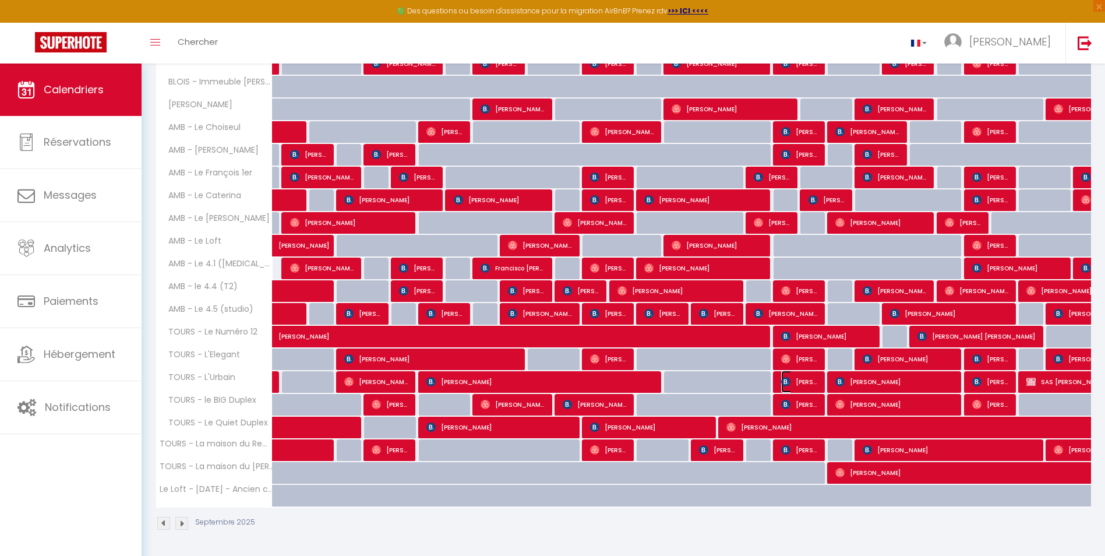
click at [799, 378] on span "[PERSON_NAME]" at bounding box center [799, 382] width 37 height 22
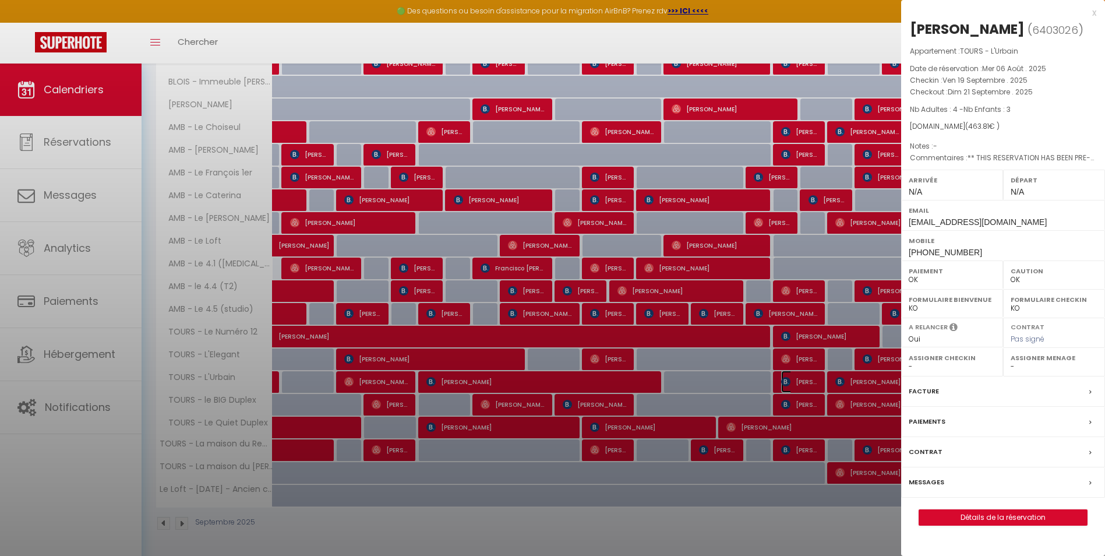
select select "24806"
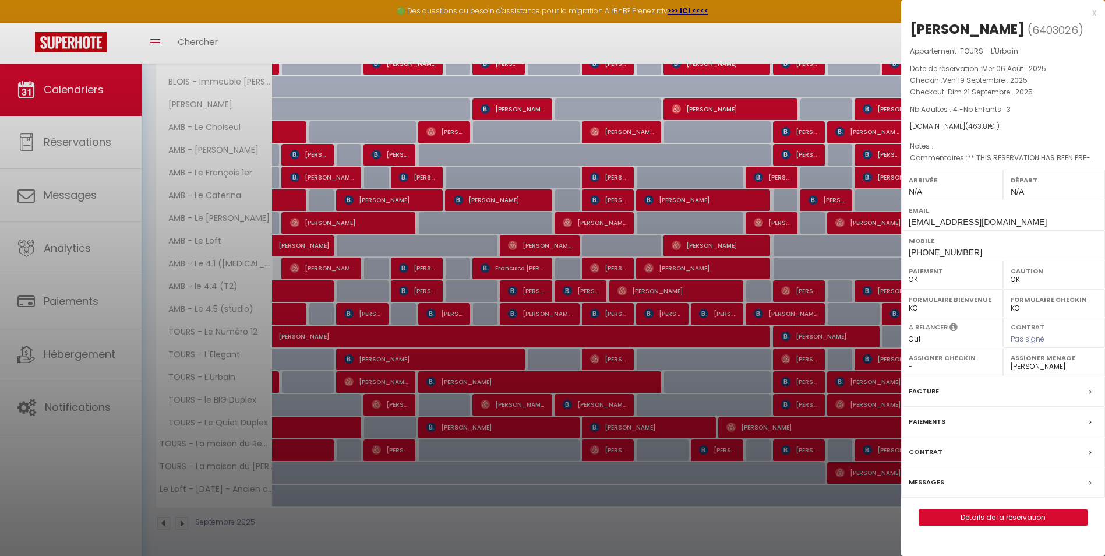
click at [851, 381] on div at bounding box center [552, 278] width 1105 height 556
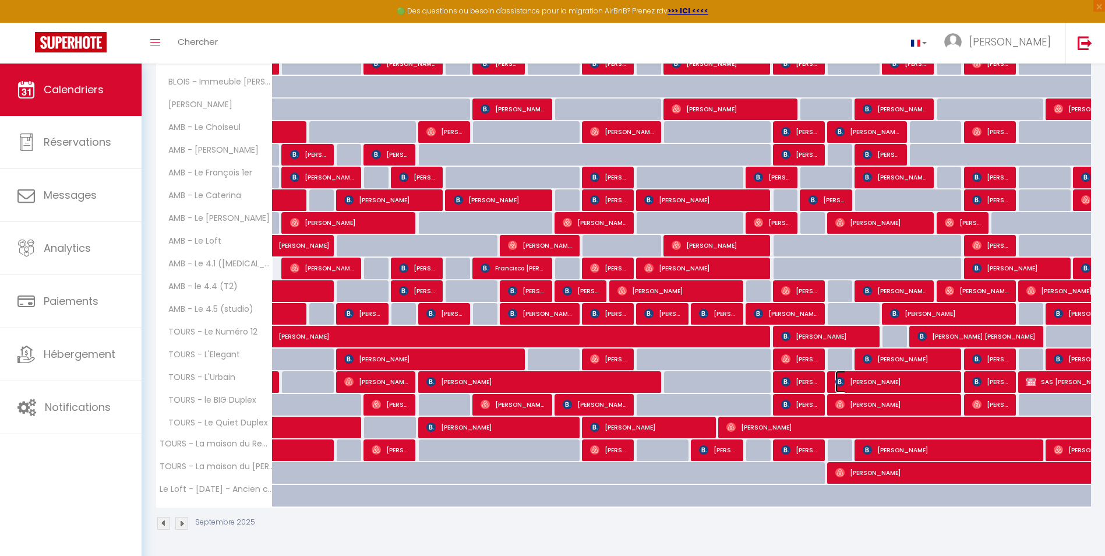
click at [854, 380] on span "[PERSON_NAME]" at bounding box center [895, 382] width 119 height 22
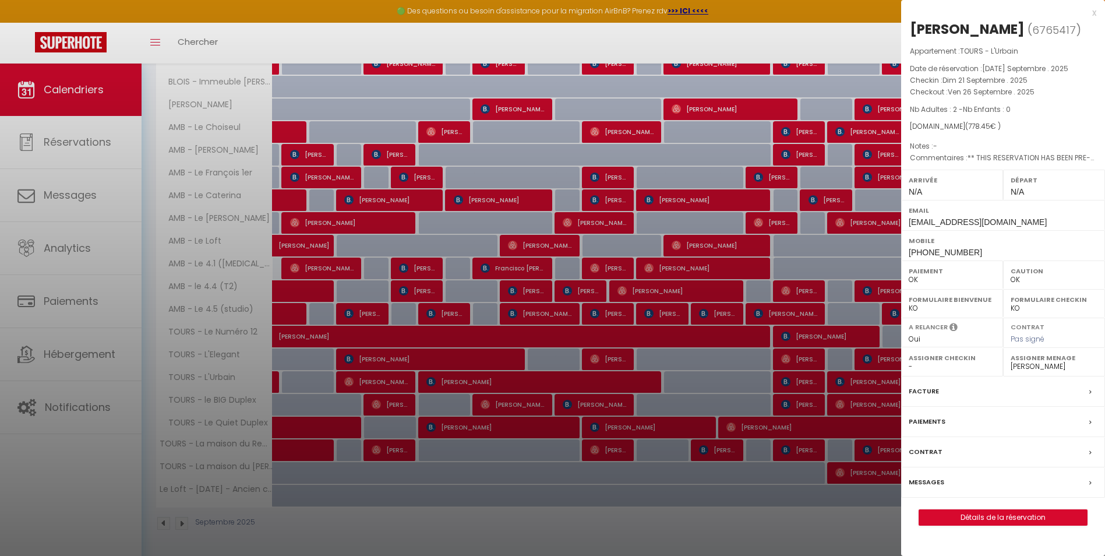
click at [387, 231] on div at bounding box center [552, 278] width 1105 height 556
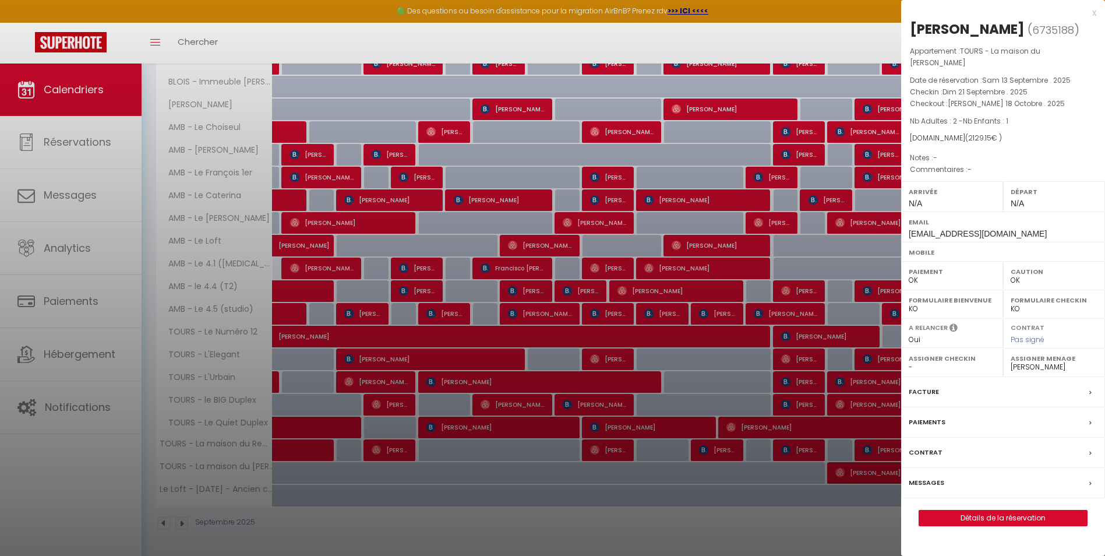
drag, startPoint x: 466, startPoint y: 350, endPoint x: 313, endPoint y: 150, distance: 251.1
click at [466, 350] on div at bounding box center [552, 278] width 1105 height 556
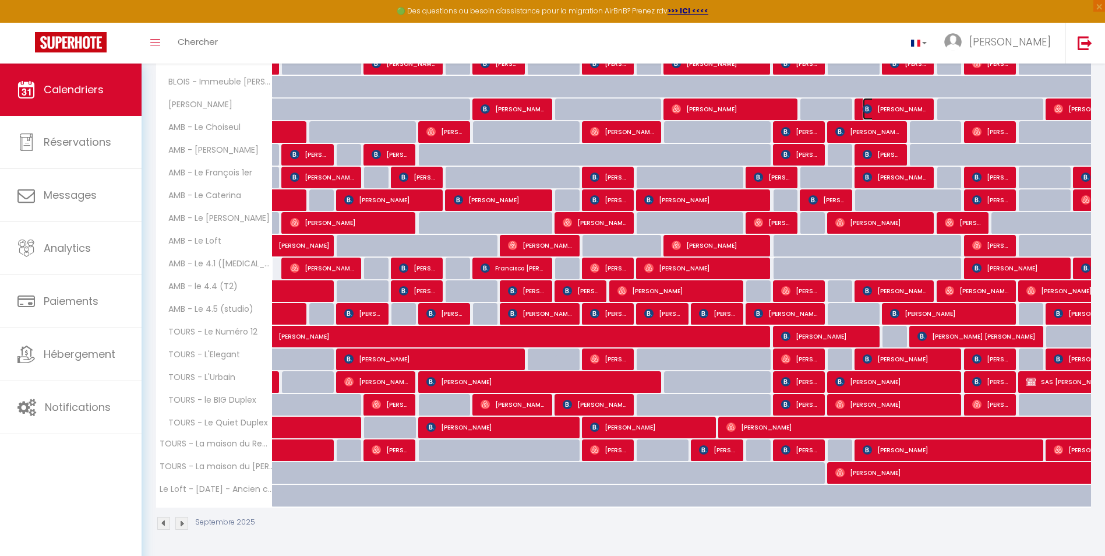
click at [888, 103] on span "[PERSON_NAME]" at bounding box center [895, 109] width 64 height 22
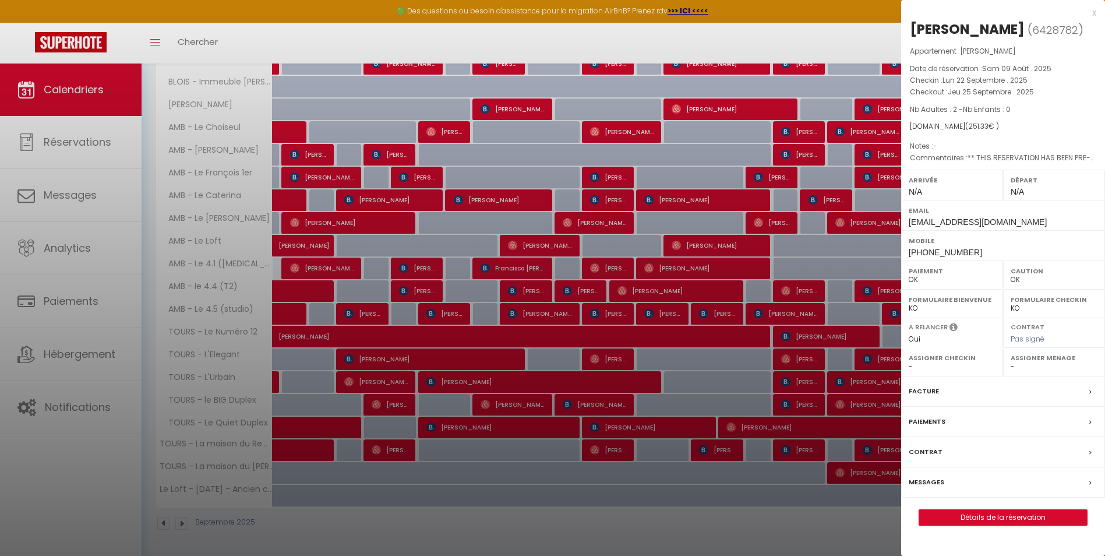
click at [387, 214] on div at bounding box center [552, 278] width 1105 height 556
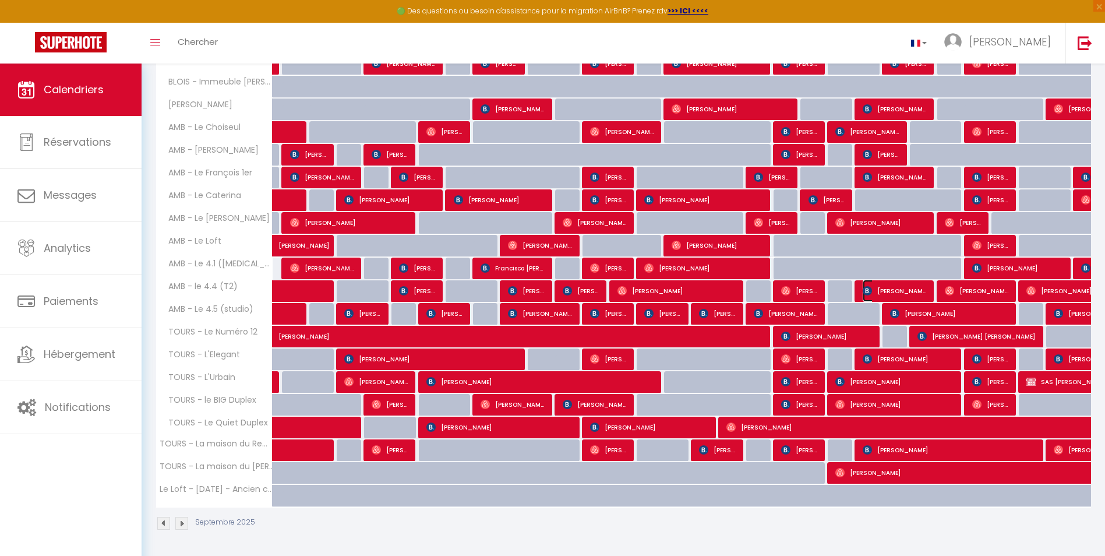
click at [877, 288] on span "[PERSON_NAME]" at bounding box center [895, 291] width 64 height 22
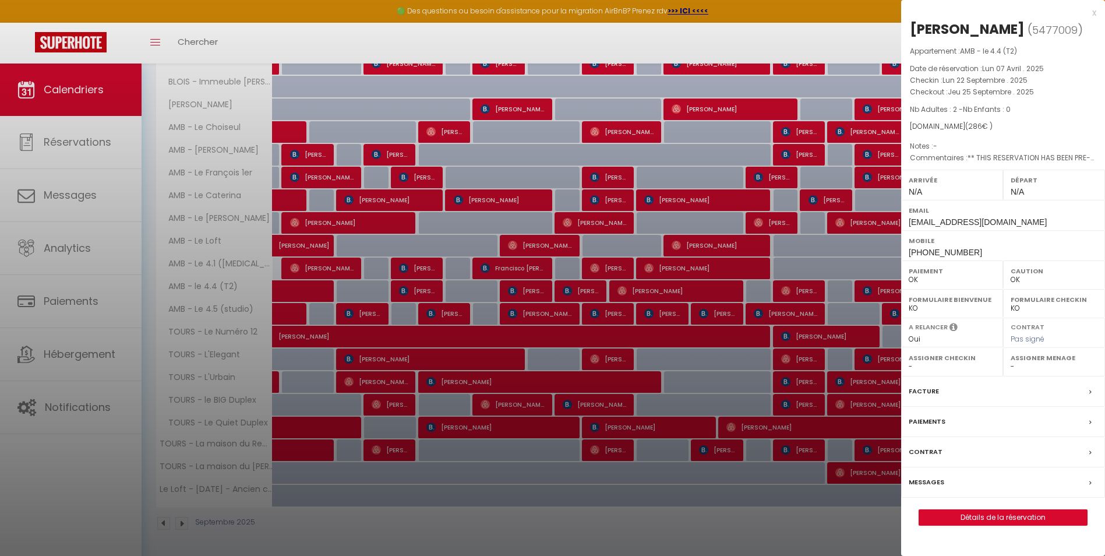
drag, startPoint x: 389, startPoint y: 228, endPoint x: 369, endPoint y: 240, distance: 22.8
click at [389, 227] on div at bounding box center [552, 278] width 1105 height 556
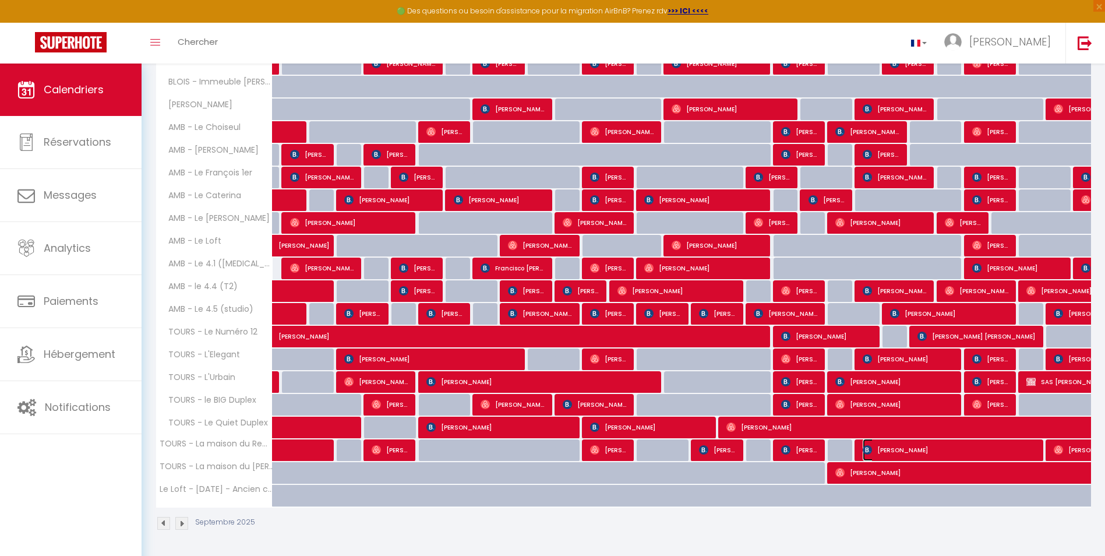
click at [883, 429] on span "[PERSON_NAME]" at bounding box center [950, 450] width 174 height 22
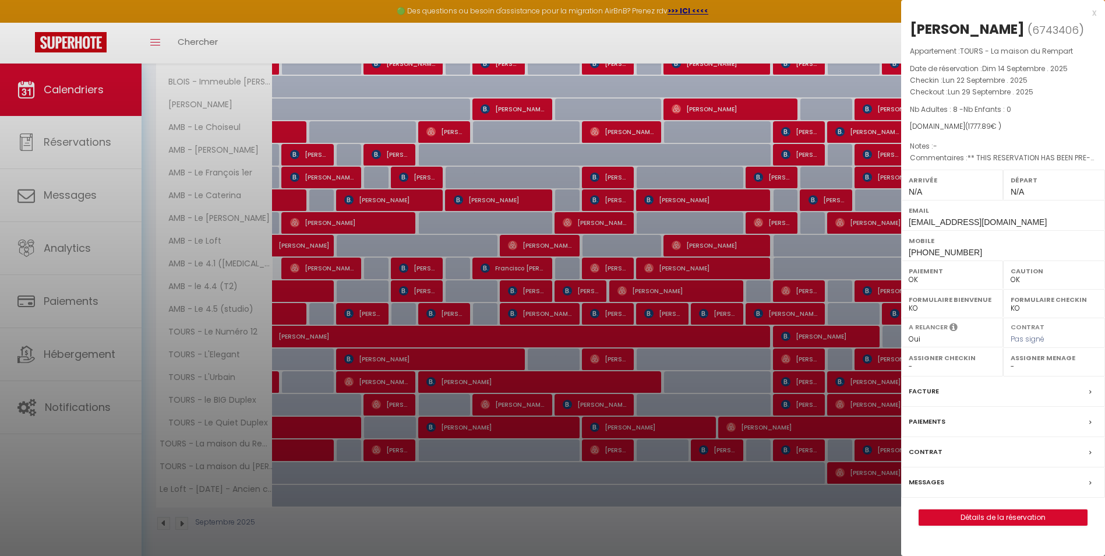
drag, startPoint x: 411, startPoint y: 292, endPoint x: 274, endPoint y: 301, distance: 137.2
click at [411, 292] on div at bounding box center [552, 278] width 1105 height 556
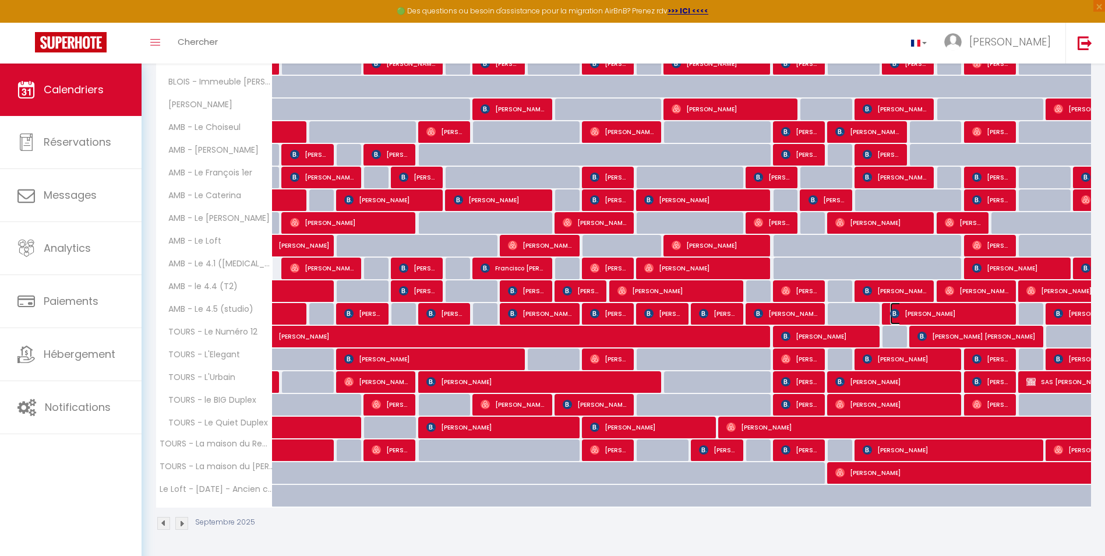
click at [890, 310] on span "[PERSON_NAME]" at bounding box center [949, 313] width 119 height 22
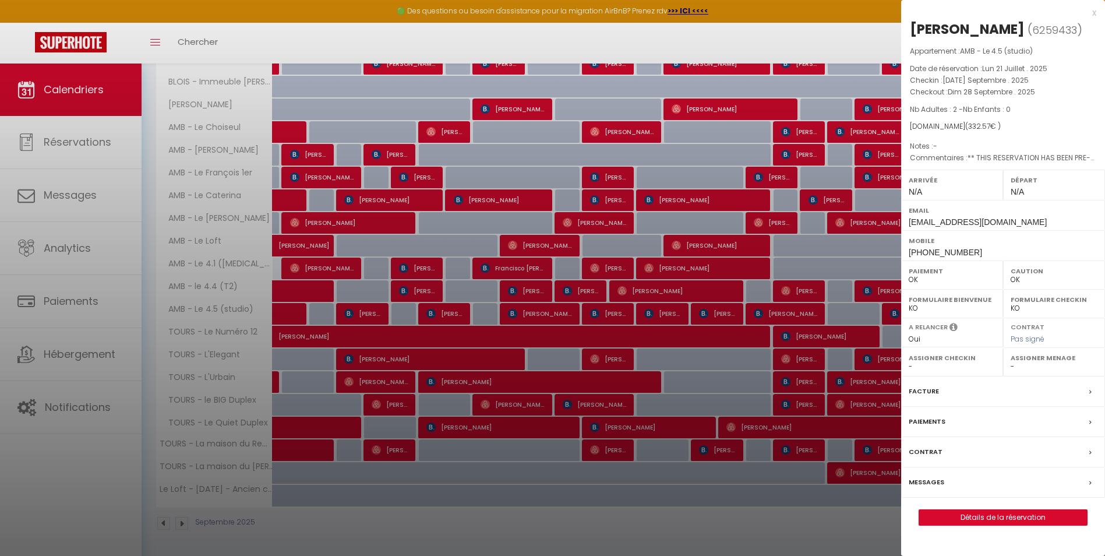
click at [550, 229] on div at bounding box center [552, 278] width 1105 height 556
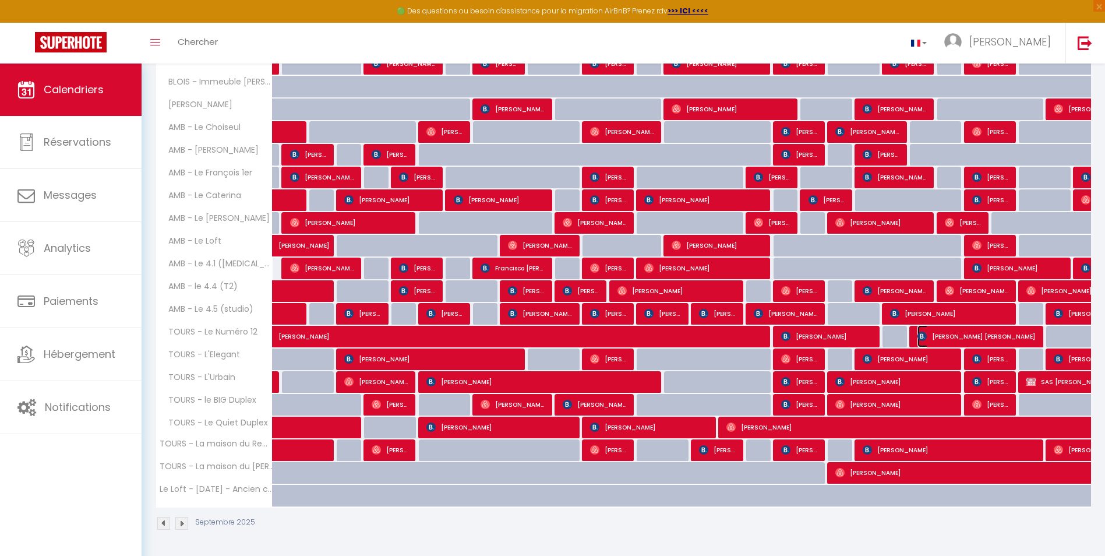
click at [890, 334] on span "[PERSON_NAME] [PERSON_NAME]" at bounding box center [977, 336] width 119 height 22
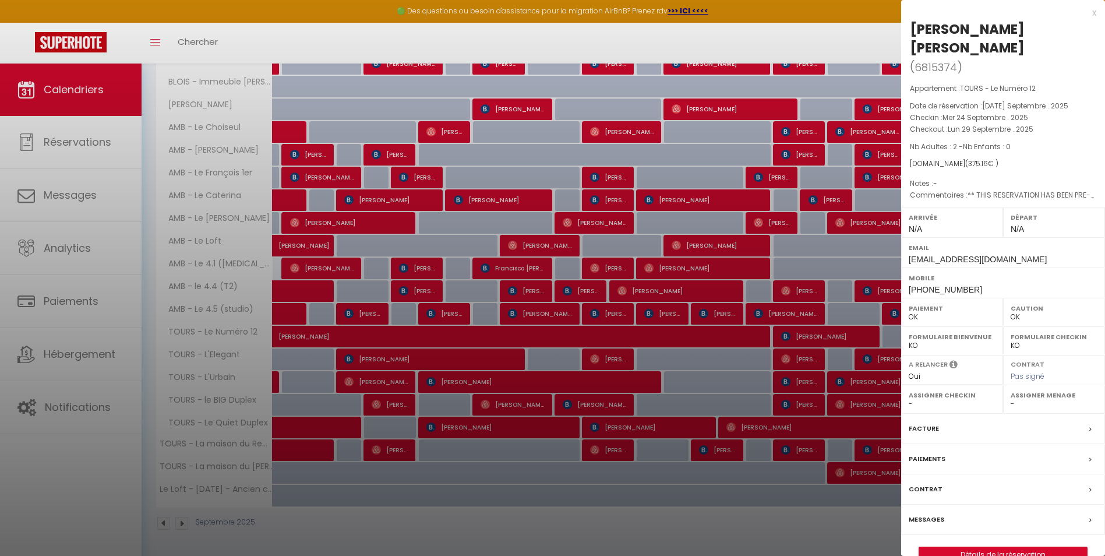
drag, startPoint x: 454, startPoint y: 213, endPoint x: 457, endPoint y: 284, distance: 71.7
click at [454, 213] on div at bounding box center [552, 278] width 1105 height 556
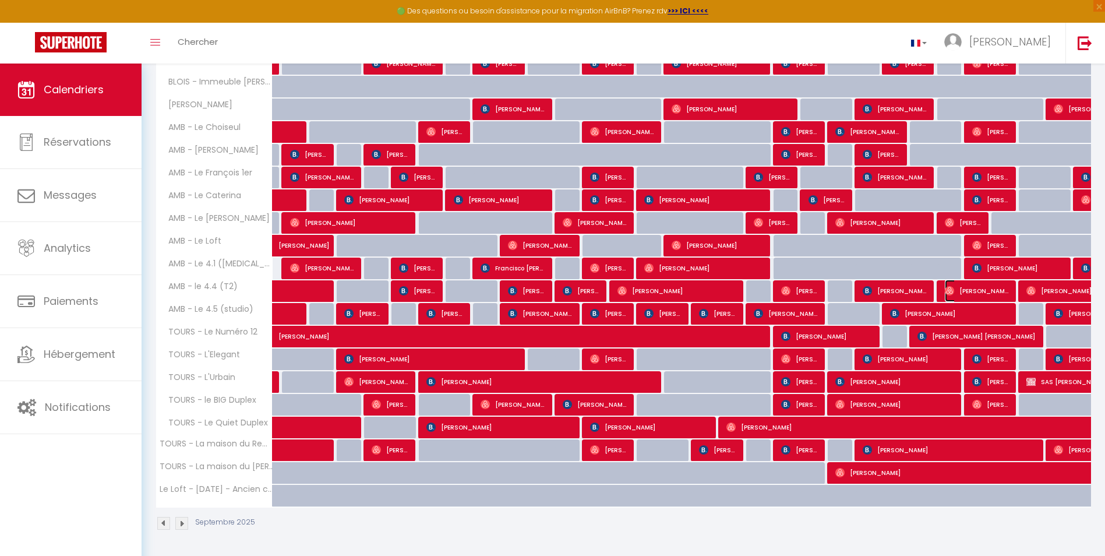
click at [890, 286] on span "[PERSON_NAME]" at bounding box center [977, 291] width 64 height 22
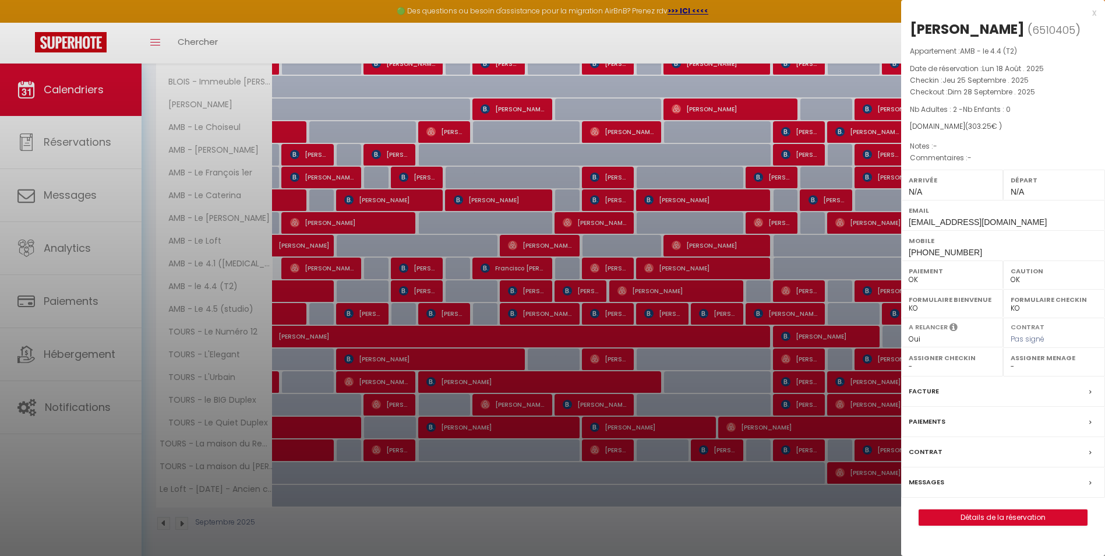
drag, startPoint x: 461, startPoint y: 256, endPoint x: 857, endPoint y: 205, distance: 399.5
click at [461, 256] on div at bounding box center [552, 278] width 1105 height 556
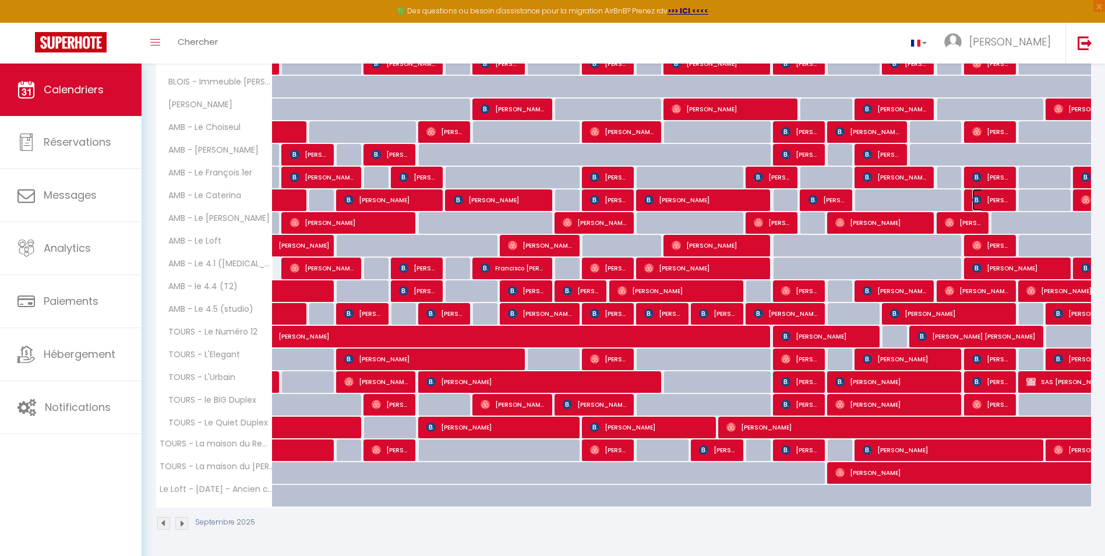
click at [890, 200] on span "[PERSON_NAME]" at bounding box center [990, 200] width 37 height 22
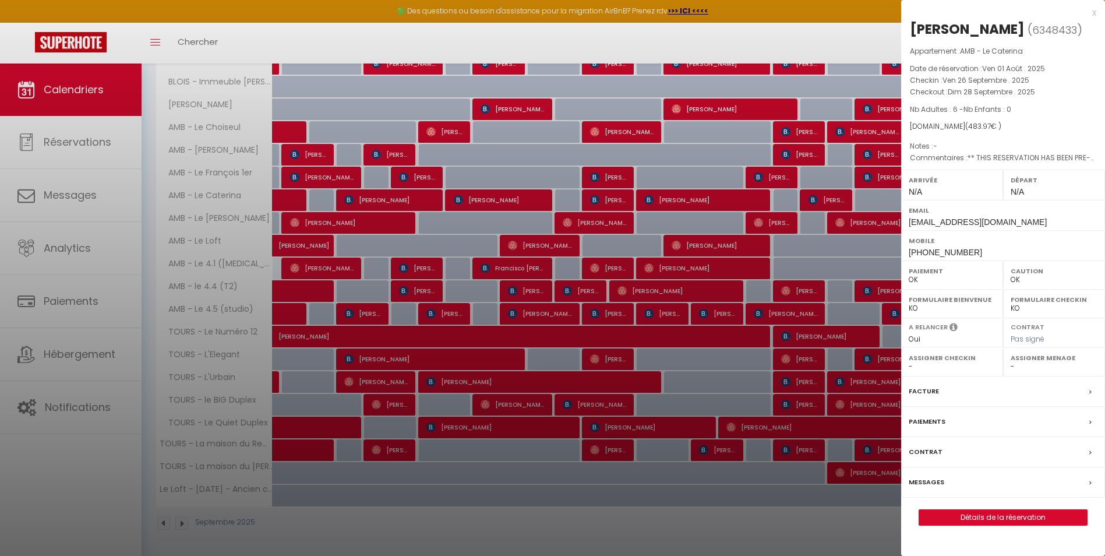
click at [378, 203] on div at bounding box center [552, 278] width 1105 height 556
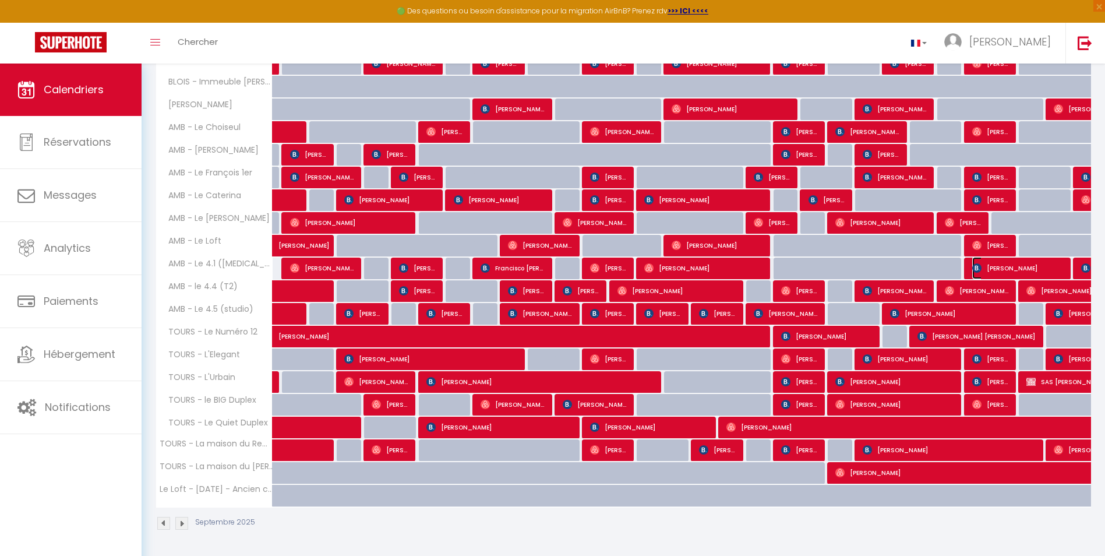
click at [890, 263] on span "[PERSON_NAME]" at bounding box center [1017, 268] width 91 height 22
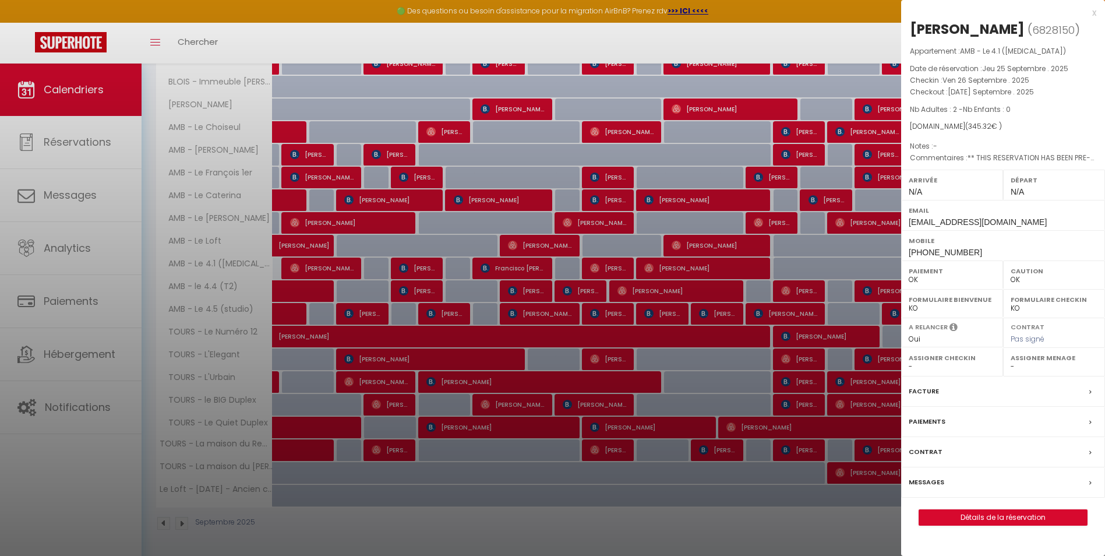
drag, startPoint x: 362, startPoint y: 298, endPoint x: 352, endPoint y: 283, distance: 17.6
click at [362, 298] on div at bounding box center [552, 278] width 1105 height 556
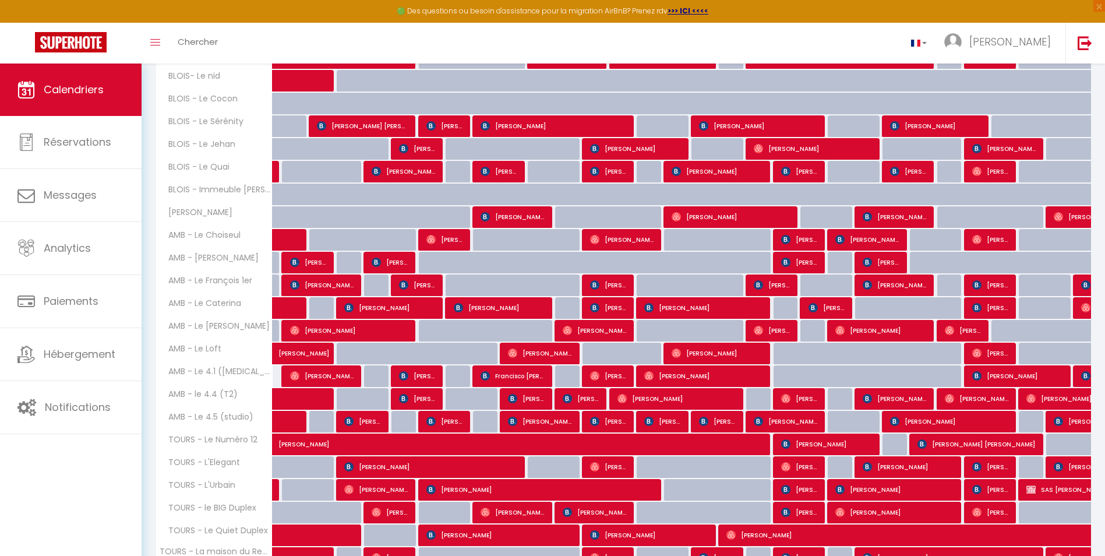
scroll to position [346, 0]
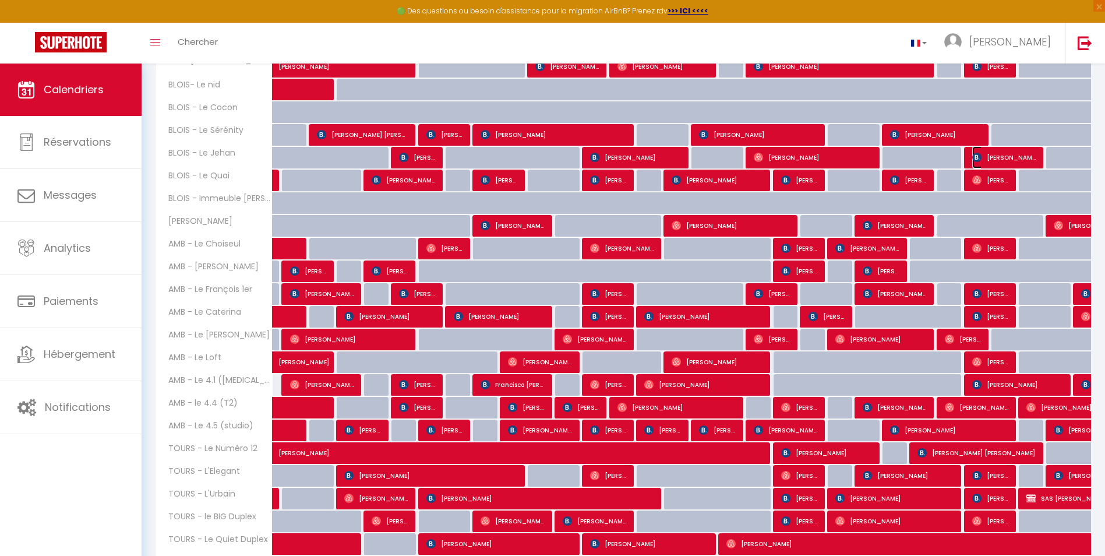
click at [890, 159] on span "[PERSON_NAME]" at bounding box center [1004, 157] width 64 height 22
select select "16927"
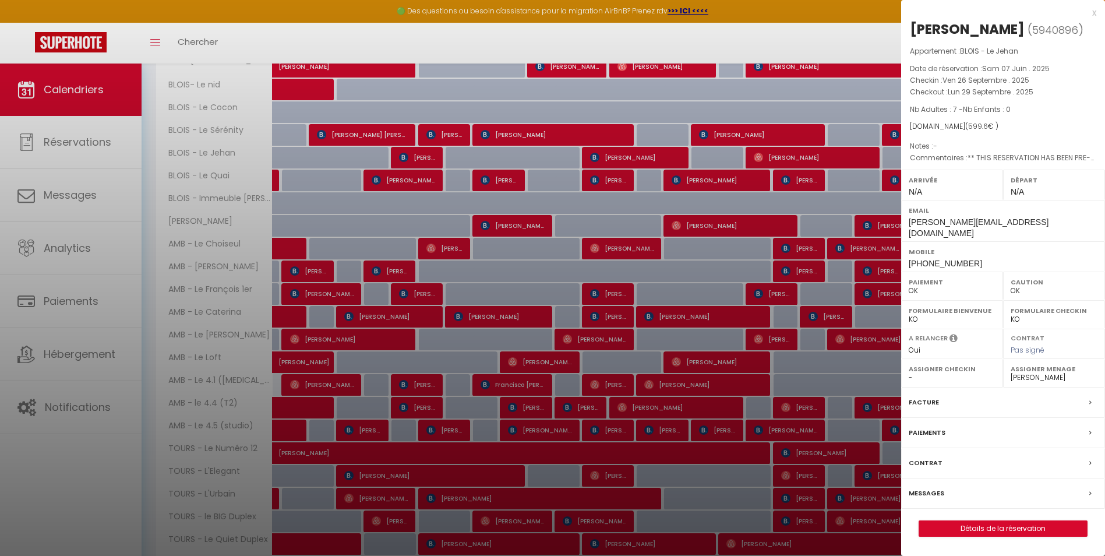
click at [462, 226] on div at bounding box center [552, 278] width 1105 height 556
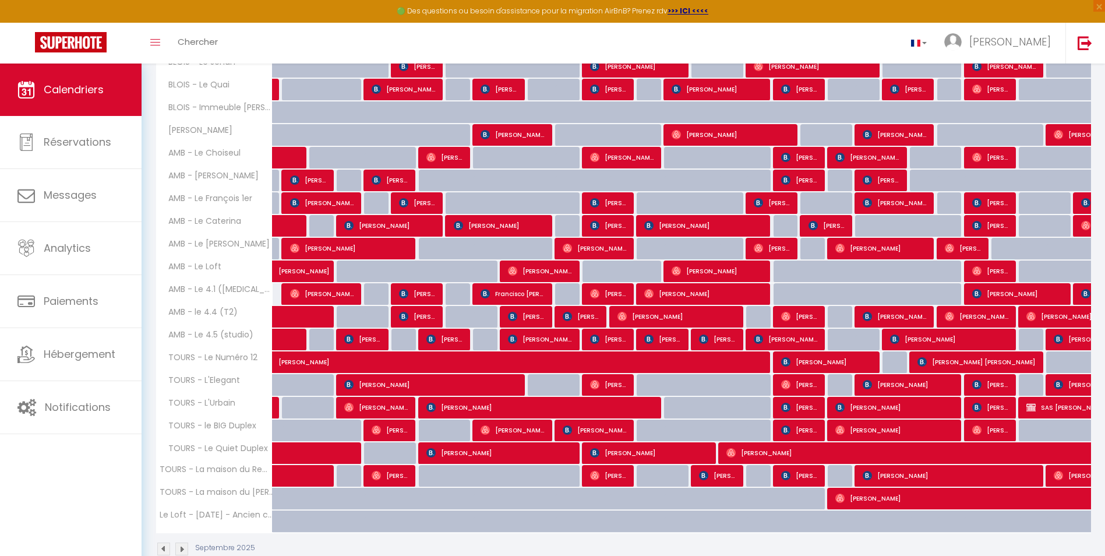
scroll to position [463, 0]
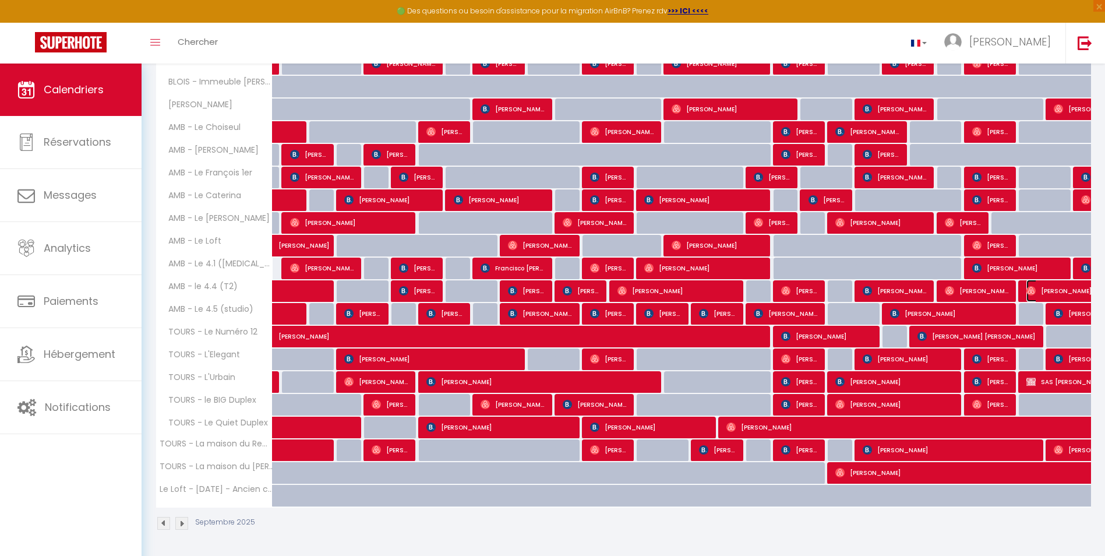
click at [890, 288] on span "[PERSON_NAME]" at bounding box center [1067, 291] width 80 height 22
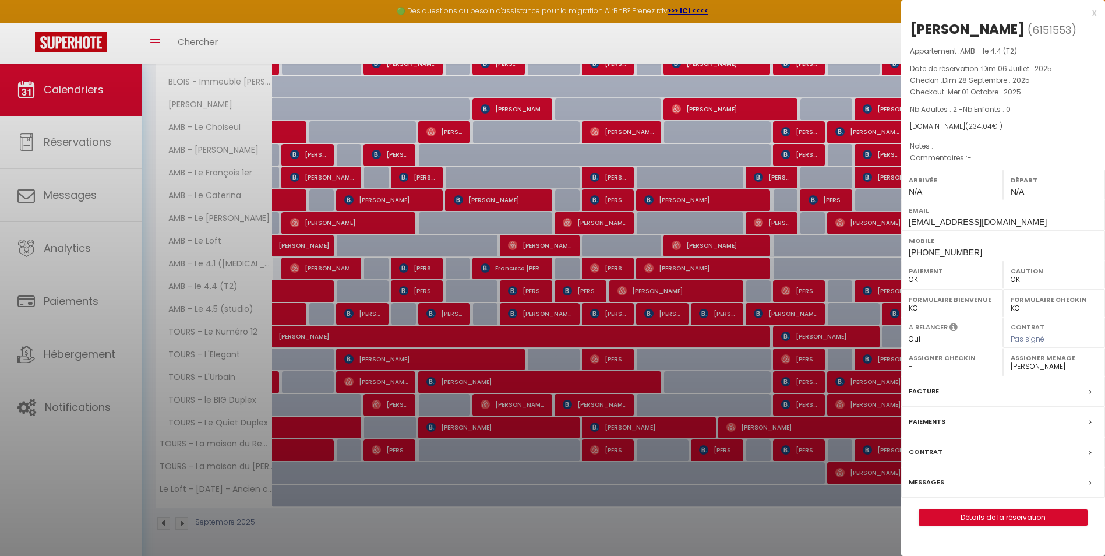
select select
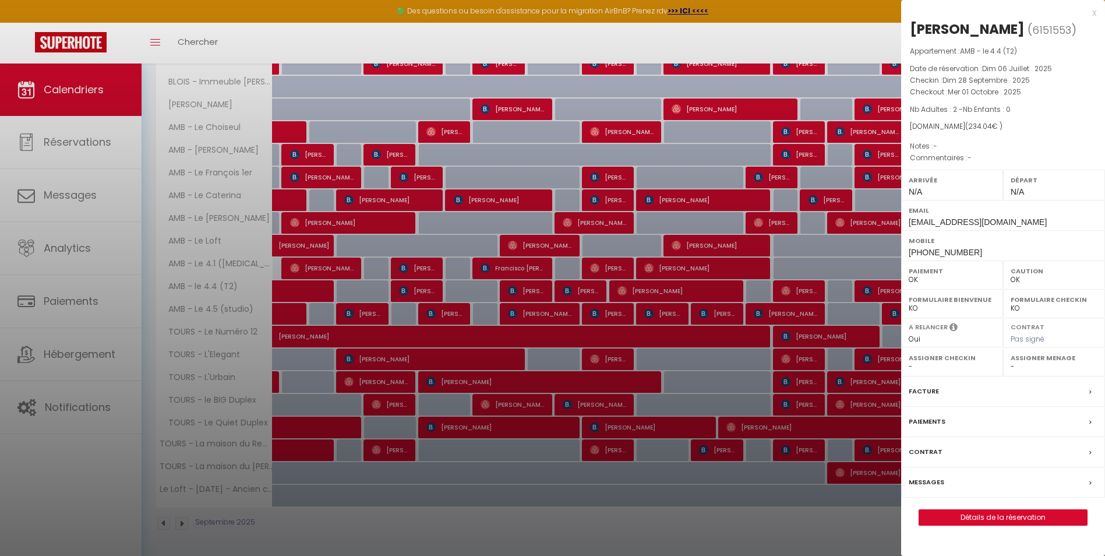
drag, startPoint x: 502, startPoint y: 206, endPoint x: 504, endPoint y: 294, distance: 88.0
click at [502, 206] on div at bounding box center [552, 278] width 1105 height 556
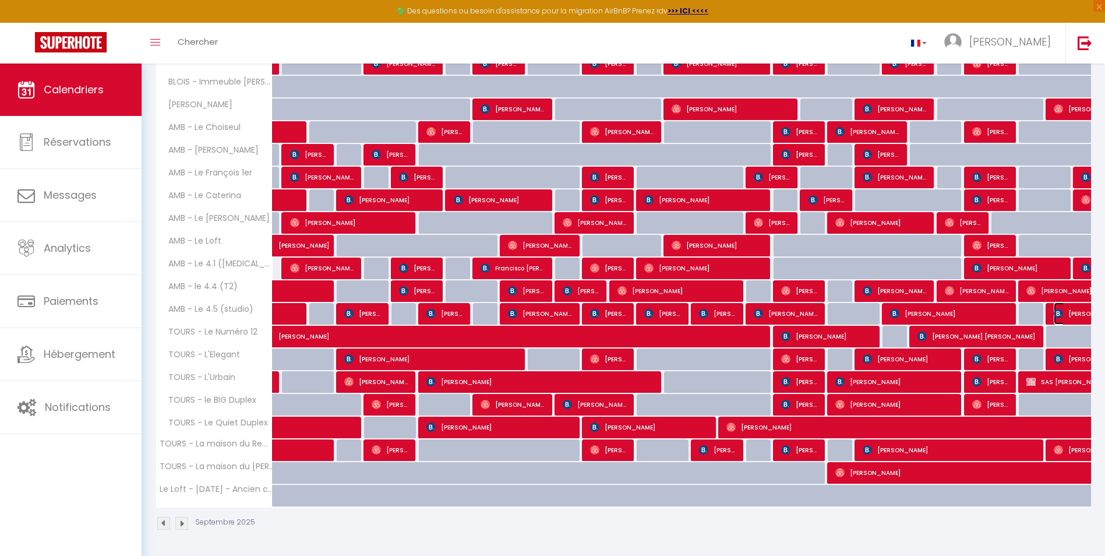
click at [890, 315] on span "[PERSON_NAME]" at bounding box center [1094, 313] width 80 height 22
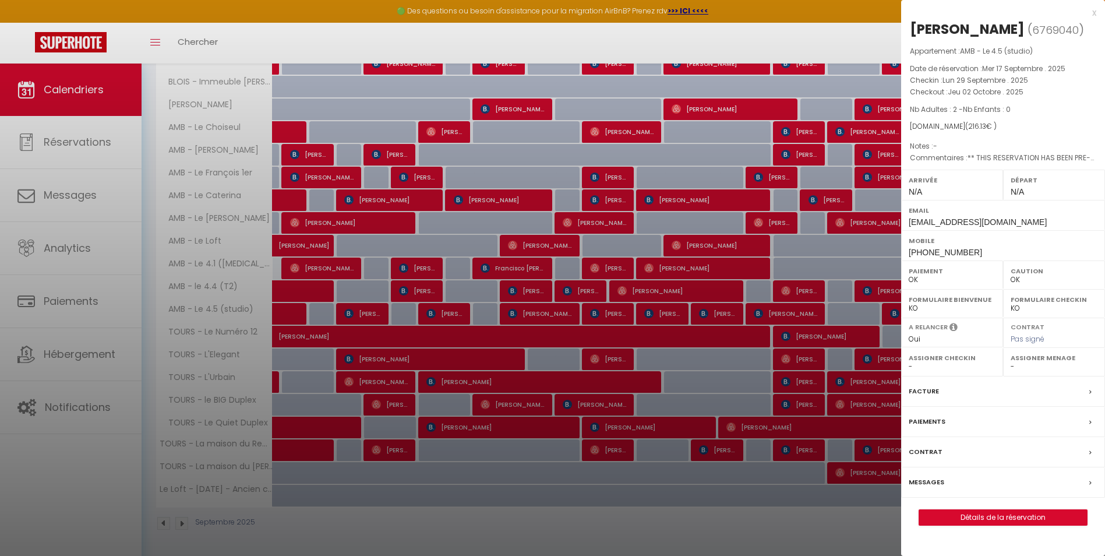
click at [408, 205] on div at bounding box center [552, 278] width 1105 height 556
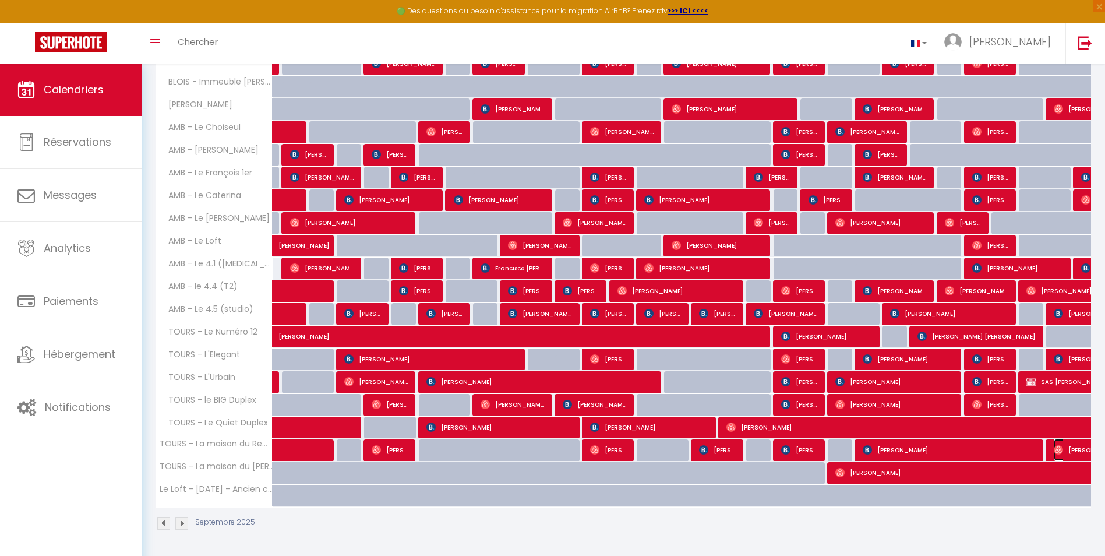
drag, startPoint x: 1070, startPoint y: 449, endPoint x: 981, endPoint y: 438, distance: 89.9
click at [890, 429] on span "[PERSON_NAME]" at bounding box center [1081, 450] width 54 height 22
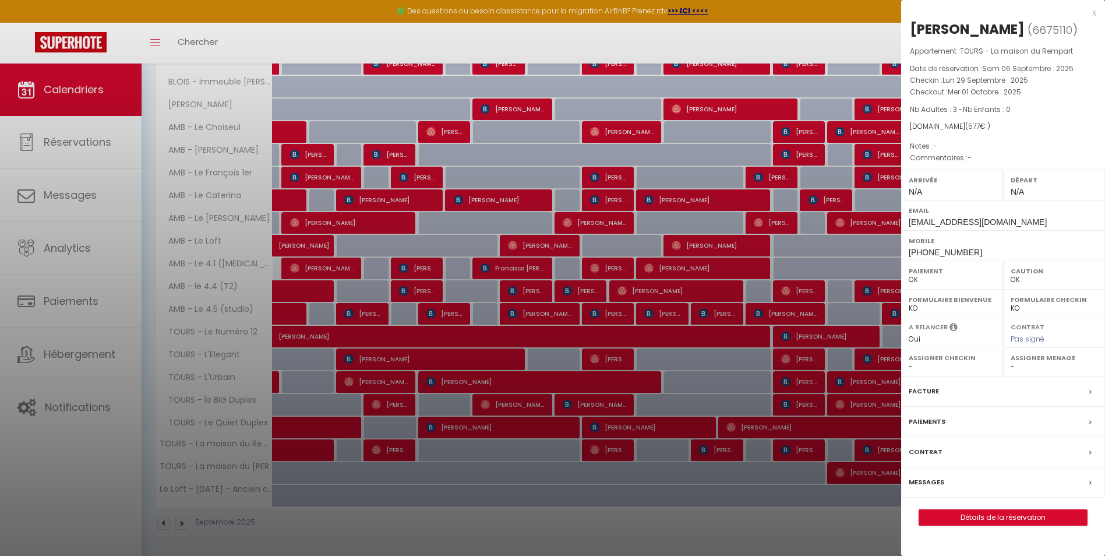
click at [890, 11] on div "x" at bounding box center [998, 13] width 195 height 14
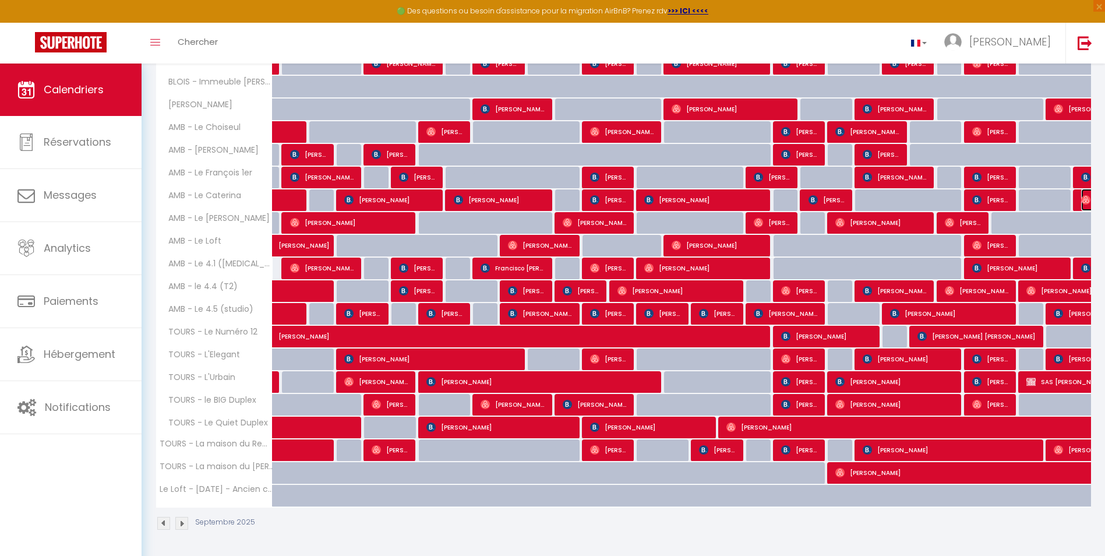
drag, startPoint x: 1084, startPoint y: 202, endPoint x: 839, endPoint y: 256, distance: 250.5
click at [890, 202] on img at bounding box center [1085, 199] width 9 height 9
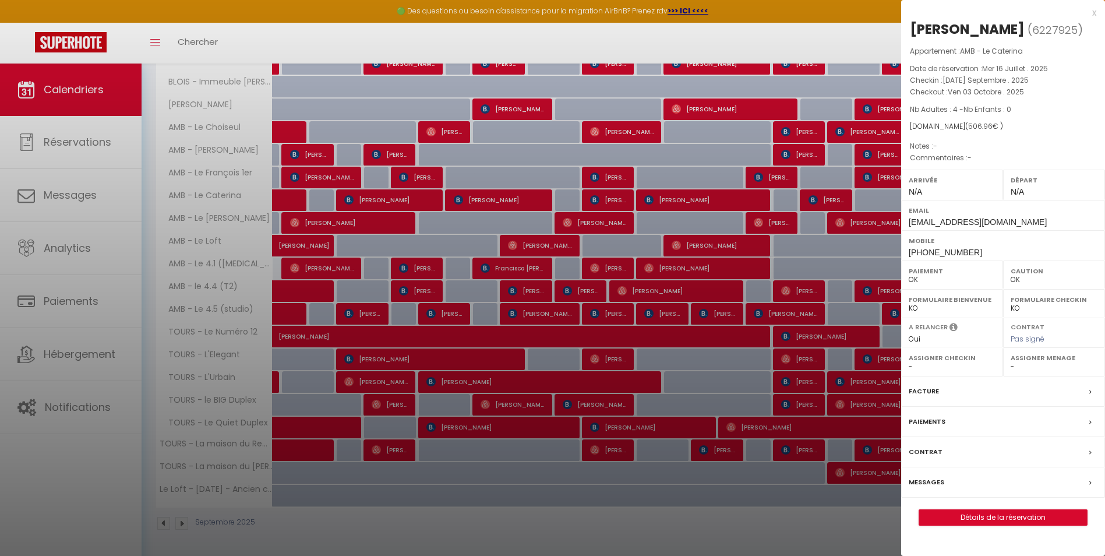
click at [496, 276] on div at bounding box center [552, 278] width 1105 height 556
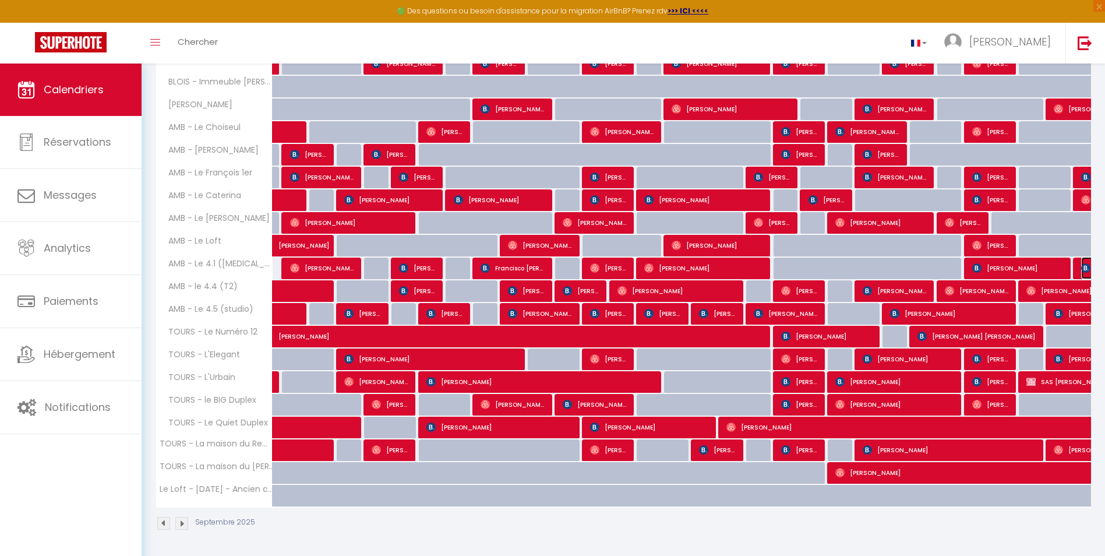
drag, startPoint x: 1088, startPoint y: 268, endPoint x: 1079, endPoint y: 269, distance: 8.8
click at [890, 268] on img at bounding box center [1085, 267] width 9 height 9
